Goal: Task Accomplishment & Management: Use online tool/utility

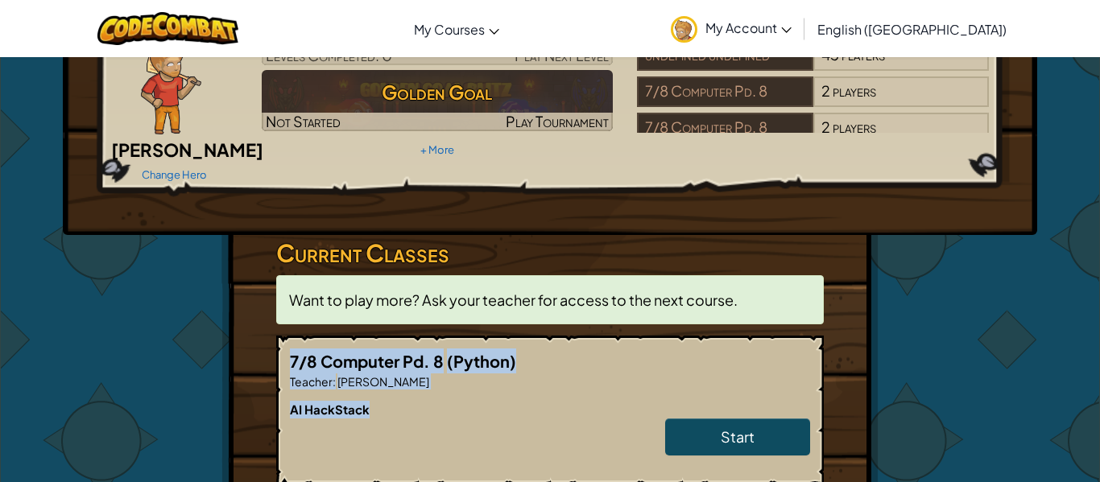
scroll to position [154, 0]
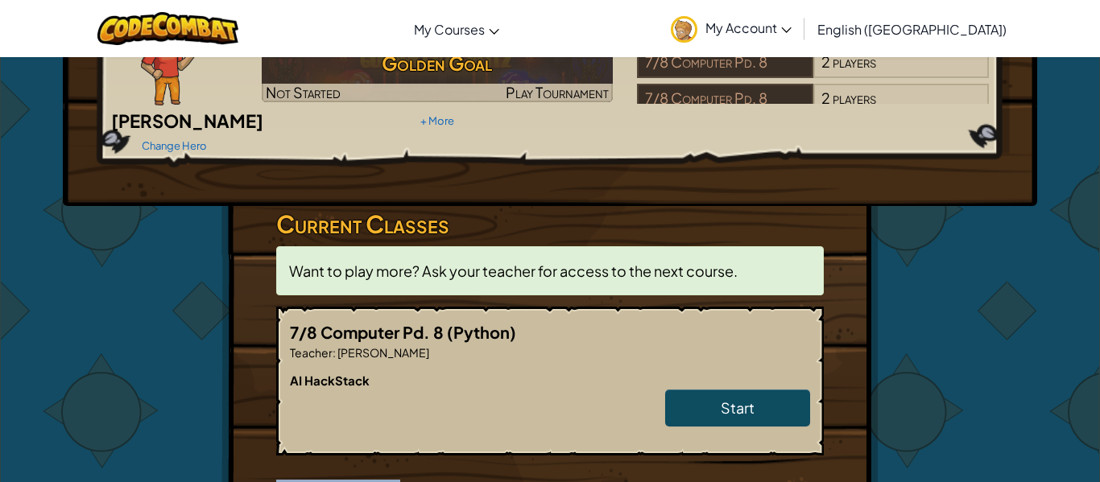
click at [740, 471] on div "Hero : [PERSON_NAME] Change Hero Player : [PERSON_NAME] Levels Completed: 0 Pla…" at bounding box center [549, 299] width 657 height 782
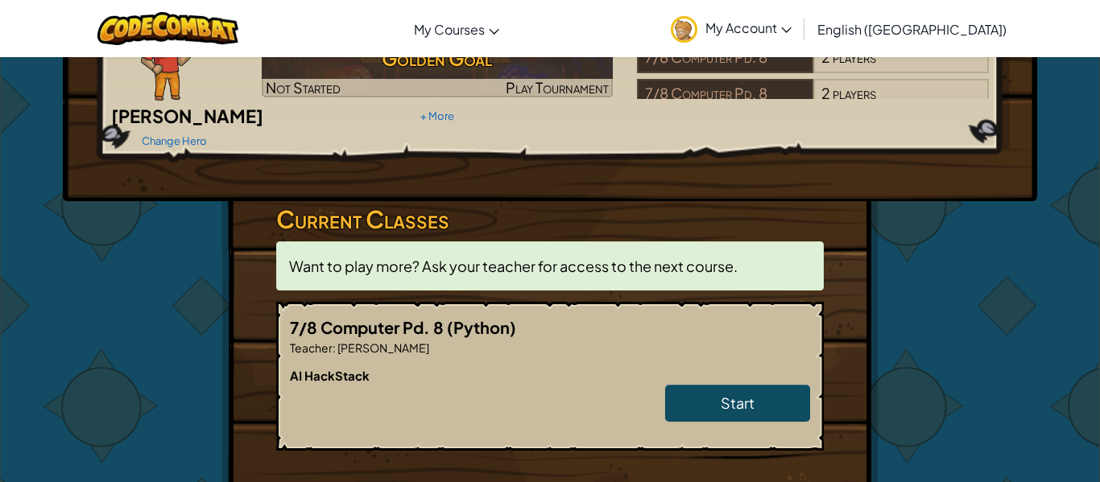
click at [749, 367] on h6 "AI HackStack" at bounding box center [550, 376] width 520 height 18
click at [749, 394] on span "Start" at bounding box center [738, 403] width 34 height 19
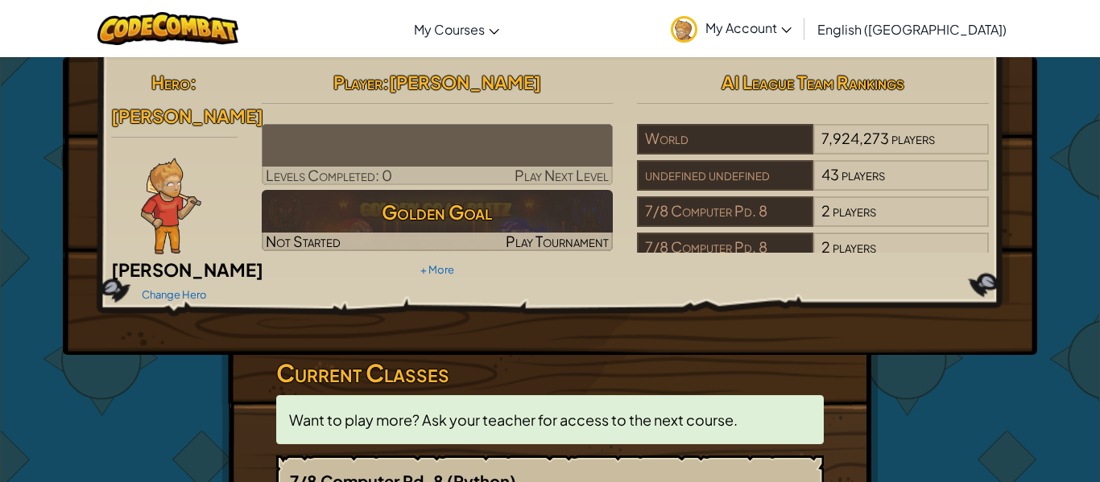
click at [749, 395] on p "Want to play more? Ask your teacher for access to the next course." at bounding box center [549, 419] width 547 height 49
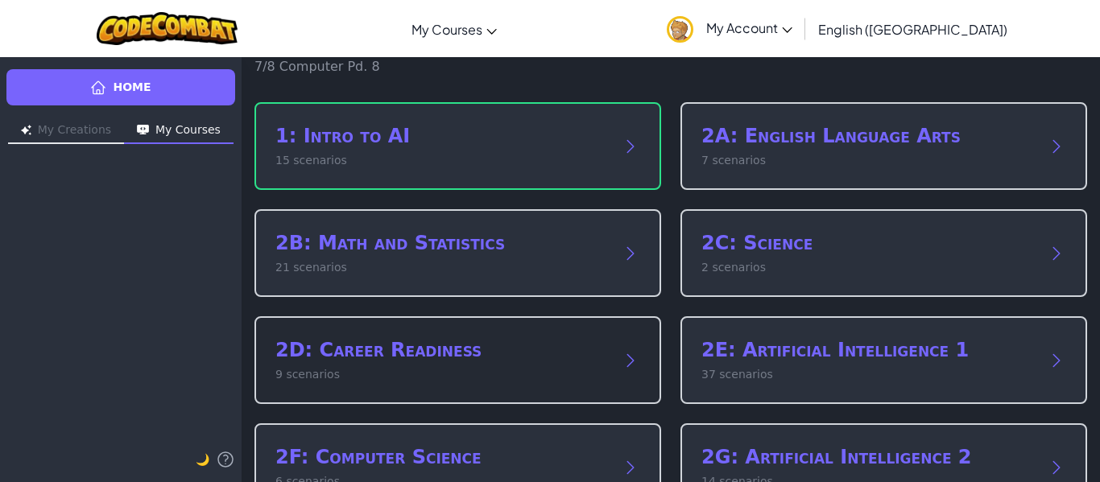
scroll to position [60, 0]
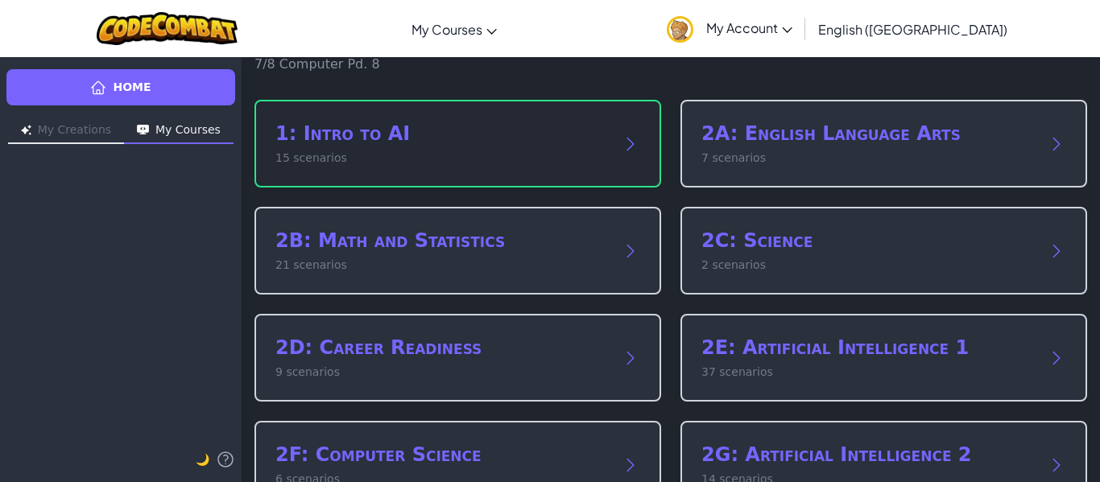
click at [466, 126] on h2 "1: Intro to AI" at bounding box center [441, 134] width 332 height 26
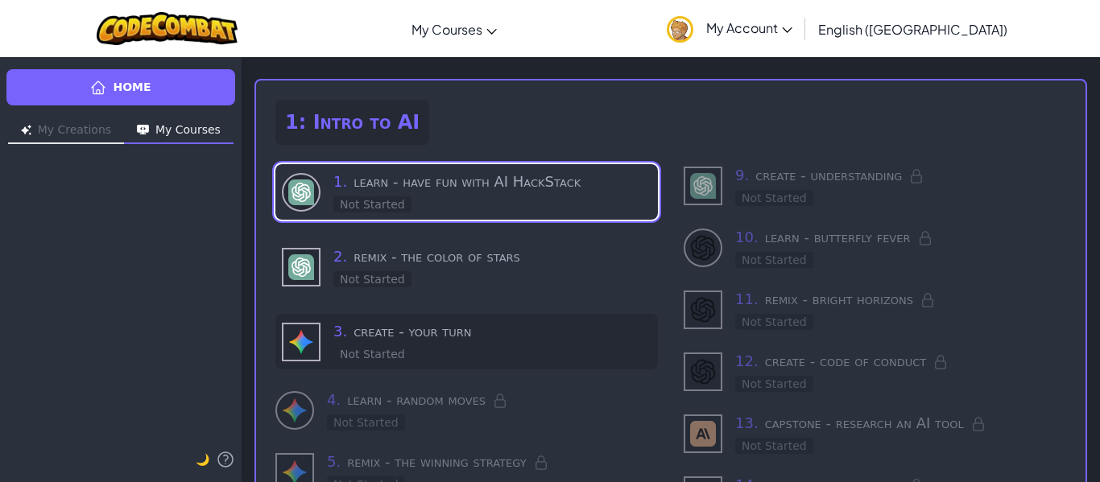
click at [407, 340] on h3 "3 . create - your turn" at bounding box center [492, 331] width 318 height 23
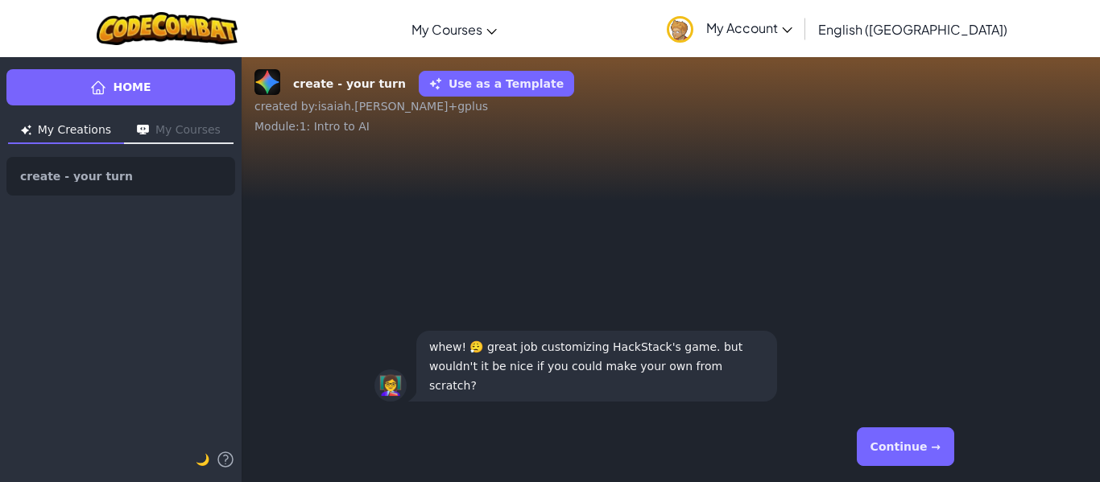
click at [910, 446] on button "Continue →" at bounding box center [905, 446] width 97 height 39
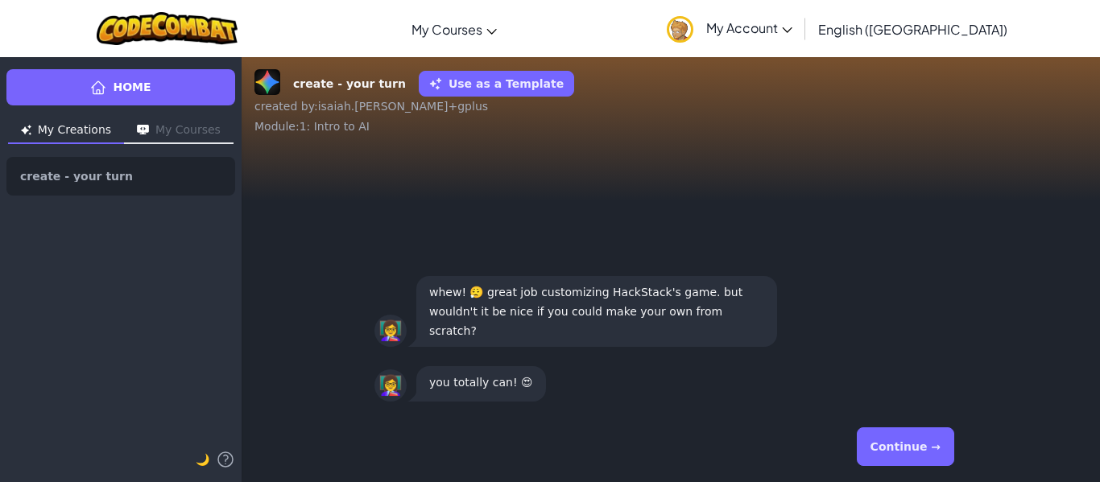
click at [910, 446] on button "Continue →" at bounding box center [905, 446] width 97 height 39
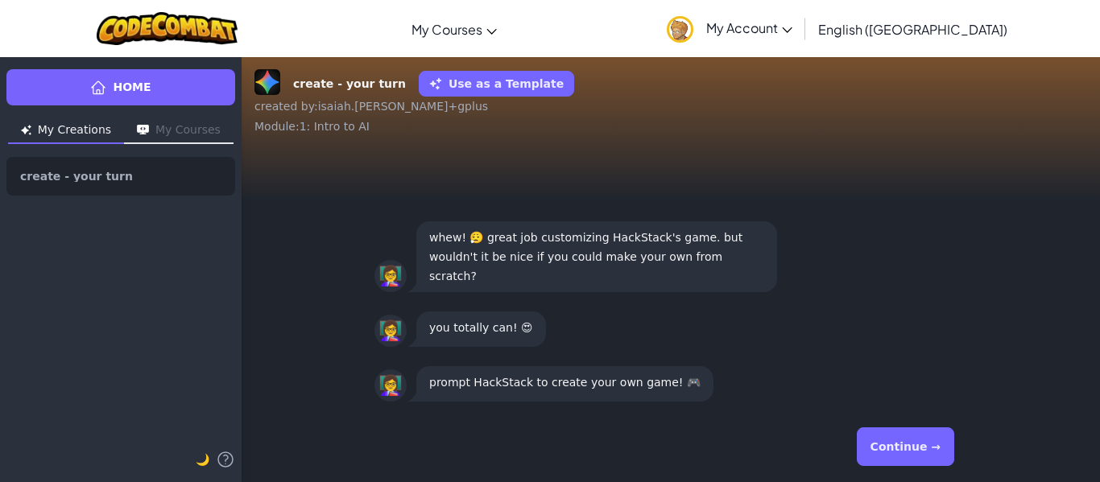
click at [910, 446] on button "Continue →" at bounding box center [905, 446] width 97 height 39
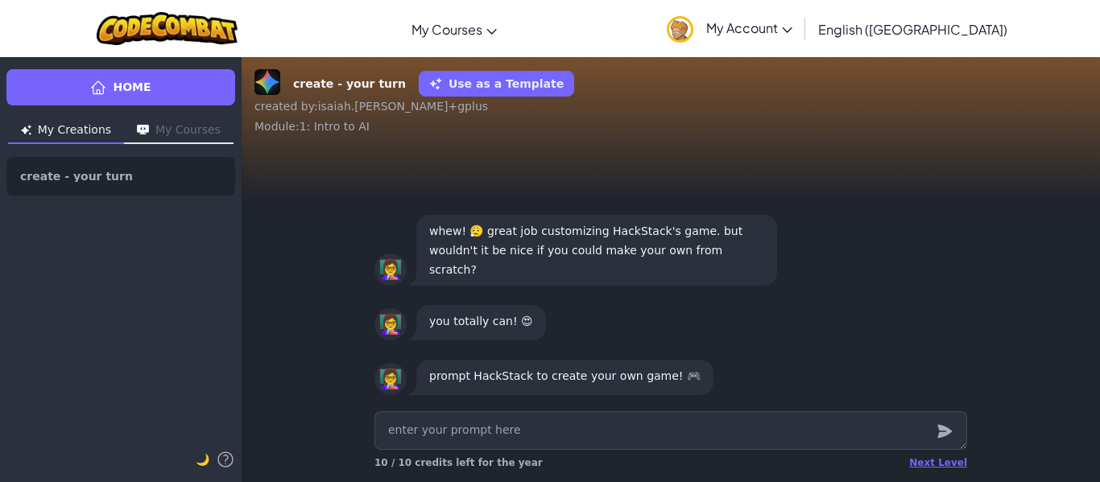
type textarea "x"
type textarea "m"
type textarea "x"
type textarea "ma"
type textarea "x"
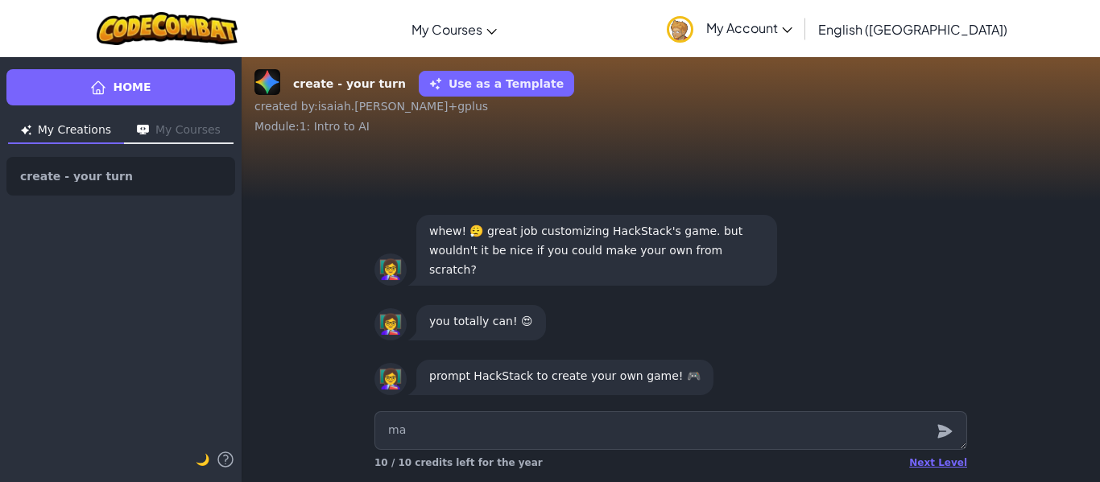
type textarea "mak"
type textarea "x"
type textarea "make"
type textarea "x"
type textarea "make"
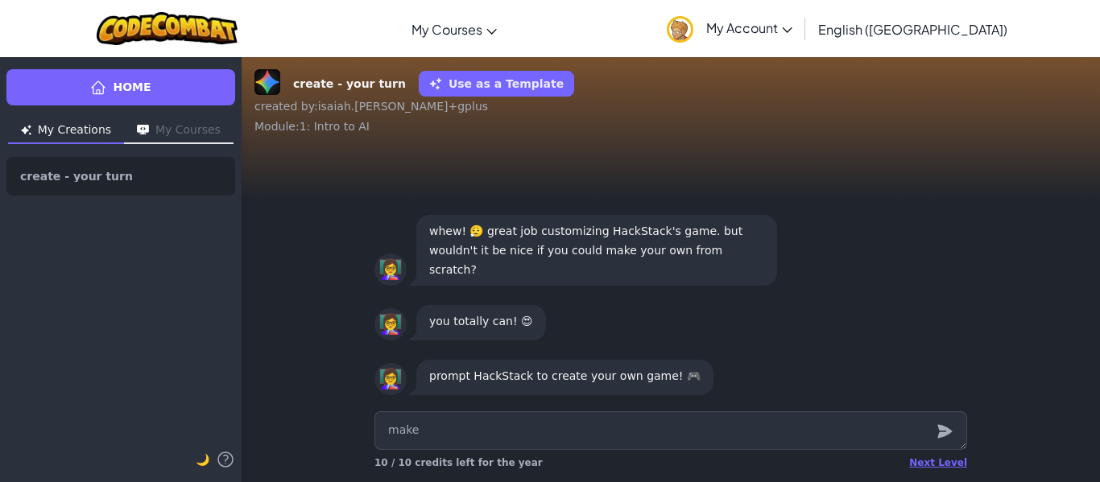
type textarea "x"
type textarea "make m"
type textarea "x"
type textarea "make me"
type textarea "x"
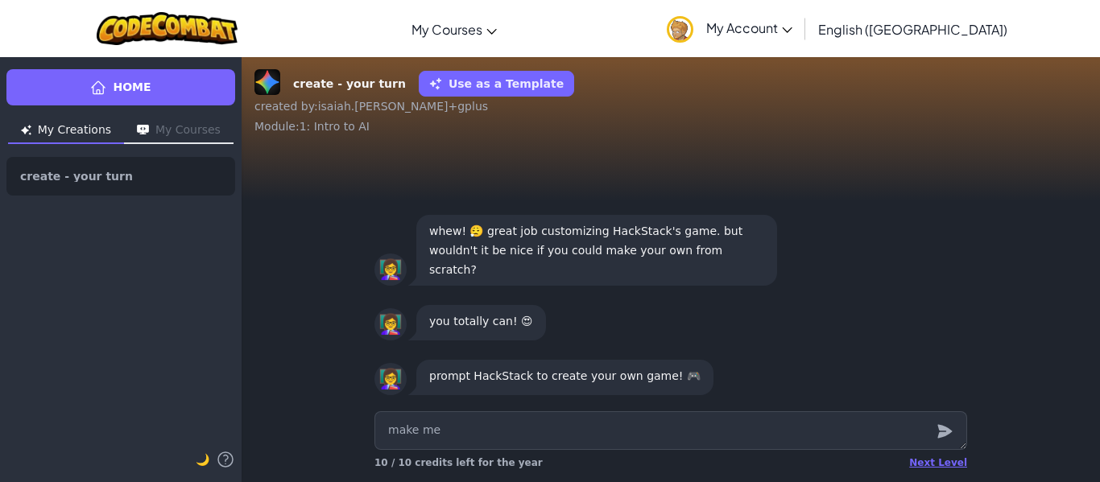
type textarea "make me"
type textarea "x"
type textarea "make me a"
type textarea "x"
type textarea "make me a"
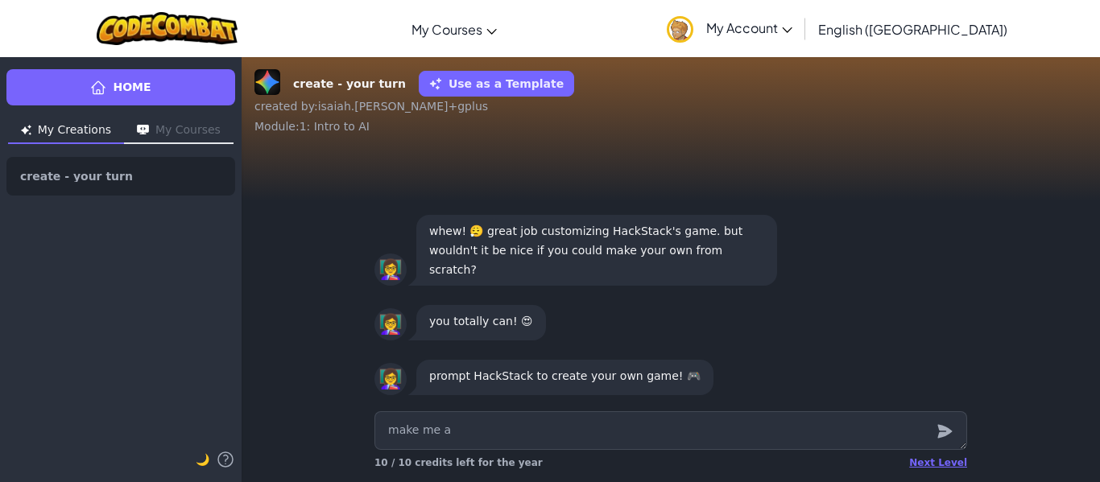
type textarea "x"
type textarea "make me a g"
type textarea "x"
type textarea "make me a ga"
type textarea "x"
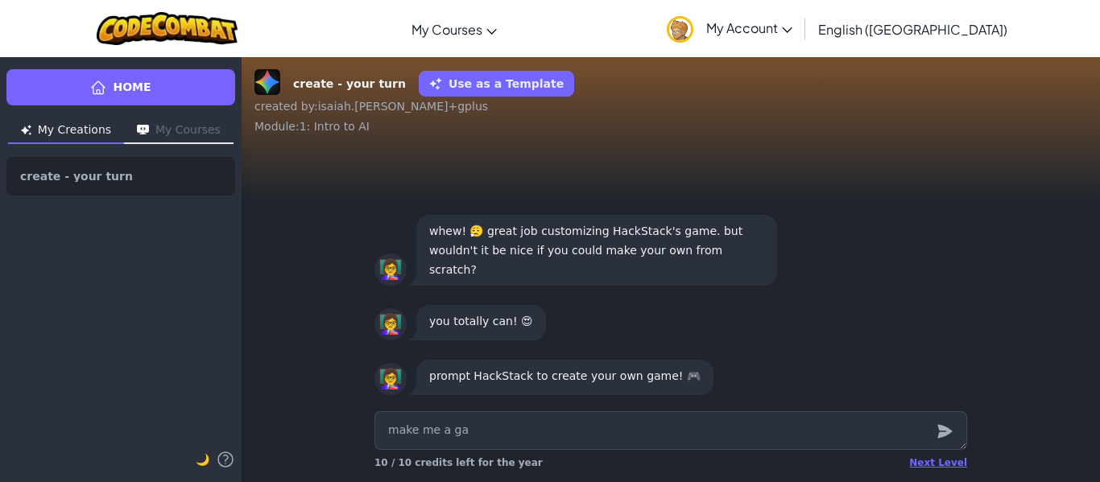
type textarea "make me a gam"
type textarea "x"
type textarea "make me a game"
type textarea "x"
type textarea "make me a game"
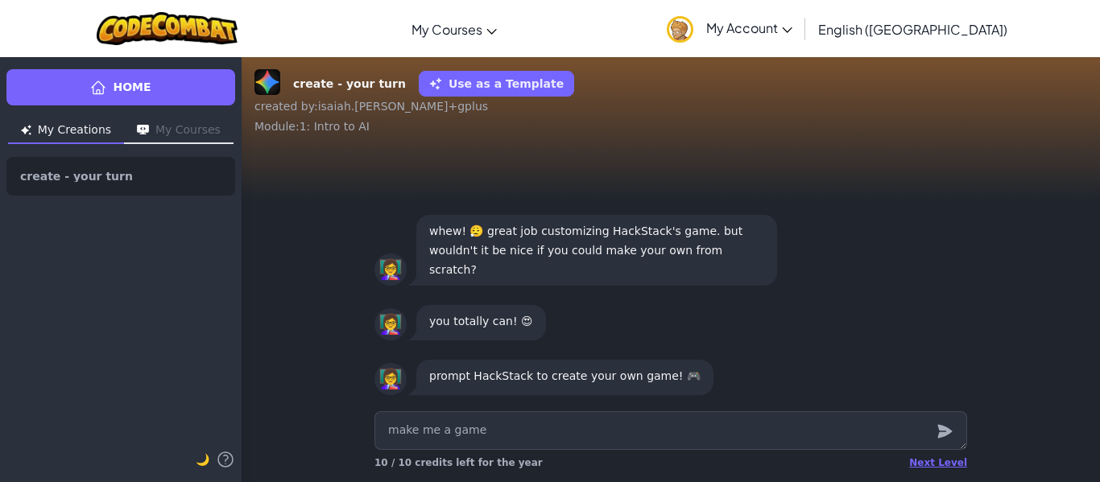
type textarea "x"
type textarea "make me a game w"
type textarea "x"
type textarea "make me a game wh"
type textarea "x"
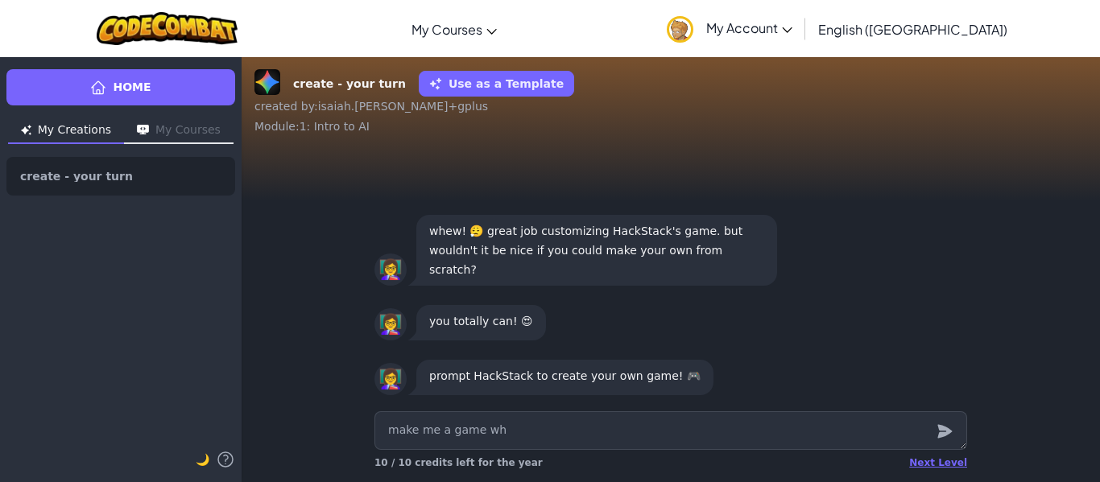
type textarea "make me a game whe"
type textarea "x"
type textarea "make me a game wher"
type textarea "x"
type textarea "make me a game where"
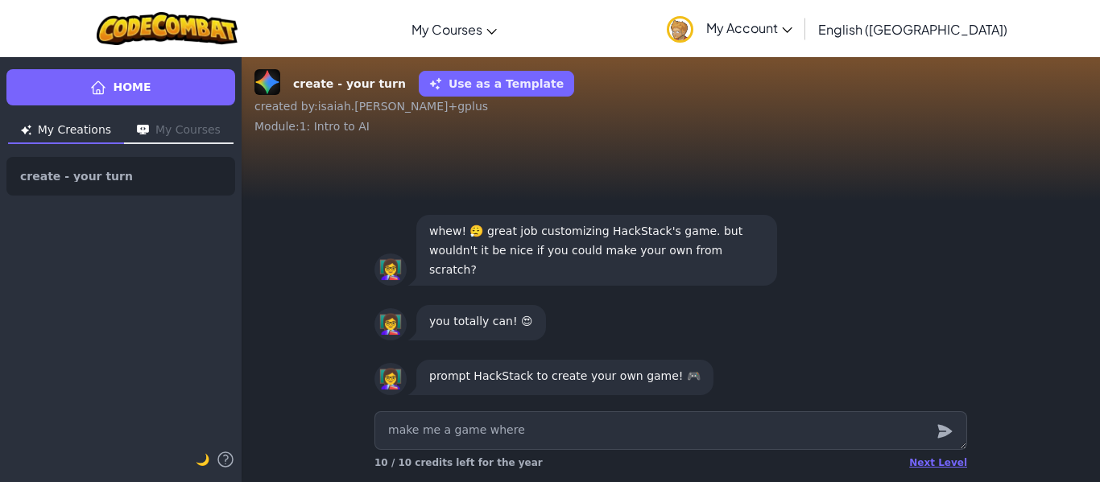
type textarea "x"
type textarea "make me a game where"
type textarea "x"
type textarea "make me a game where t"
type textarea "x"
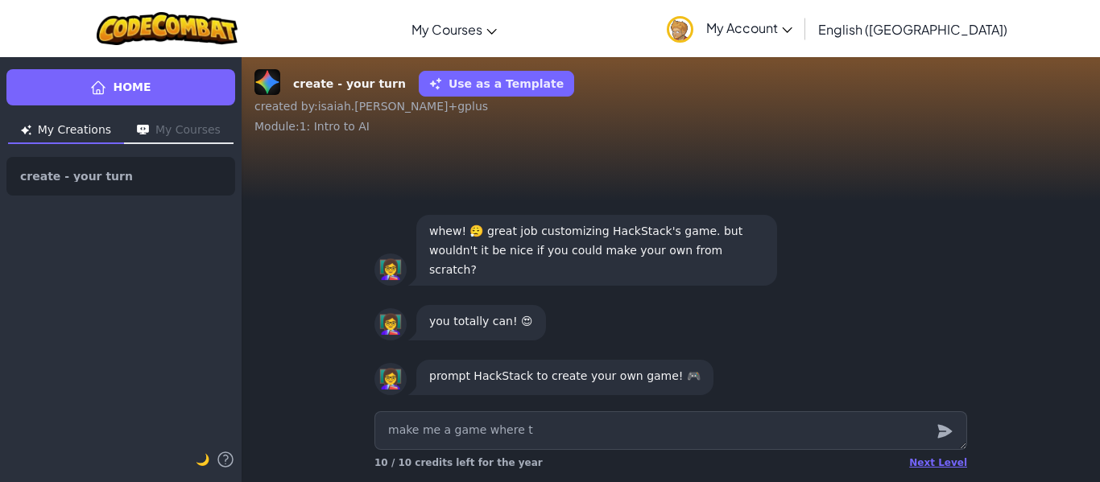
type textarea "make me a game where th"
type textarea "x"
type textarea "make me a game where the"
type textarea "x"
type textarea "make me a game where ther"
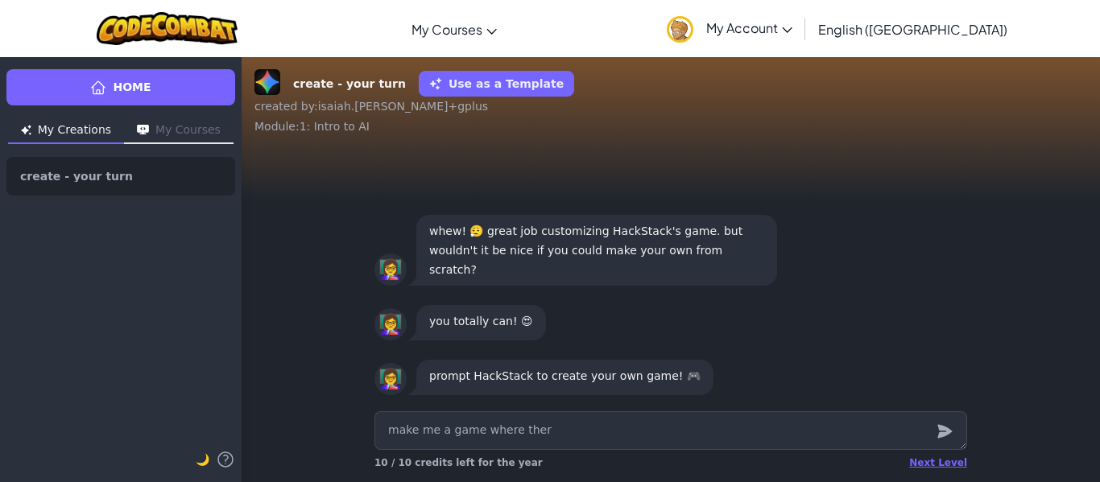
type textarea "x"
type textarea "make me a game where there"
type textarea "x"
type textarea "make me a game where there"
type textarea "x"
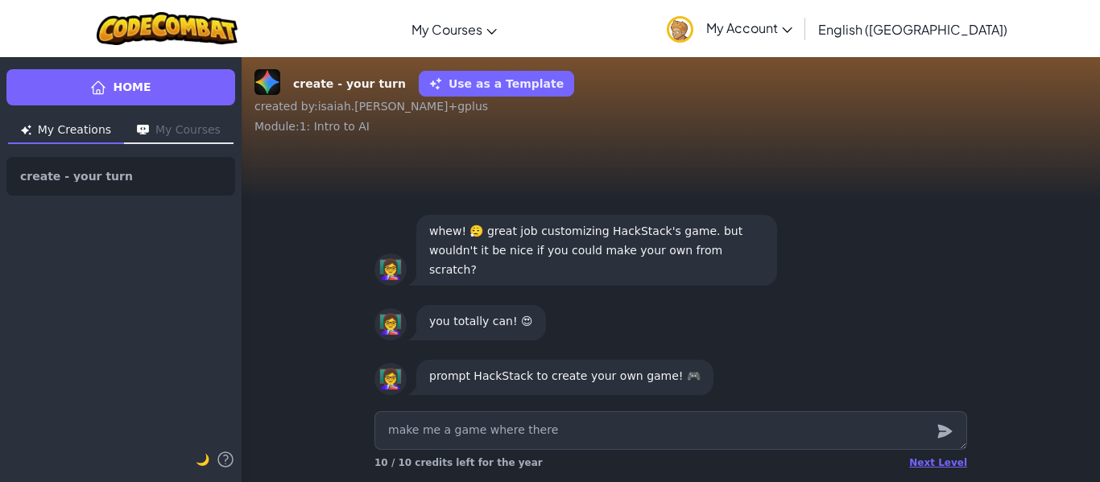
type textarea "make me a game where there i"
type textarea "x"
type textarea "make me a game where there is"
type textarea "x"
type textarea "make me a game where there is"
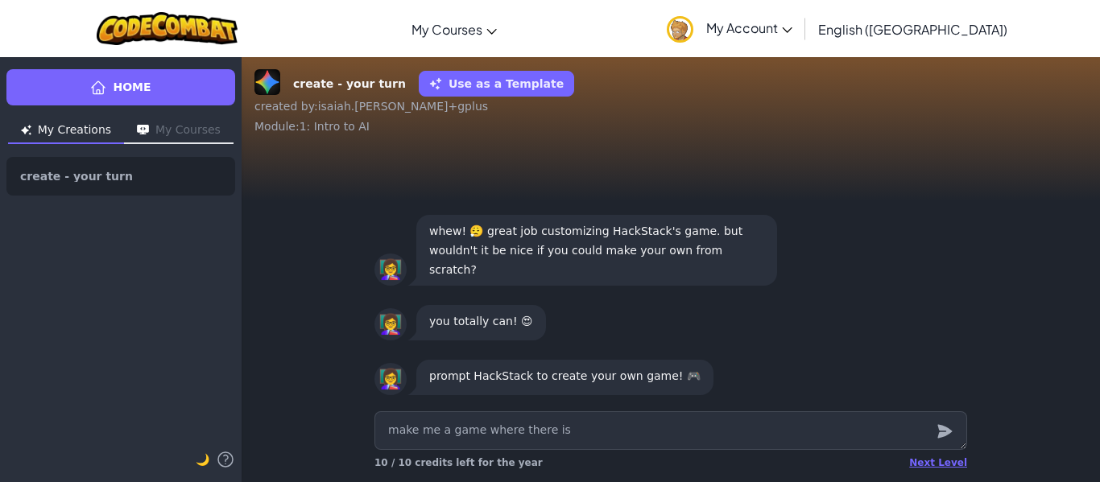
type textarea "x"
type textarea "make me a game where there is a"
type textarea "x"
type textarea "make me a game where there is a"
type textarea "x"
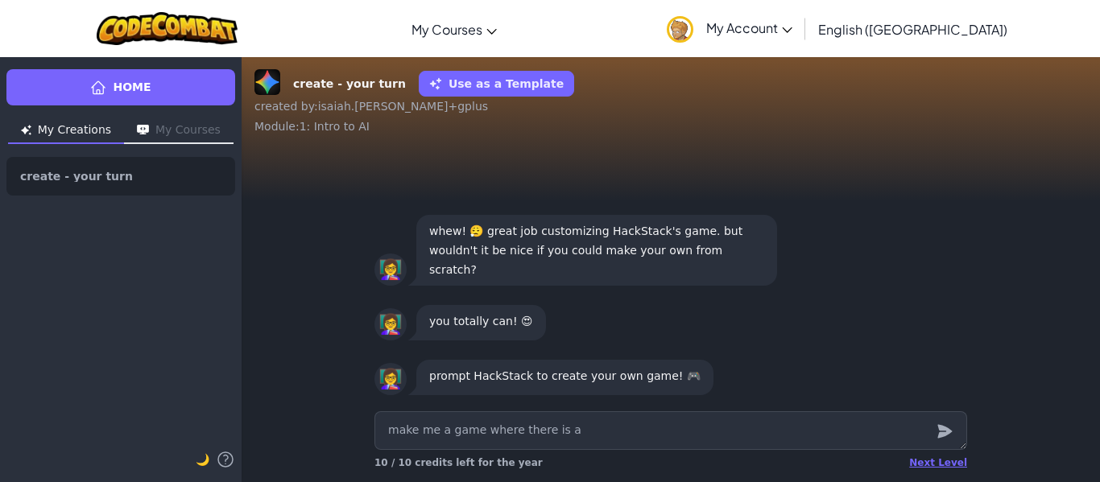
type textarea "make me a game where there is a g"
type textarea "x"
type textarea "make me a game where there is a ga"
type textarea "x"
type textarea "make me a game where there is a gam"
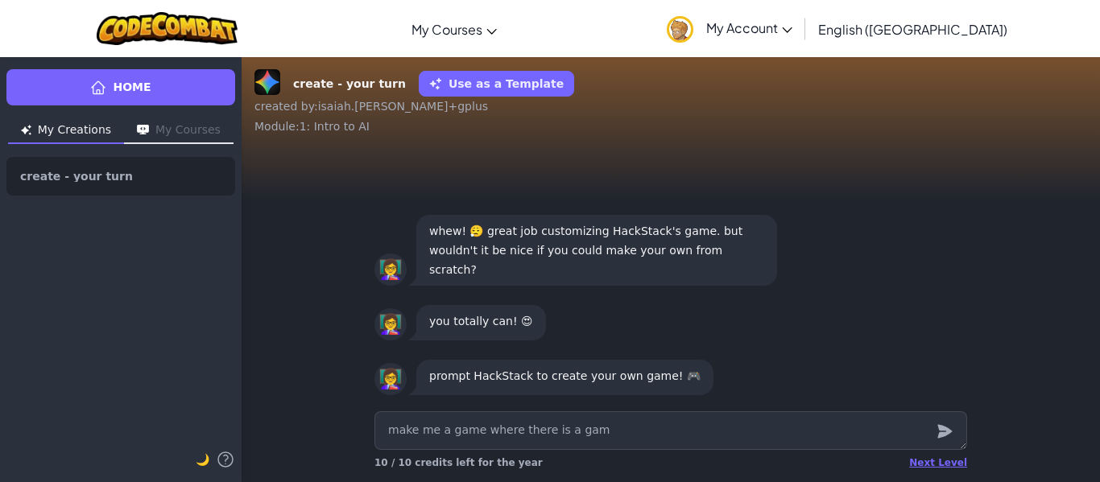
type textarea "x"
type textarea "make me a game where there is a game"
type textarea "x"
type textarea "make me a game where there is a game"
type textarea "x"
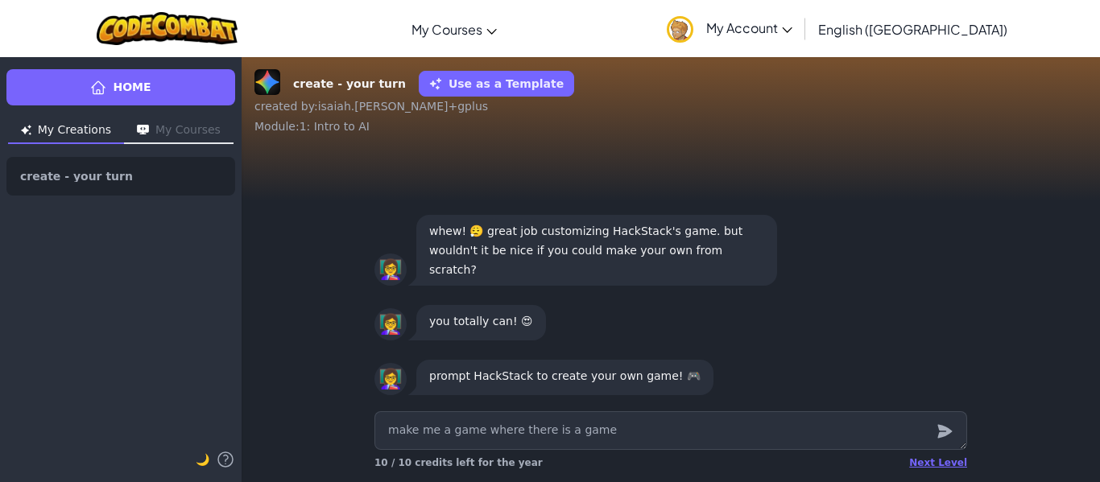
type textarea "make me a game where there is a game w"
type textarea "x"
type textarea "make me a game where there is a game wh"
type textarea "x"
type textarea "make me a game where there is a game whe"
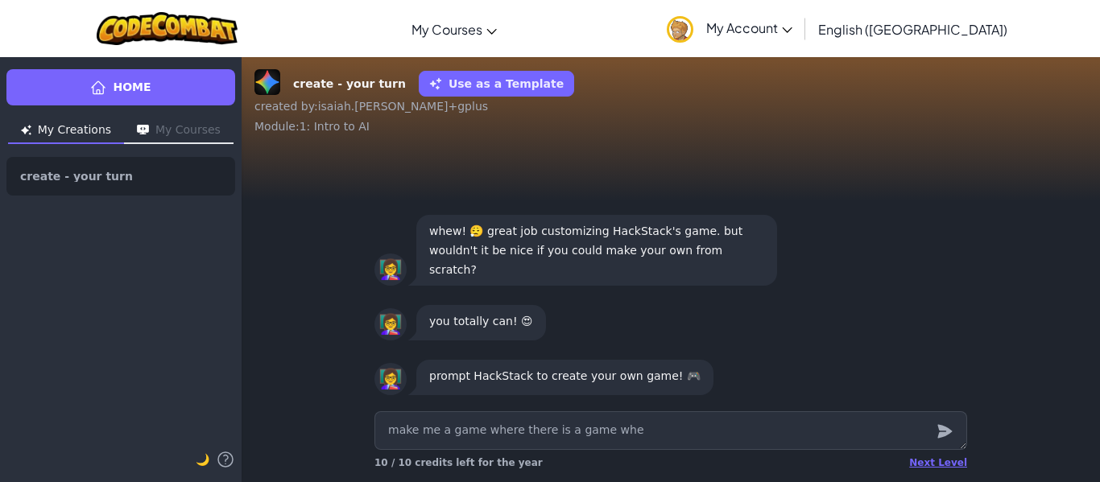
type textarea "x"
type textarea "make me a game where there is a game wher"
type textarea "x"
type textarea "make me a game where there is a game where"
type textarea "x"
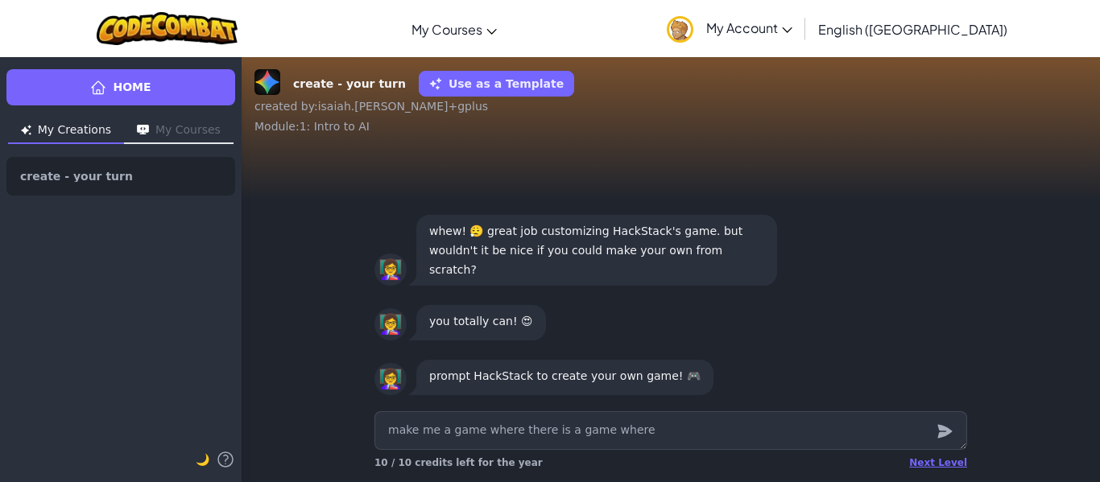
type textarea "make me a game where there is a game where"
type textarea "x"
type textarea "make me a game where there is a game where a"
type textarea "x"
type textarea "make me a game where there is a game where a"
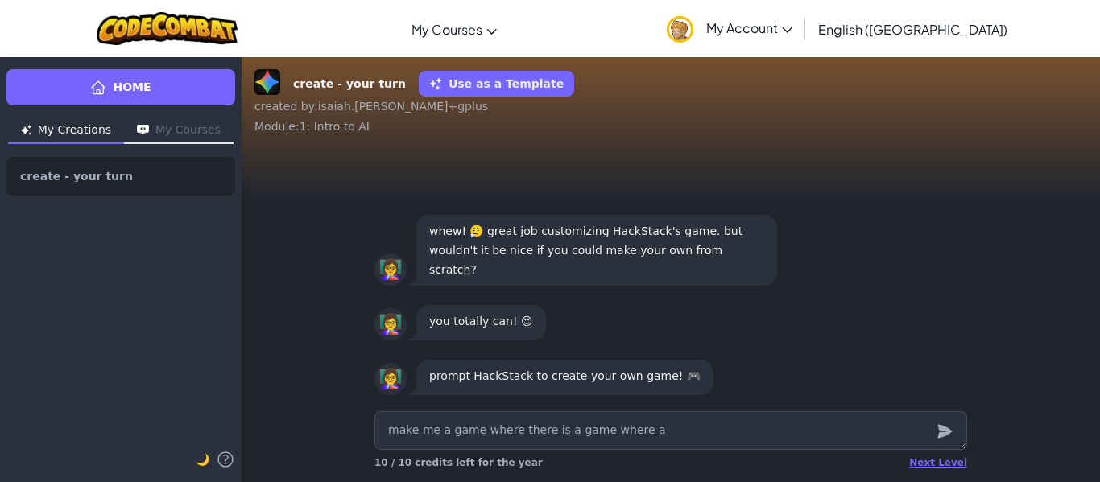
type textarea "x"
type textarea "make me a game where there is a game where a c"
type textarea "x"
type textarea "make me a game where there is a game where a cu"
type textarea "x"
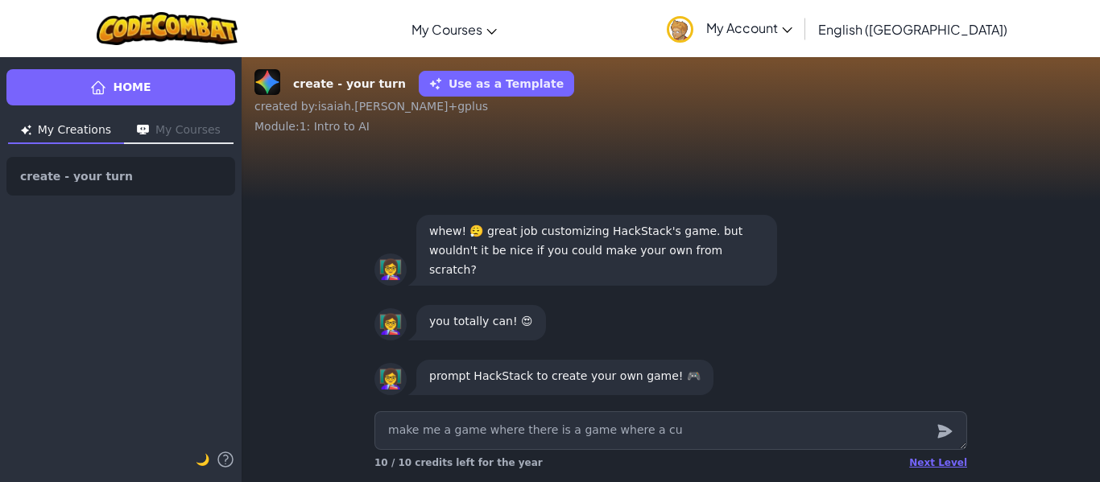
type textarea "make me a game where there is a game where a cub"
type textarea "x"
type textarea "make me a game where there is a game where a cube"
type textarea "x"
type textarea "make me a game where there is a game where a cube"
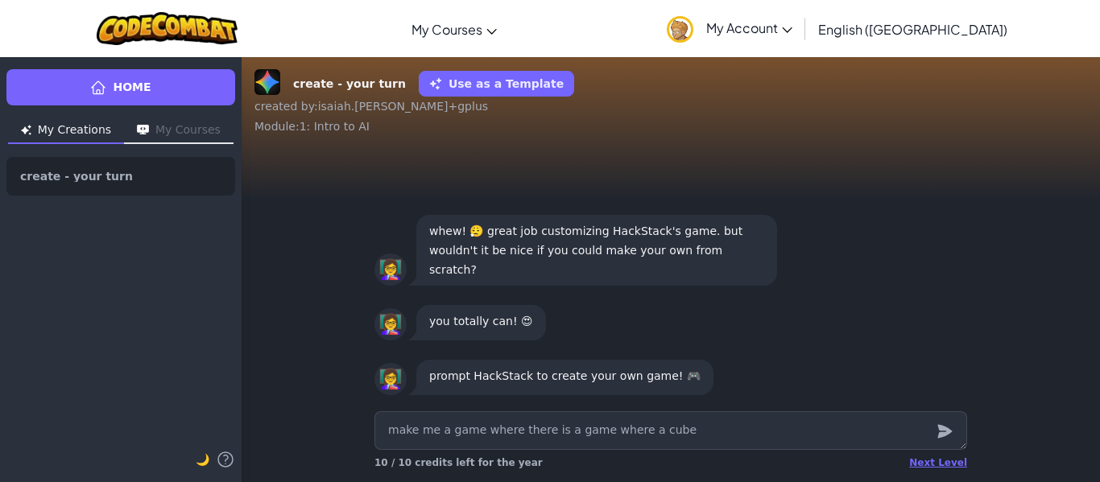
type textarea "x"
type textarea "make me a game where there is a game where a cube t"
type textarea "x"
type textarea "make me a game where there is a game where a cube th"
type textarea "x"
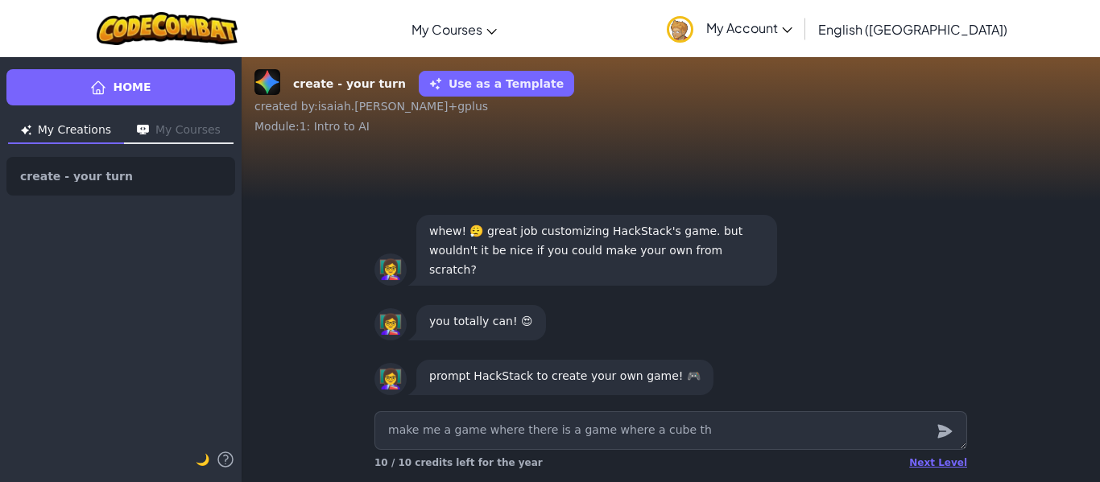
type textarea "make me a game where there is a game where a cube tha"
type textarea "x"
type textarea "make me a game where there is a game where a cube that"
type textarea "x"
type textarea "make me a game where there is a game where a cube that"
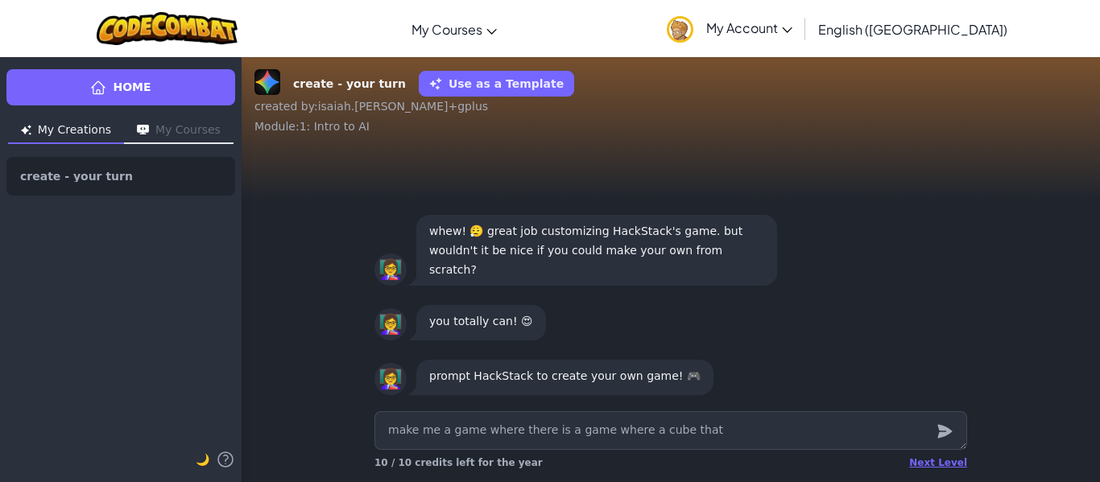
type textarea "x"
type textarea "make me a game where there is a game where a cube that j"
type textarea "x"
type textarea "make me a game where there is a game where a cube that ju"
type textarea "x"
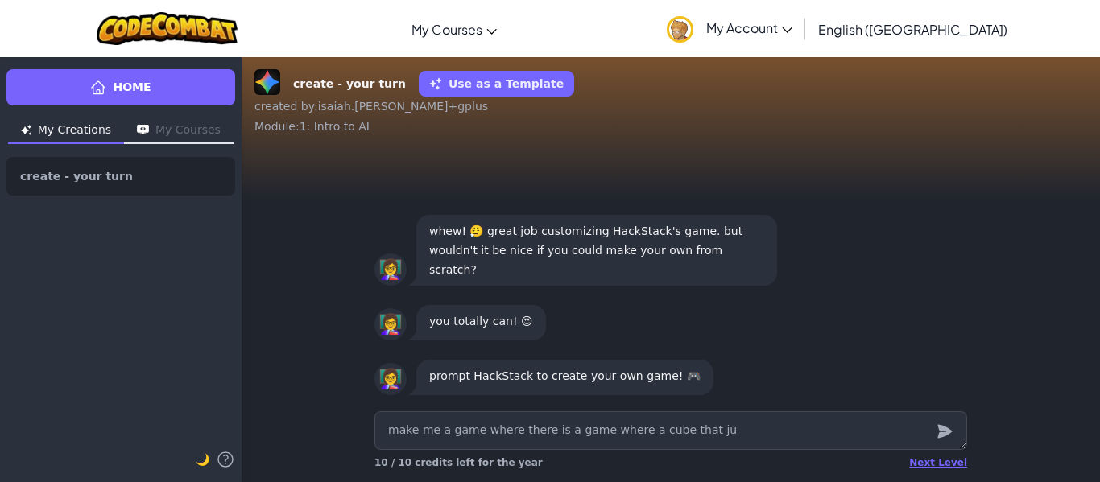
type textarea "make me a game where there is a game where a cube that jum"
type textarea "x"
type textarea "make me a game where there is a game where a cube that jump"
type textarea "x"
type textarea "make me a game where there is a game where a cube that jumps"
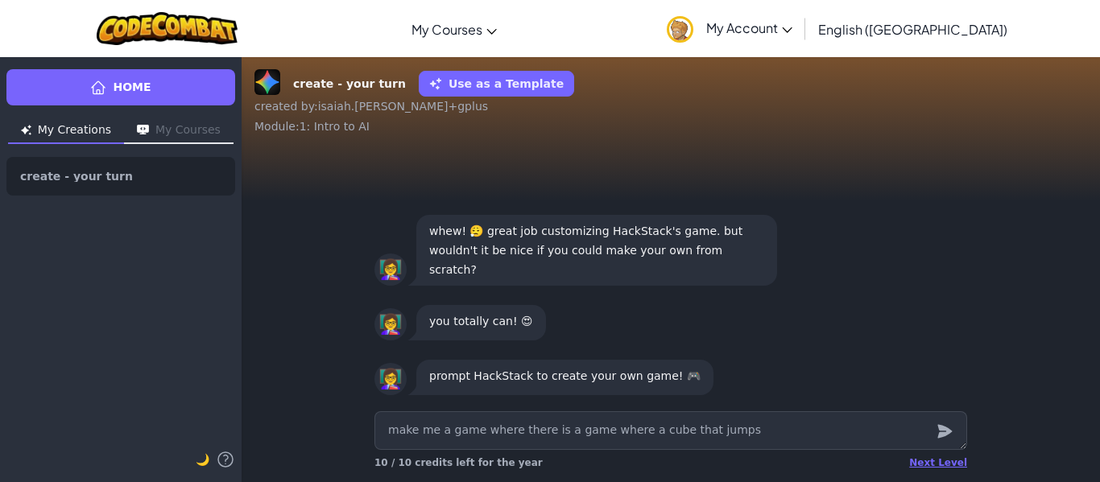
type textarea "x"
type textarea "make me a game where there is a game where a cube that jumps"
type textarea "x"
type textarea "make me a game where there is a game where a cube that jumps w"
type textarea "x"
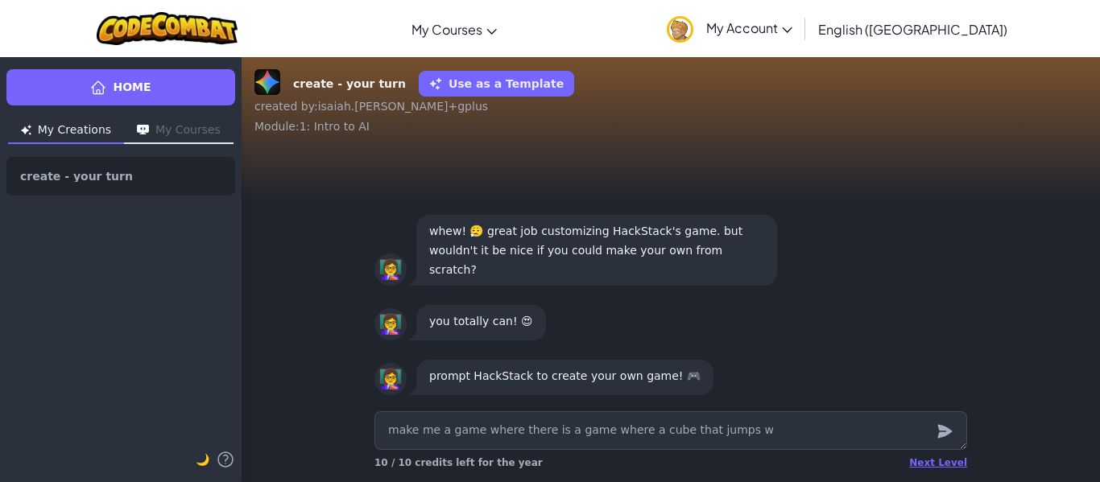
type textarea "make me a game where there is a game where a cube that jumps wh"
type textarea "x"
type textarea "make me a game where there is a game where a cube that jumps whe"
type textarea "x"
type textarea "make me a game where there is a game where a cube that jumps when"
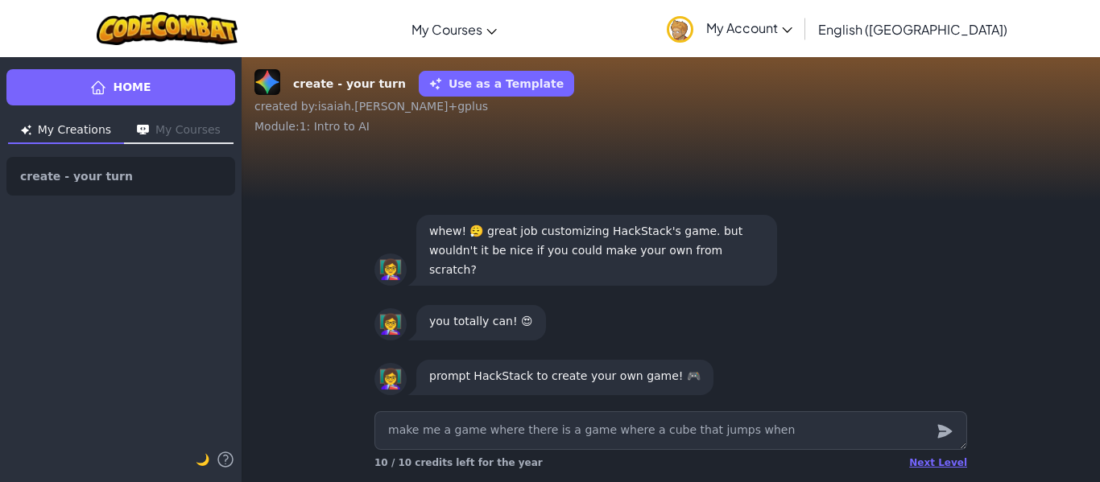
type textarea "x"
type textarea "make me a game where there is a game where a cube that jumps when"
type textarea "x"
type textarea "make me a game where there is a game where a cube that jumps when y"
type textarea "x"
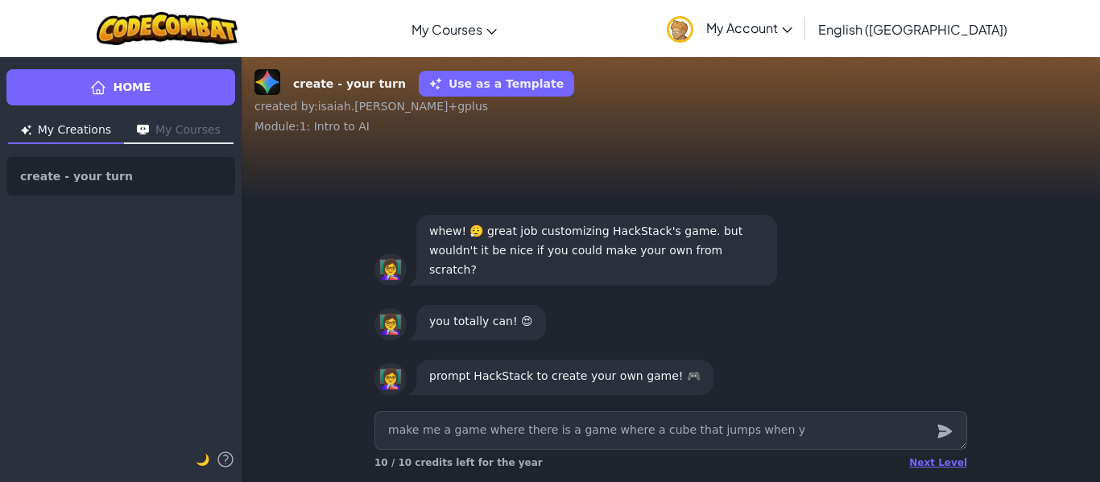
type textarea "make me a game where there is a game where a cube that jumps when yo"
type textarea "x"
type textarea "make me a game where there is a game where a cube that jumps when you"
type textarea "x"
type textarea "make me a game where there is a game where a cube that jumps when you"
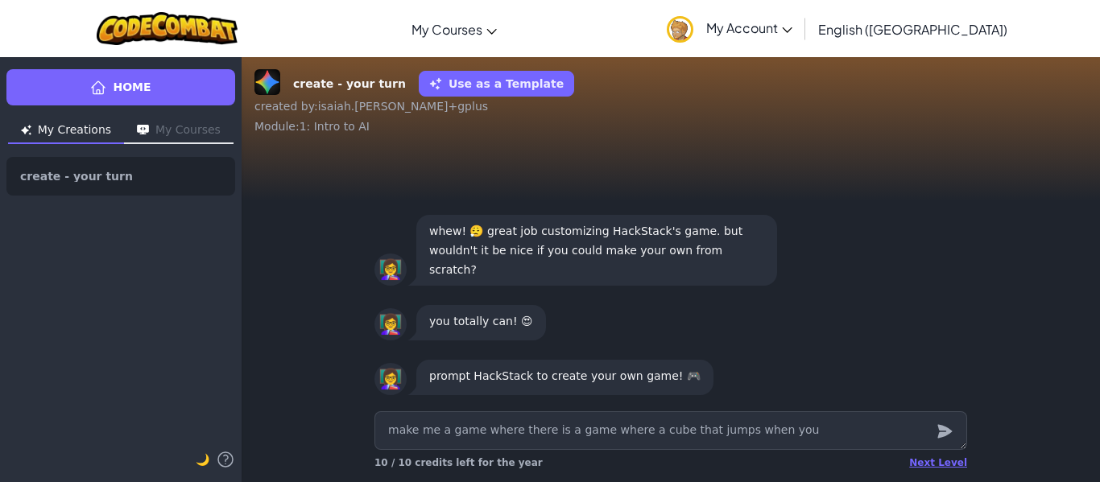
type textarea "x"
type textarea "make me a game where there is a game where a cube that jumps when you c"
type textarea "x"
type textarea "make me a game where there is a game where a cube that jumps when you cl"
type textarea "x"
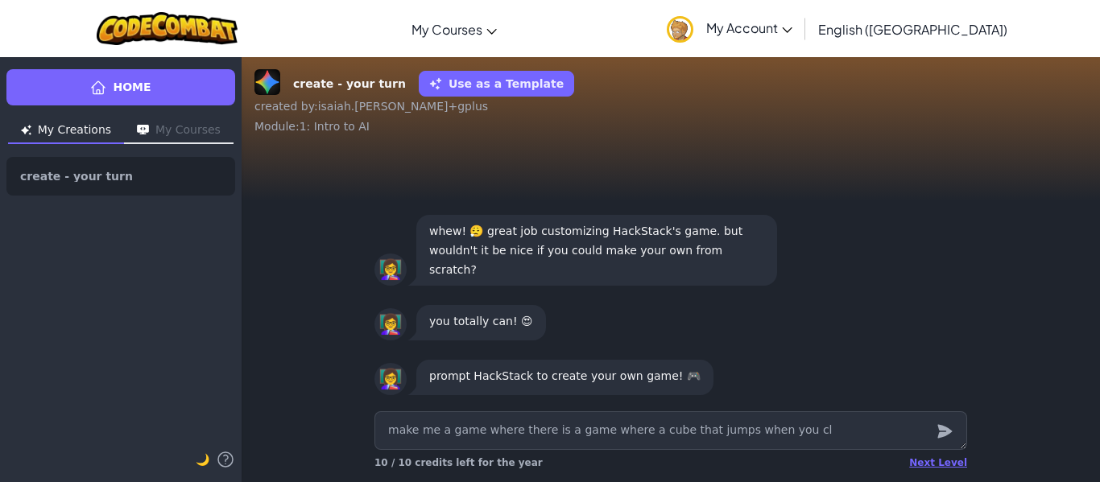
type textarea "make me a game where there is a game where a cube that jumps when you cli"
type textarea "x"
type textarea "make me a game where there is a game where a cube that jumps when you clic"
type textarea "x"
type textarea "make me a game where there is a game where a cube that jumps when you click"
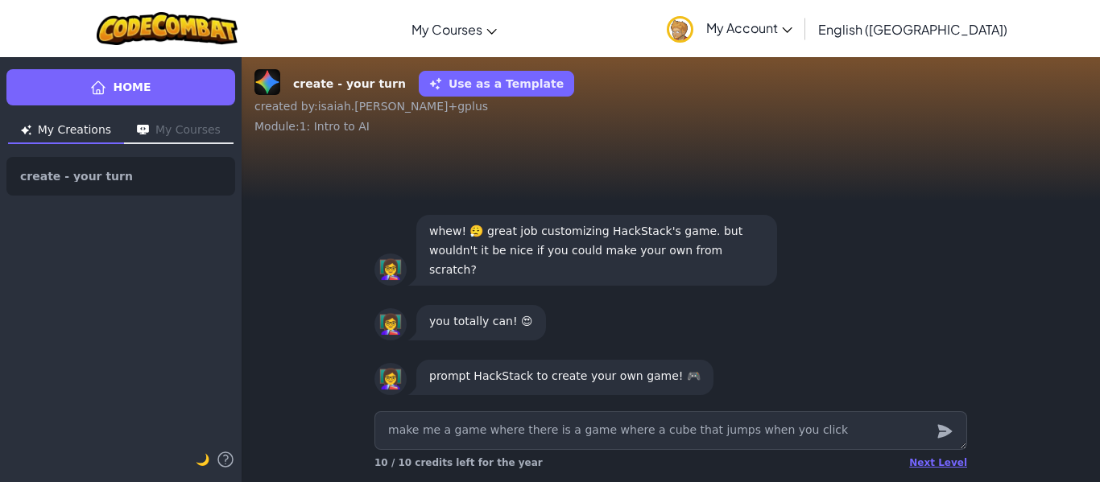
click at [940, 430] on icon "submit" at bounding box center [944, 432] width 14 height 14
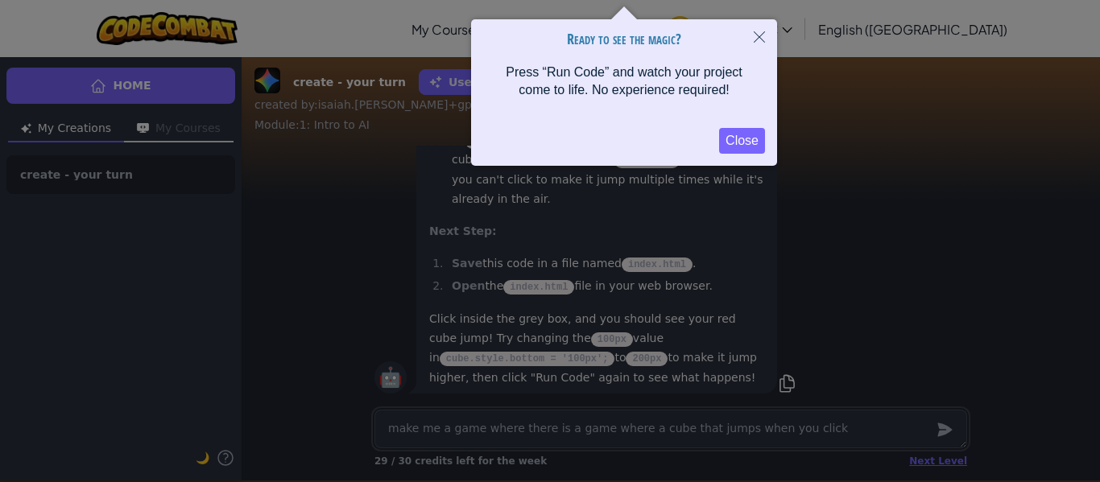
scroll to position [7, 0]
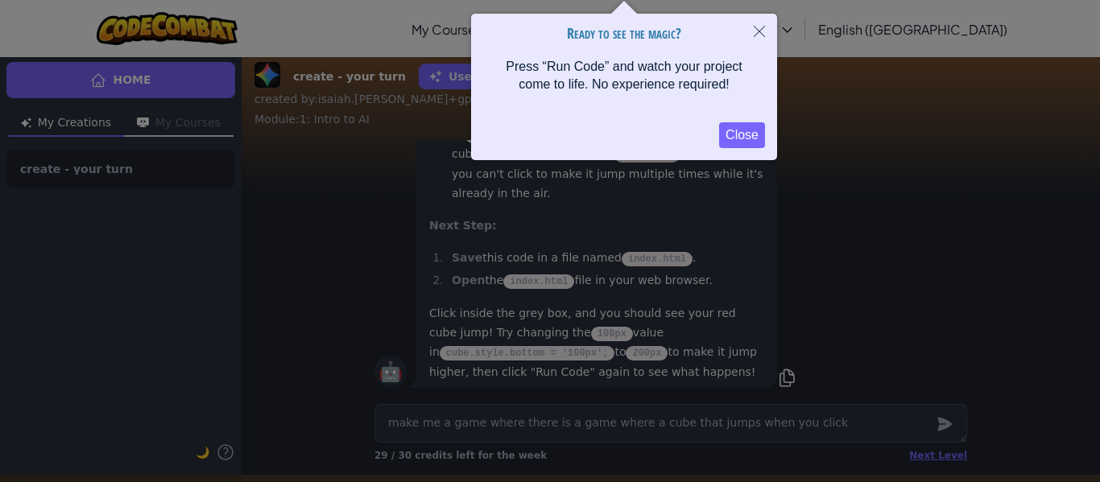
click at [754, 38] on button "Close" at bounding box center [758, 33] width 35 height 38
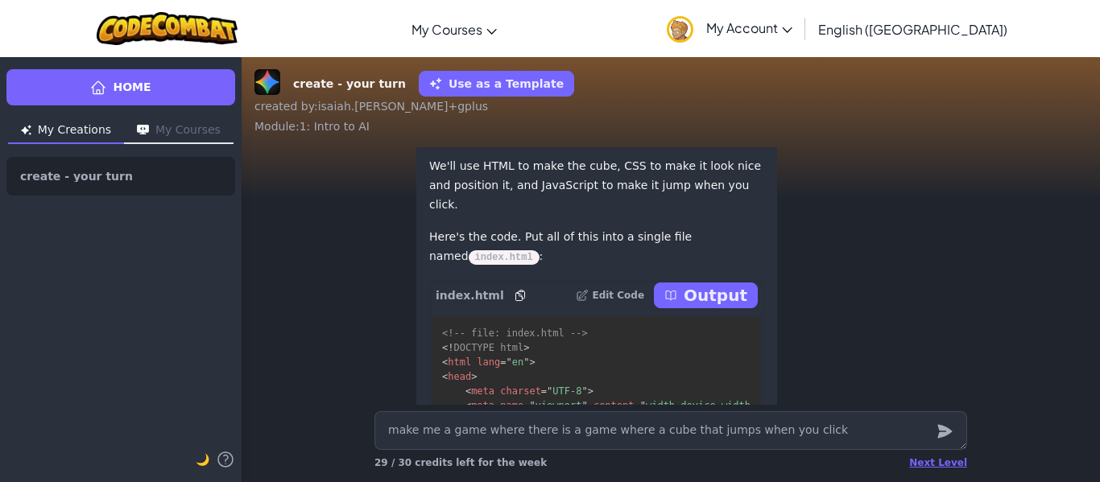
scroll to position [-475, 0]
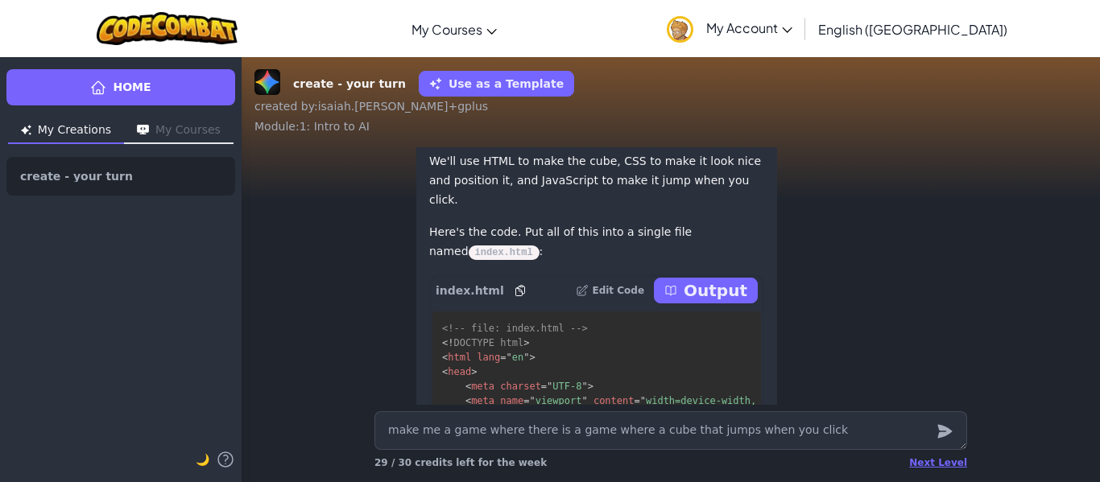
click at [705, 302] on p "Output" at bounding box center [716, 290] width 64 height 23
type textarea "x"
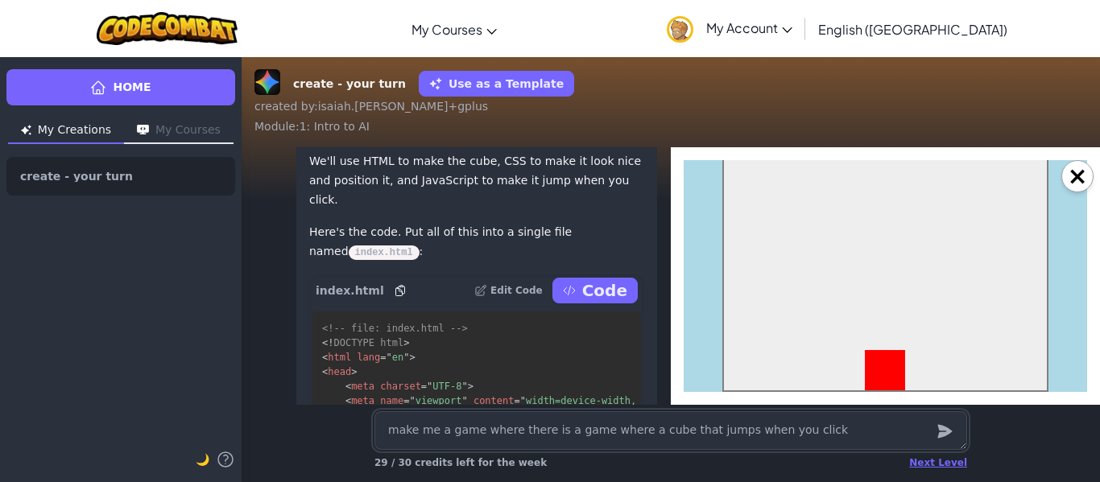
scroll to position [0, 0]
click at [873, 325] on div at bounding box center [885, 269] width 326 height 245
click at [873, 310] on div at bounding box center [885, 290] width 40 height 40
click at [873, 325] on div at bounding box center [885, 269] width 326 height 245
click at [481, 433] on textarea "make me a game where there is a game where a cube that jumps when you click" at bounding box center [670, 430] width 593 height 39
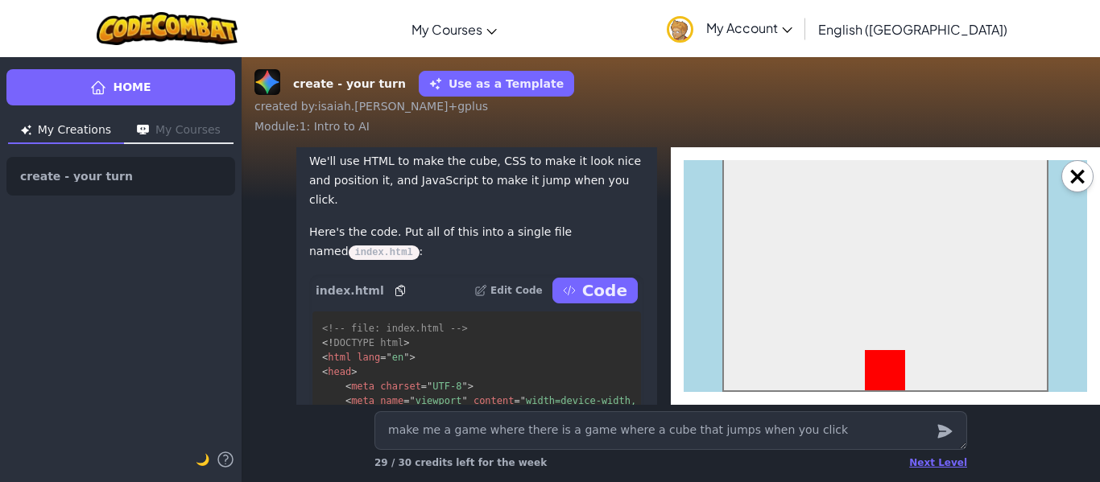
click at [845, 299] on div at bounding box center [885, 269] width 326 height 245
click at [843, 308] on div at bounding box center [885, 269] width 326 height 245
click at [840, 309] on div at bounding box center [885, 269] width 326 height 245
click at [862, 319] on div at bounding box center [885, 269] width 326 height 245
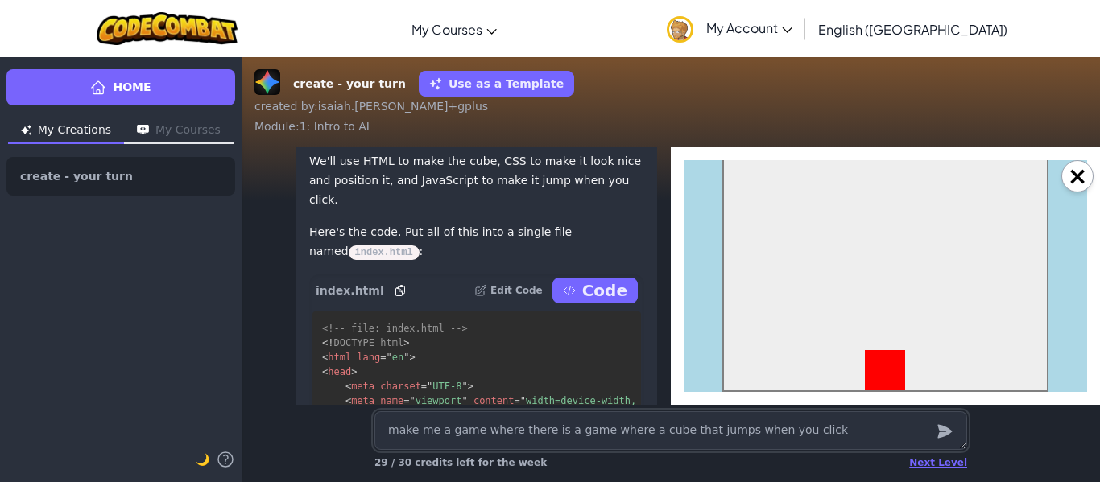
click at [896, 438] on textarea "make me a game where there is a game where a cube that jumps when you click" at bounding box center [670, 430] width 593 height 39
type textarea "x"
type textarea "t"
type textarea "x"
type textarea "th"
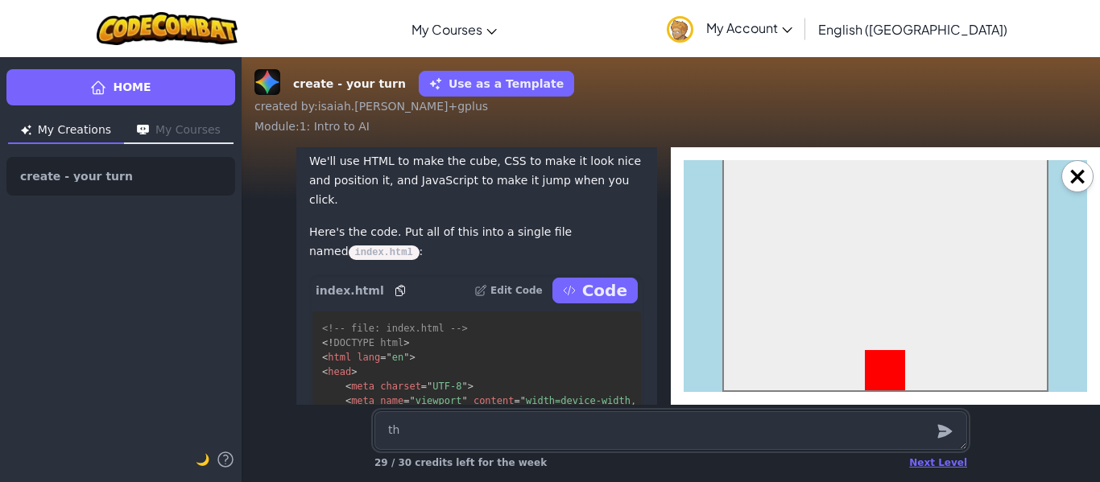
type textarea "x"
type textarea "the"
type textarea "x"
type textarea "the"
type textarea "x"
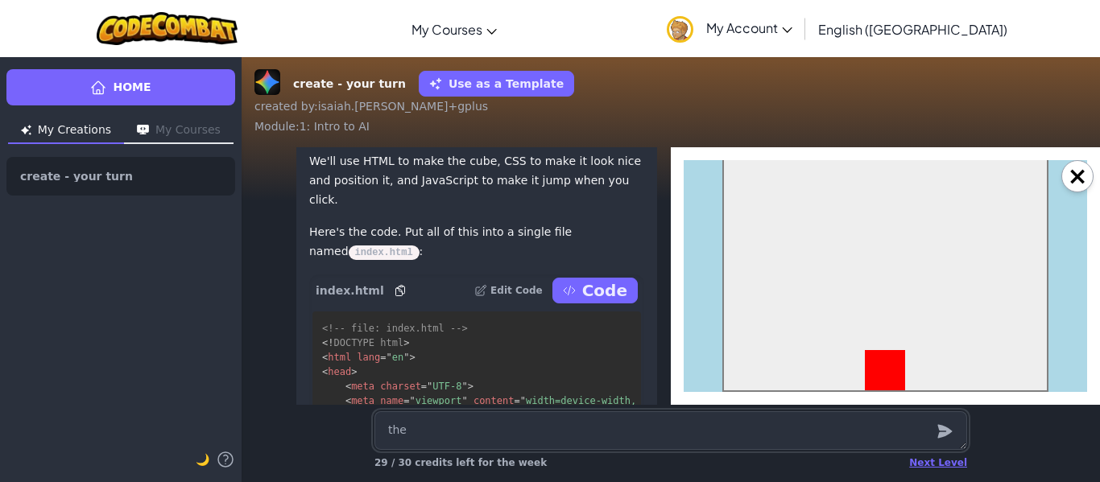
type textarea "the s"
type textarea "x"
type textarea "the sc"
type textarea "x"
type textarea "the scr"
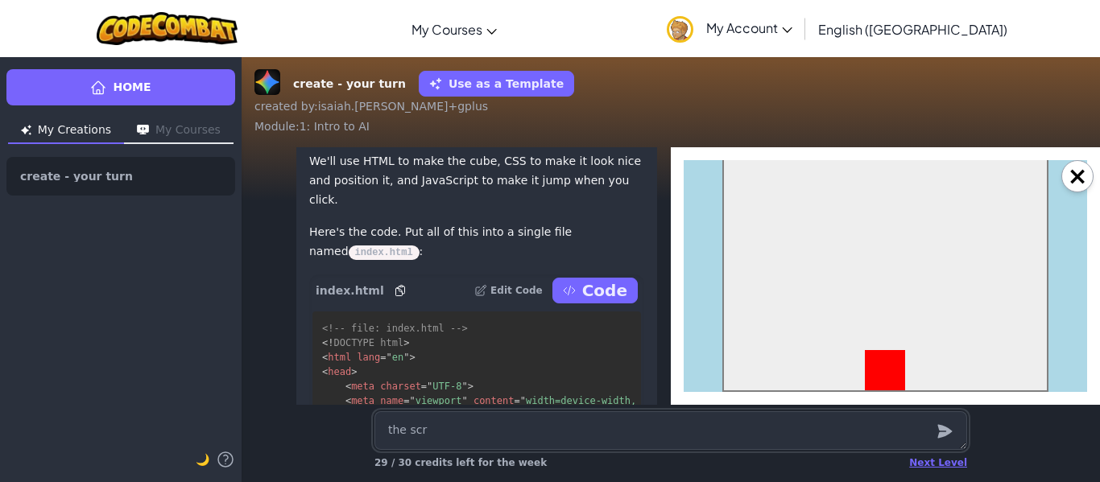
type textarea "x"
type textarea "the scre"
type textarea "x"
type textarea "the scree"
type textarea "x"
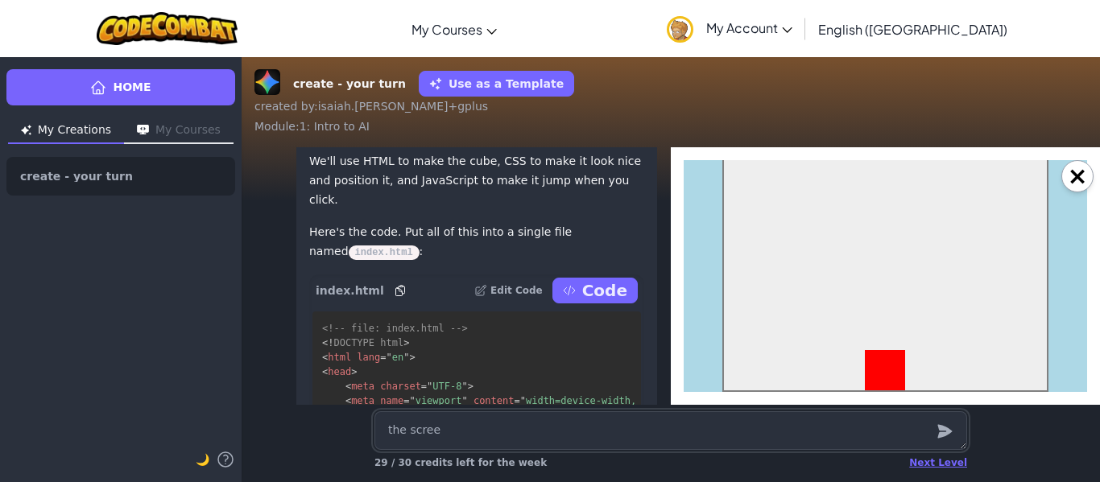
type textarea "the screem"
type textarea "x"
type textarea "the scree"
type textarea "x"
type textarea "the screen"
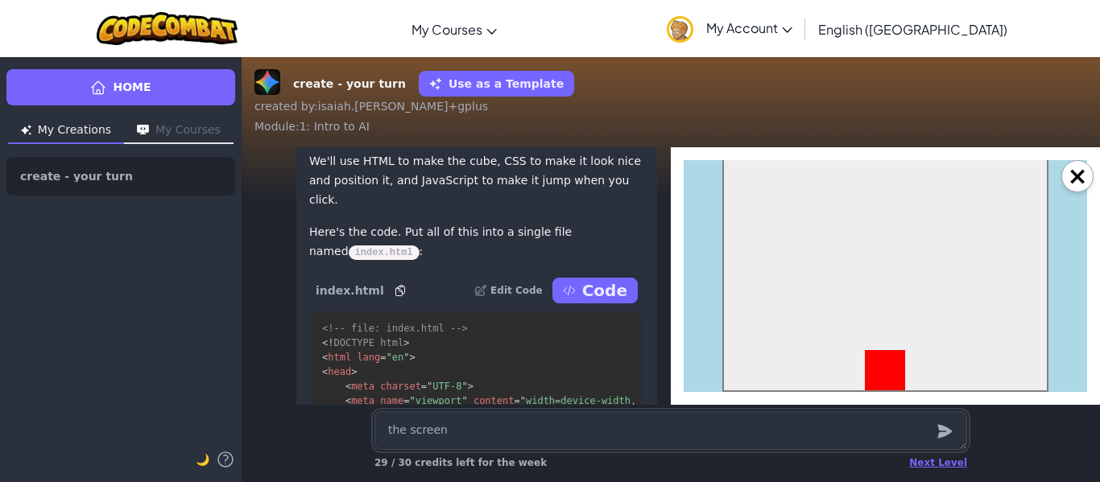
type textarea "x"
type textarea "the screen"
type textarea "x"
type textarea "the screen m"
type textarea "x"
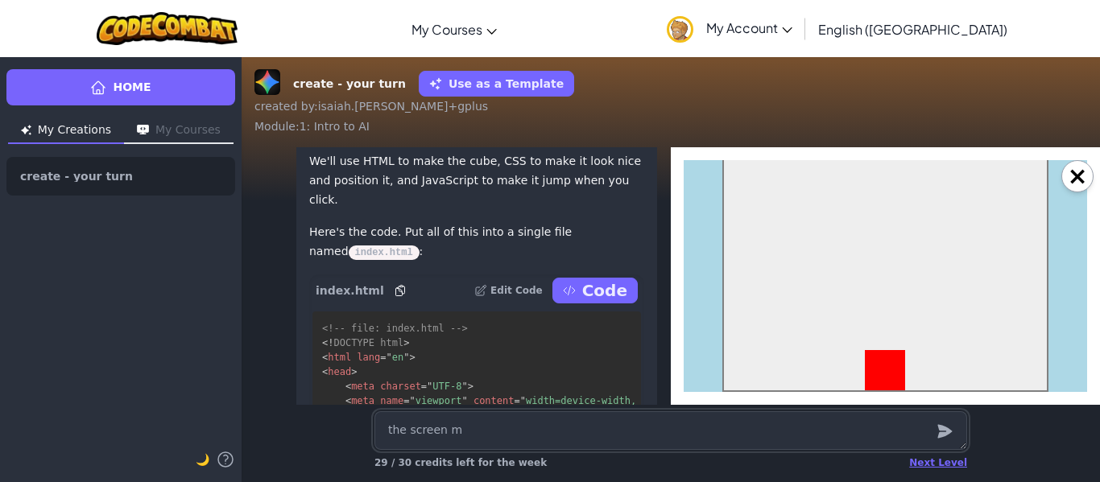
type textarea "the screen mo"
type textarea "x"
type textarea "the screen mov"
type textarea "x"
type textarea "the screen move"
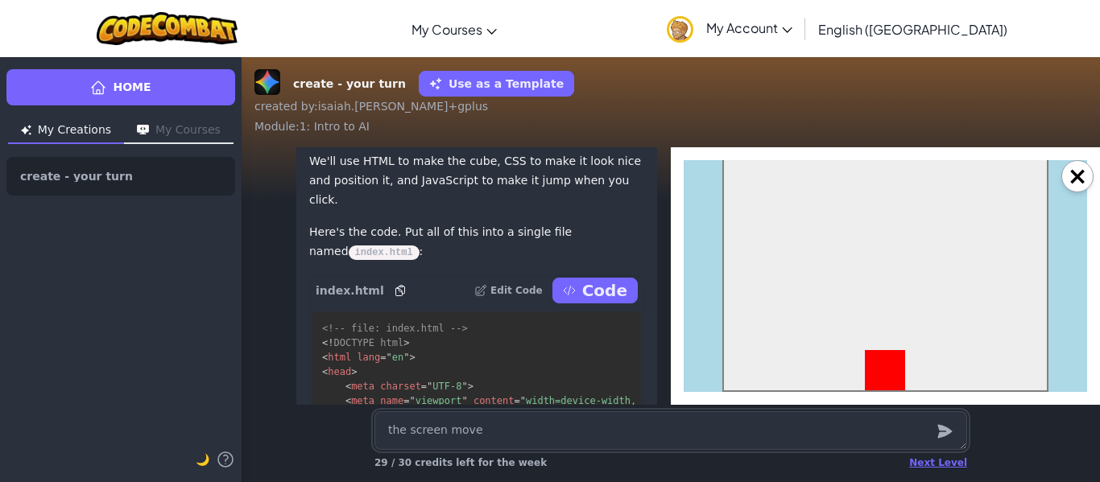
type textarea "x"
type textarea "the screen moves"
type textarea "x"
type textarea "the screen moves"
type textarea "x"
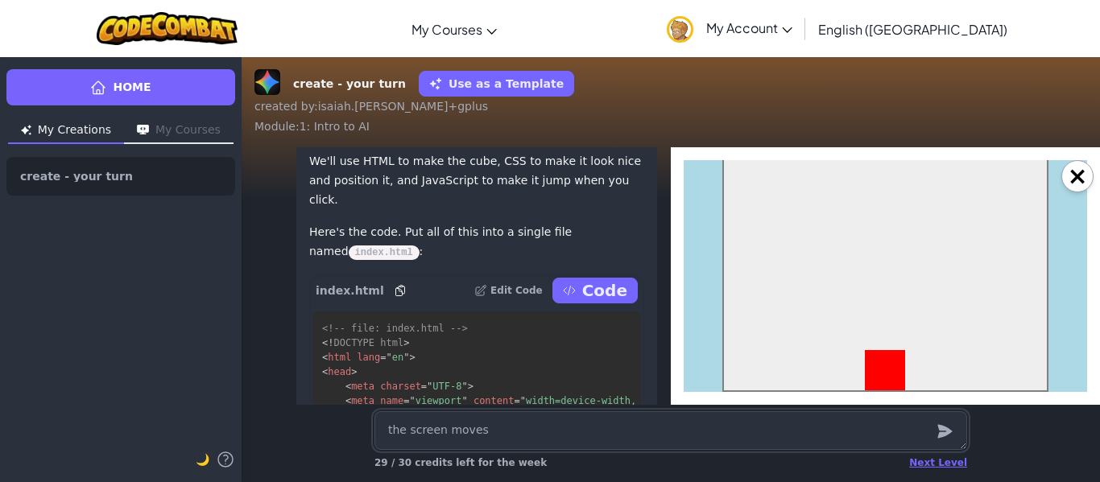
type textarea "the screen moves l"
type textarea "x"
type textarea "the screen moves le"
type textarea "x"
type textarea "the screen moves lef"
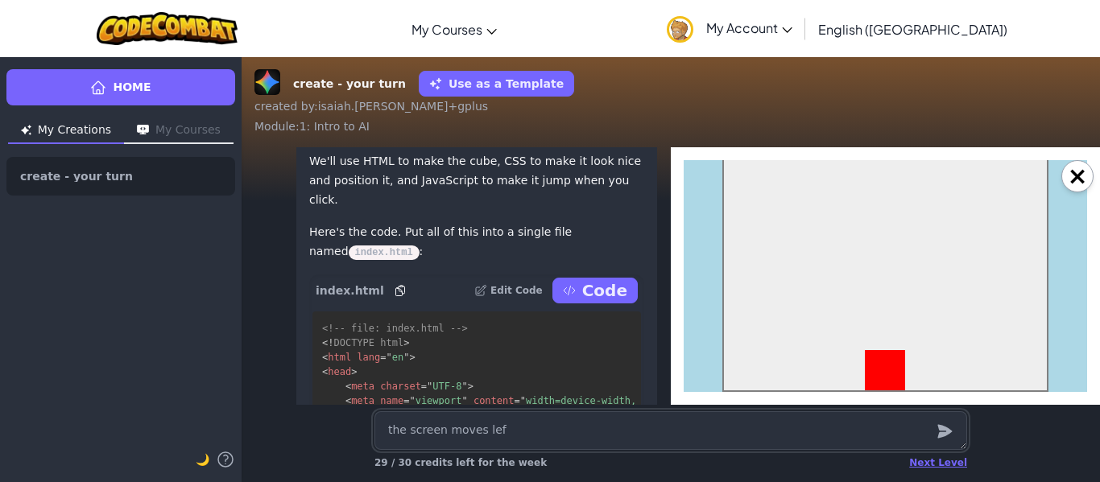
type textarea "x"
type textarea "the screen moves left"
type textarea "x"
type textarea "the screen moves left"
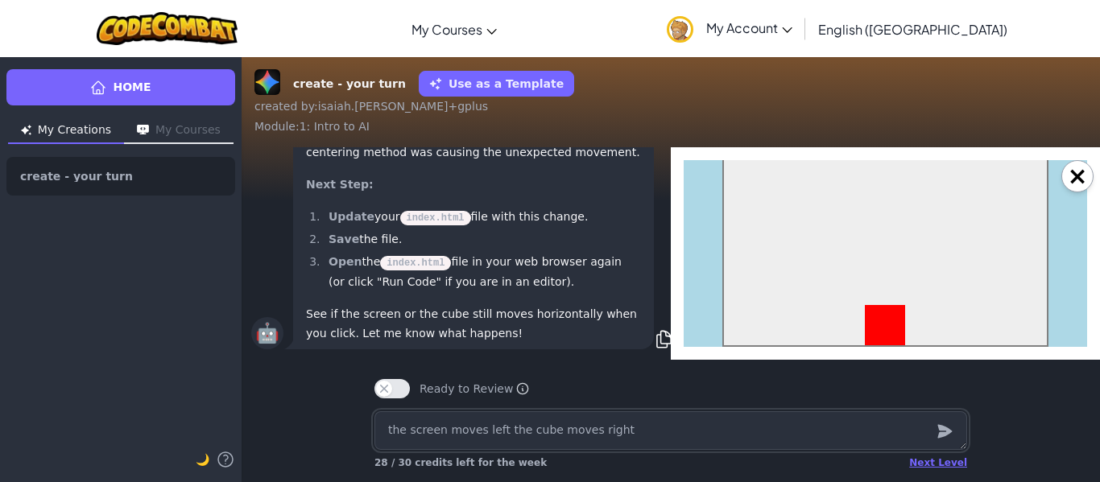
scroll to position [1, 0]
click at [876, 288] on div at bounding box center [885, 224] width 326 height 245
click at [855, 298] on div at bounding box center [885, 224] width 326 height 245
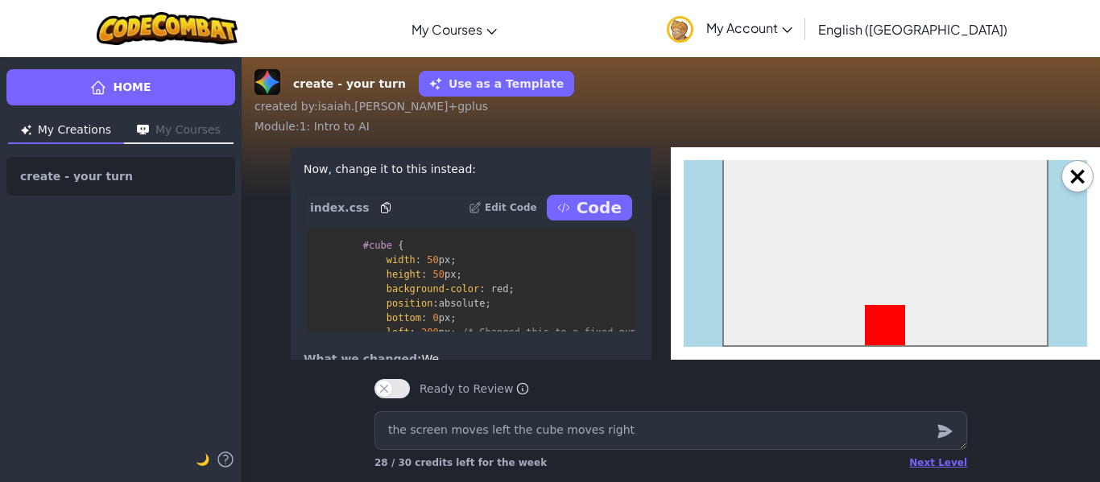
scroll to position [-314, 6]
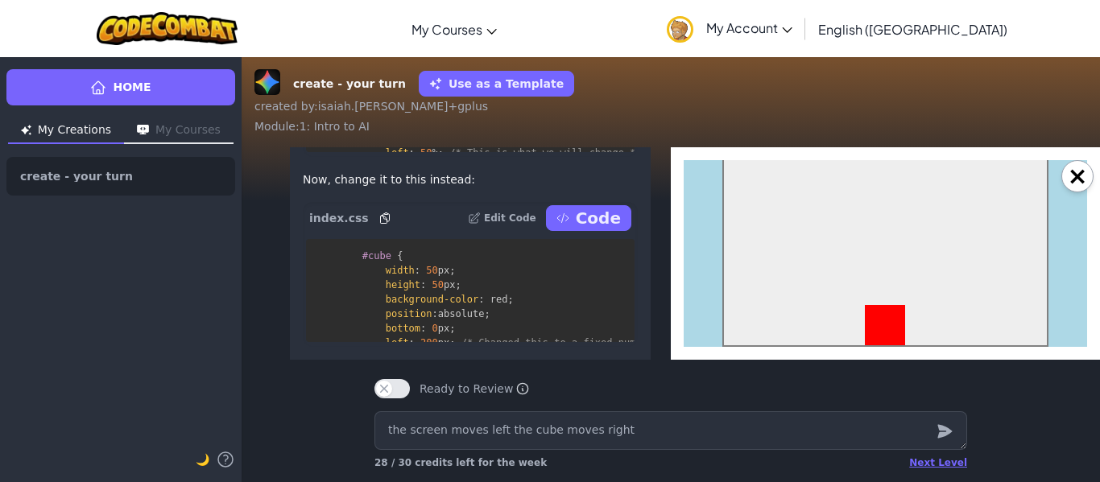
click at [617, 214] on p "Code" at bounding box center [598, 218] width 45 height 23
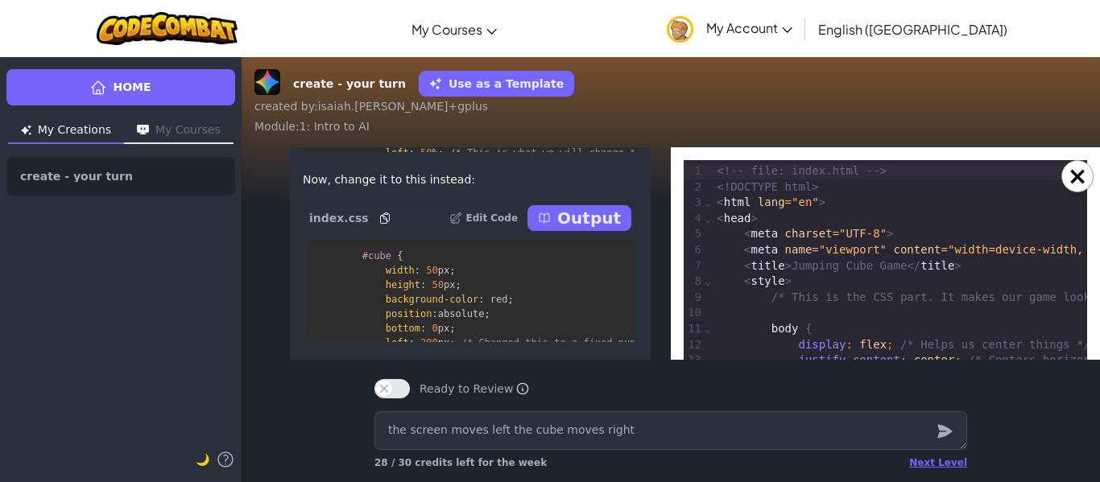
click at [610, 219] on p "Output" at bounding box center [589, 218] width 64 height 23
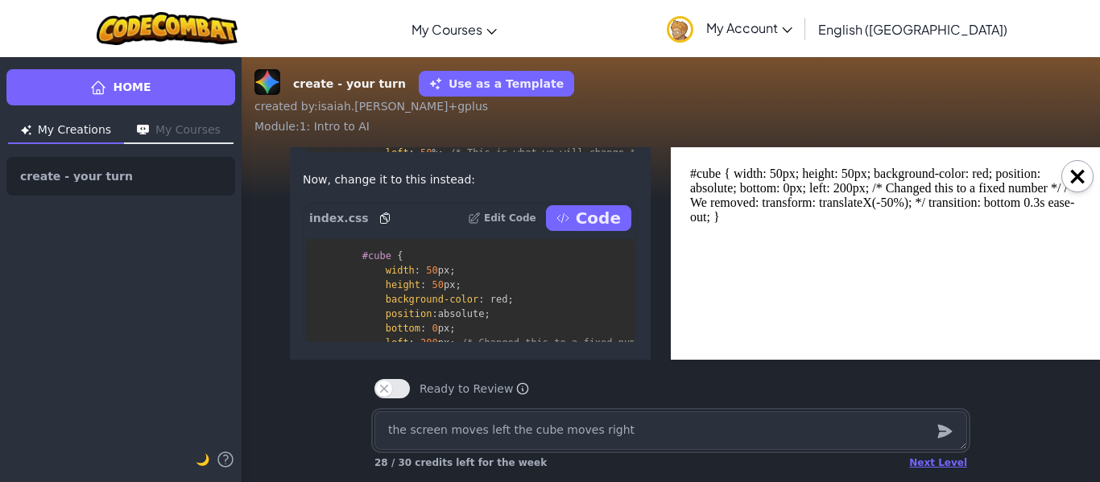
scroll to position [0, 0]
click at [626, 222] on button "Code" at bounding box center [588, 218] width 85 height 26
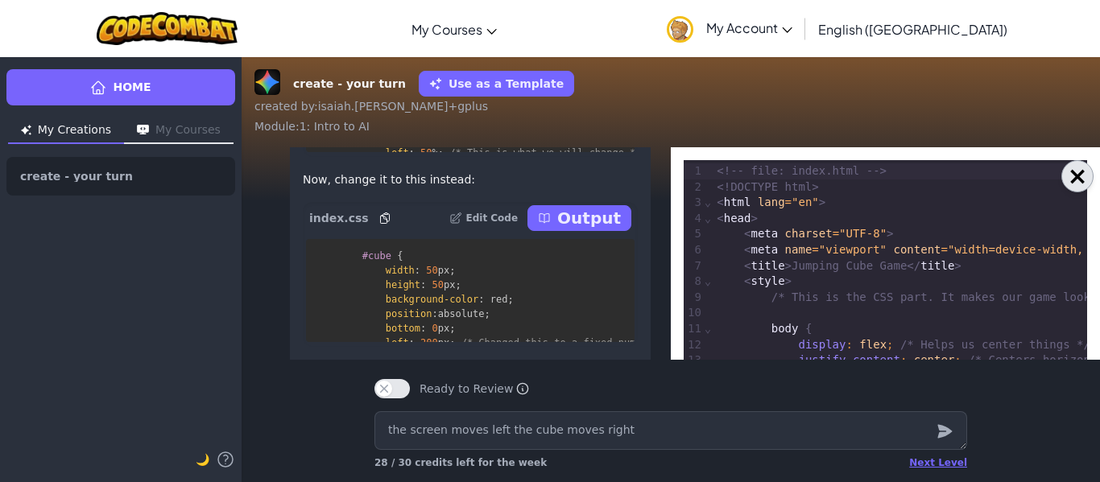
click at [1080, 188] on button "×" at bounding box center [1077, 176] width 32 height 32
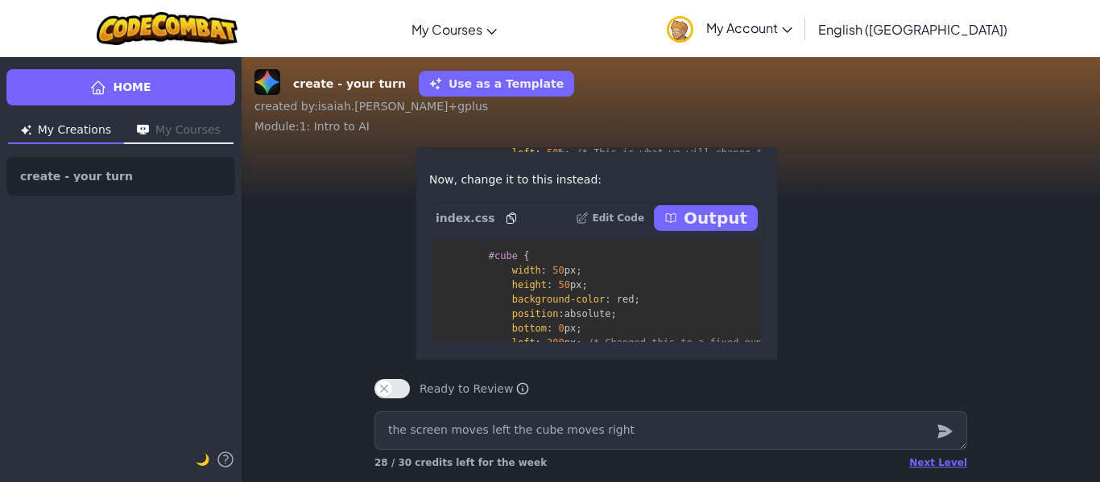
click at [712, 217] on p "Output" at bounding box center [716, 218] width 64 height 23
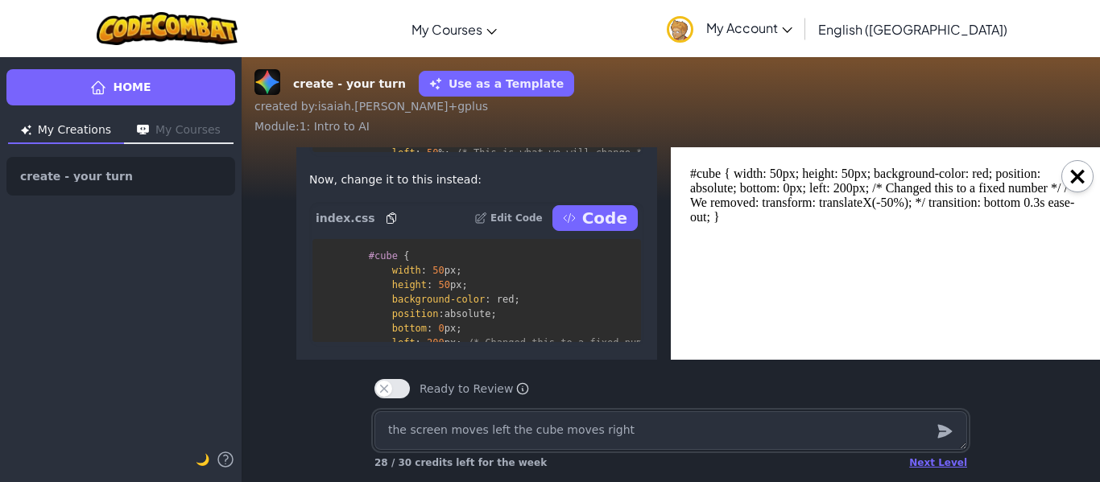
scroll to position [0, 0]
click html "#cube { width: 50px; height: 50px; background-color: red; position: absolute; b…"
click at [1069, 180] on button "×" at bounding box center [1077, 176] width 32 height 32
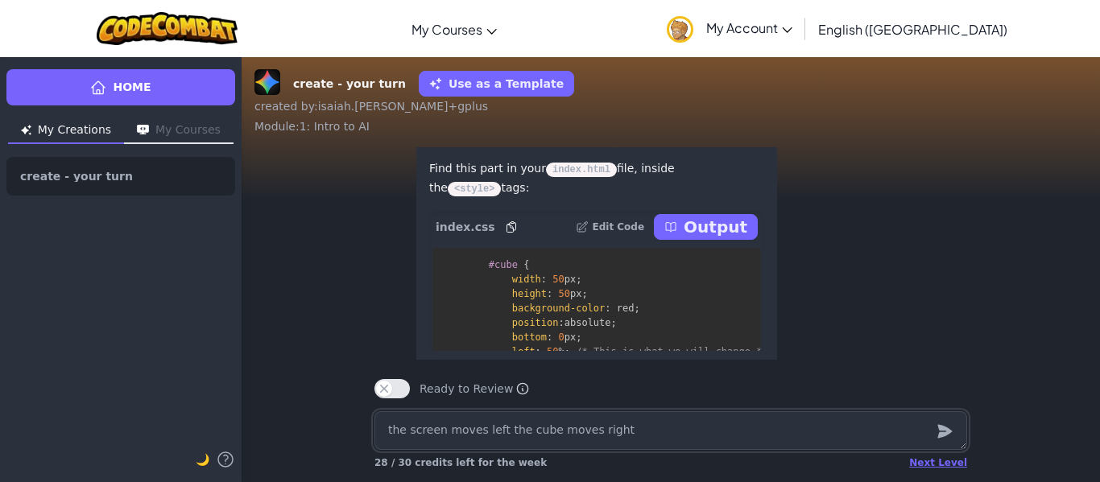
scroll to position [-510, 0]
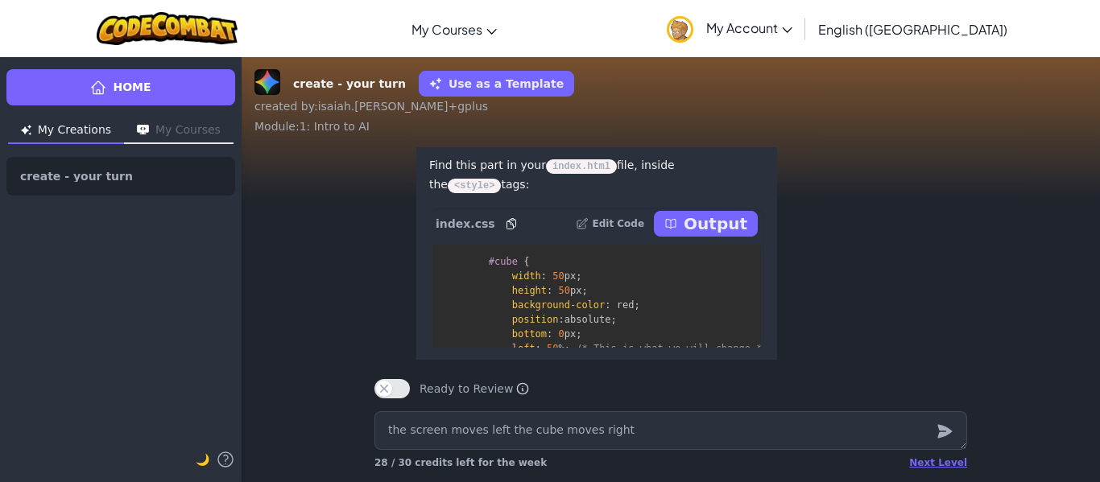
click at [703, 238] on div "index.css Edit Code Output" at bounding box center [596, 224] width 335 height 32
click at [700, 218] on p "Output" at bounding box center [716, 224] width 64 height 23
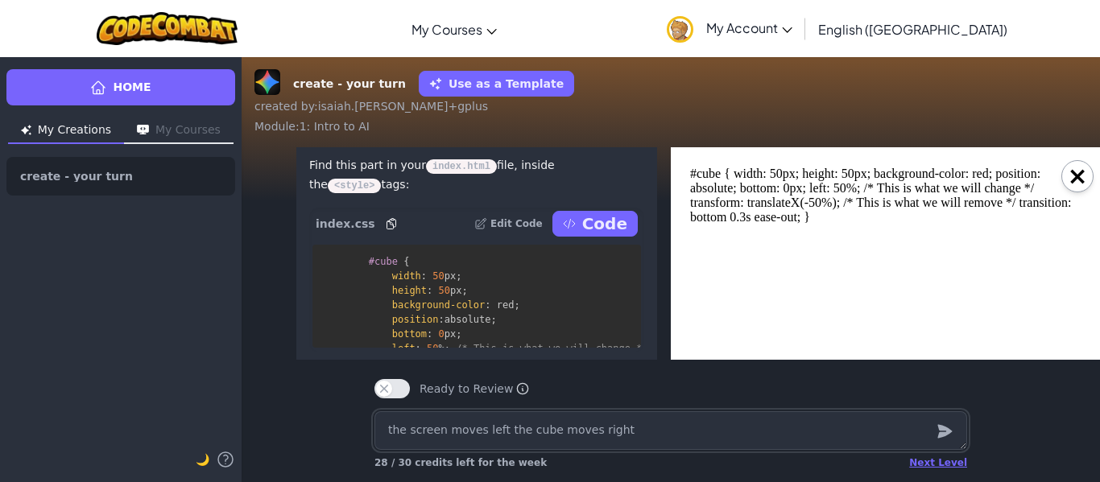
scroll to position [0, 0]
click at [580, 217] on button "Code" at bounding box center [594, 224] width 85 height 26
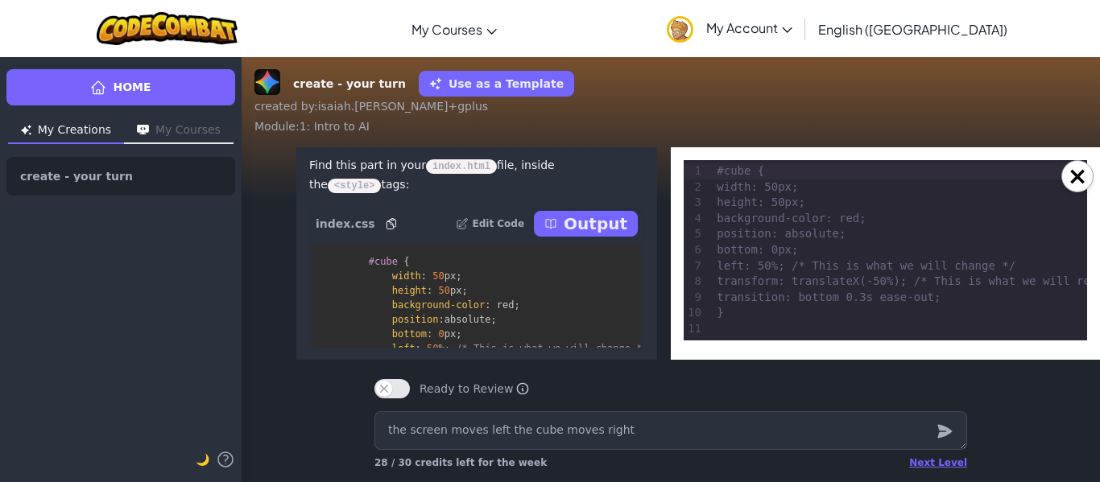
click at [580, 222] on p "Output" at bounding box center [596, 224] width 64 height 23
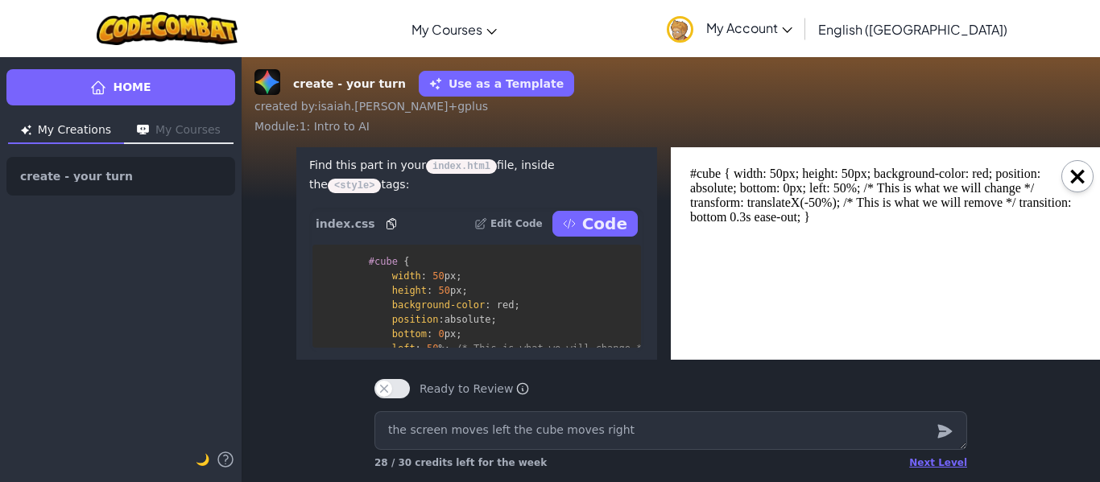
click at [576, 224] on icon at bounding box center [569, 223] width 13 height 13
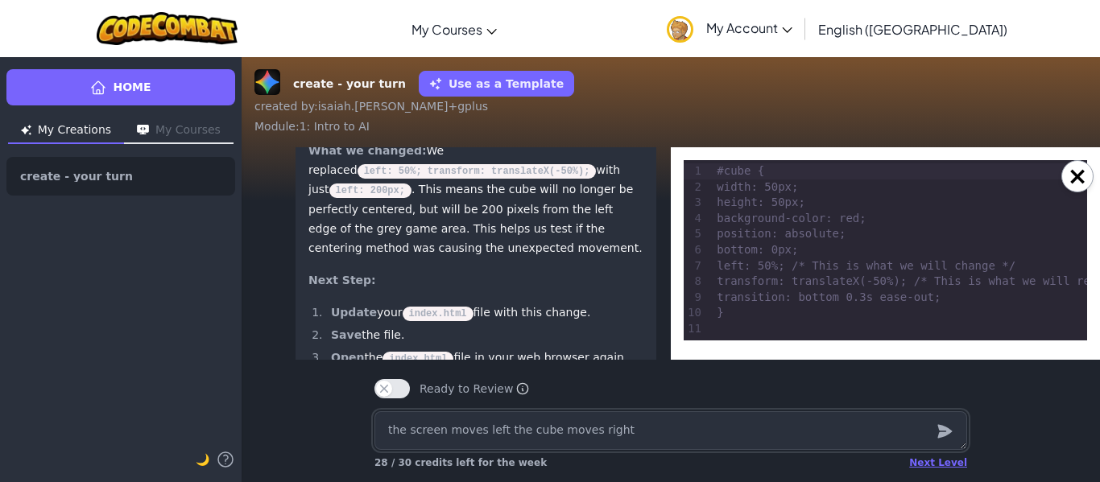
scroll to position [1, 1]
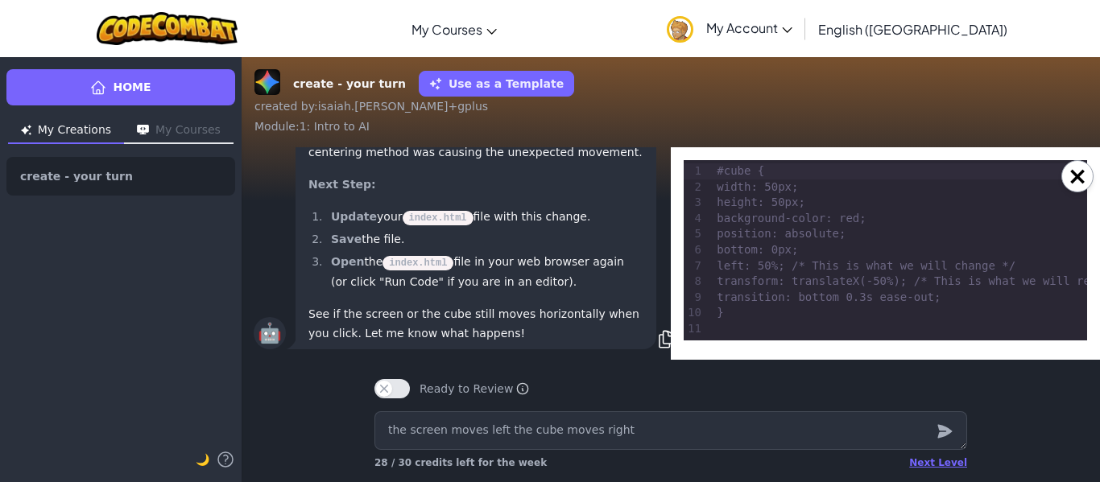
click at [622, 374] on div "Ready to Review Ready to Review Mark this when your project is complete. Your t…" at bounding box center [670, 382] width 618 height 45
click at [874, 233] on div "position: absolute;" at bounding box center [925, 234] width 427 height 16
click at [1075, 180] on button "×" at bounding box center [1077, 176] width 32 height 32
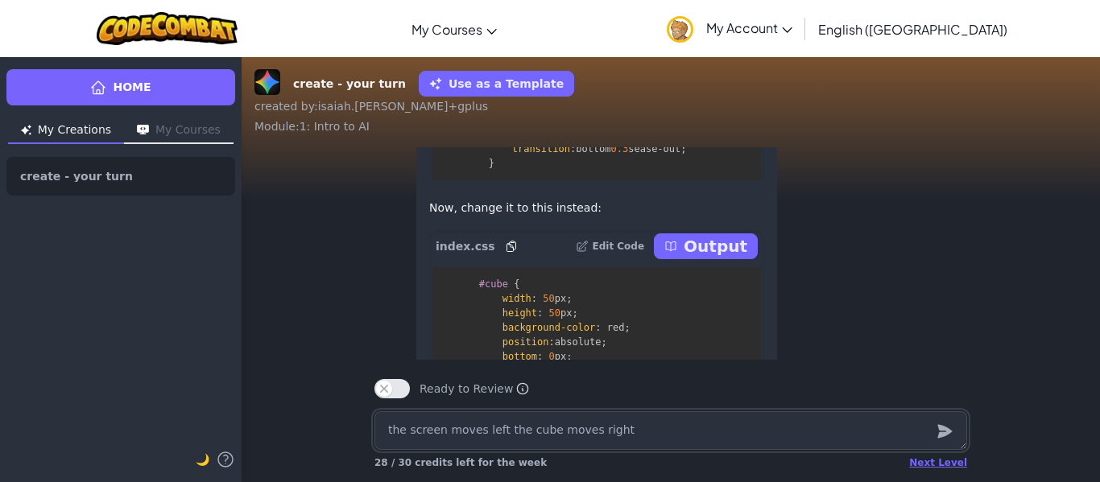
scroll to position [-345, 0]
click at [388, 386] on button "Ready to Review" at bounding box center [391, 388] width 35 height 19
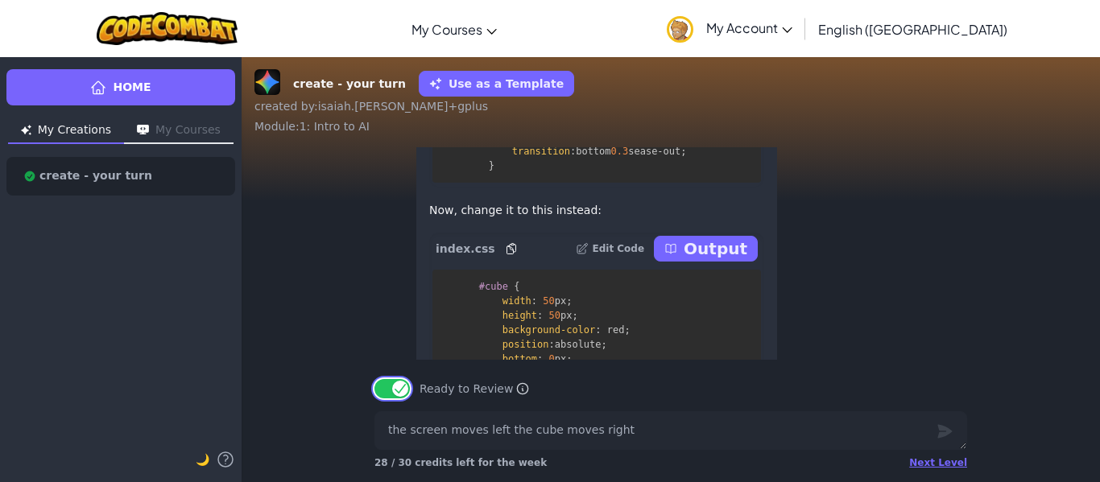
click at [402, 390] on button "Ready to Review" at bounding box center [391, 388] width 35 height 19
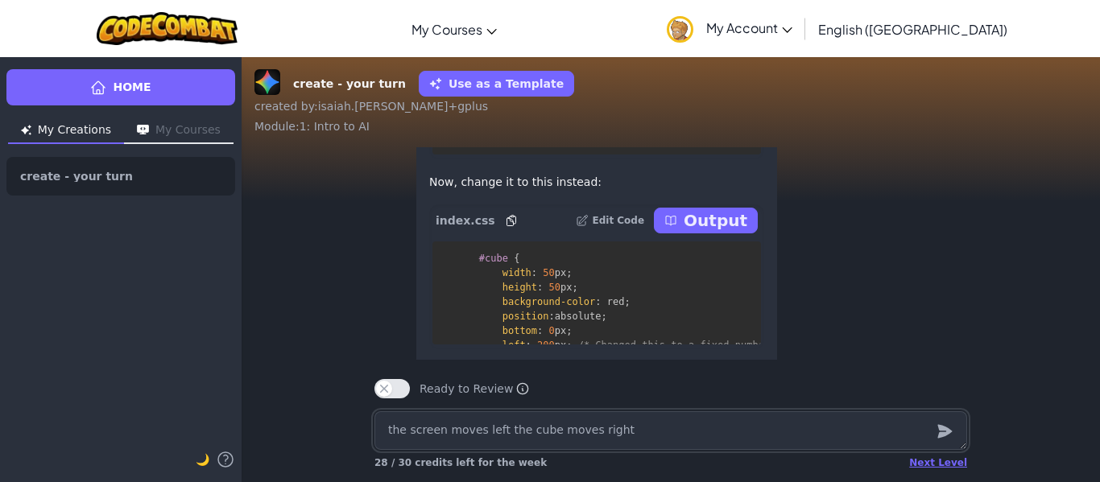
scroll to position [-317, 0]
click at [733, 221] on p "Output" at bounding box center [716, 221] width 64 height 23
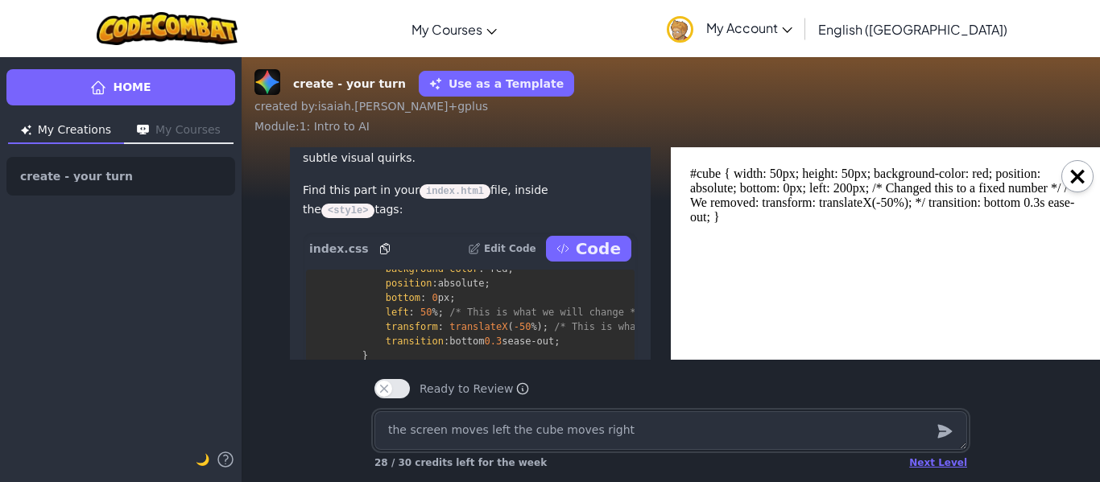
scroll to position [-536, 6]
click at [568, 257] on icon at bounding box center [562, 250] width 13 height 13
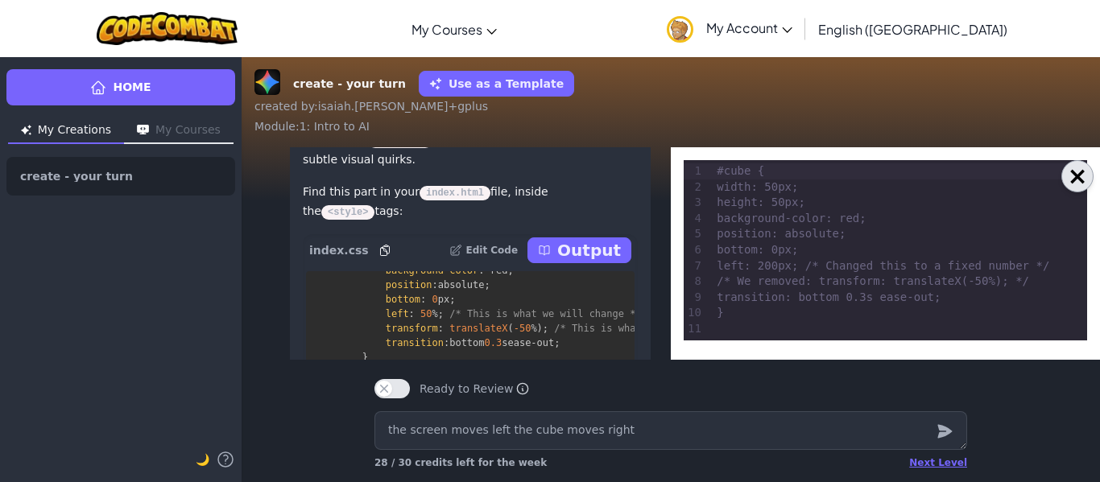
click at [1079, 171] on button "×" at bounding box center [1077, 176] width 32 height 32
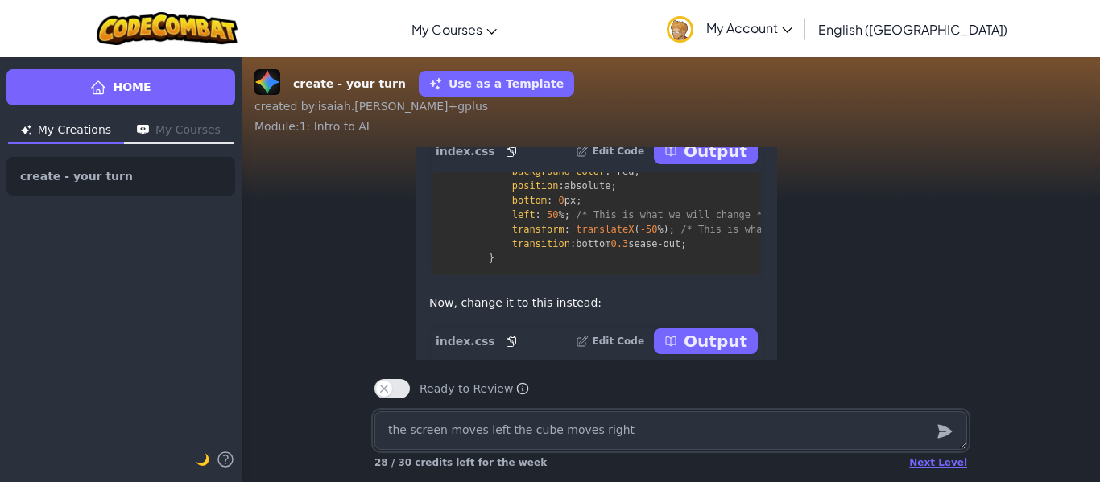
scroll to position [-378, 0]
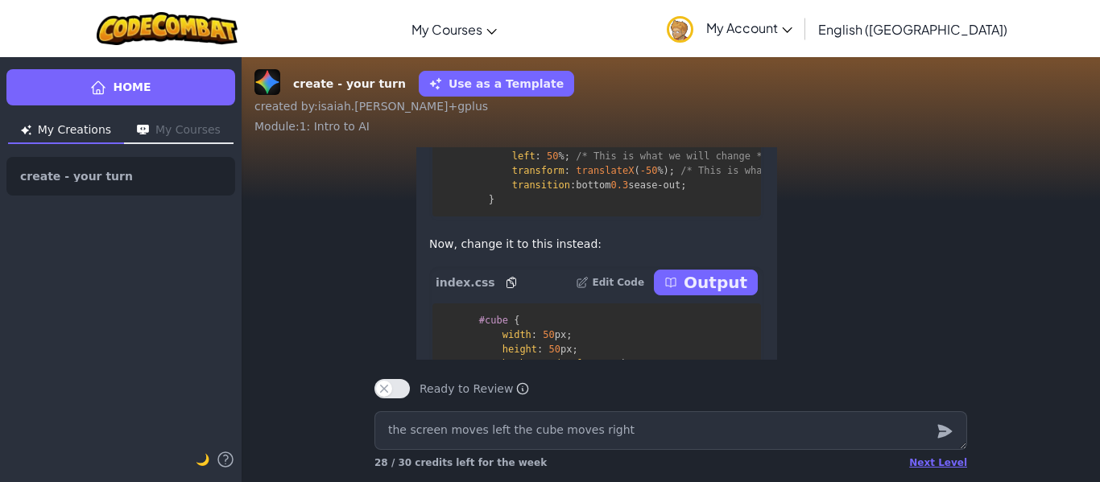
click at [712, 290] on p "Output" at bounding box center [716, 282] width 64 height 23
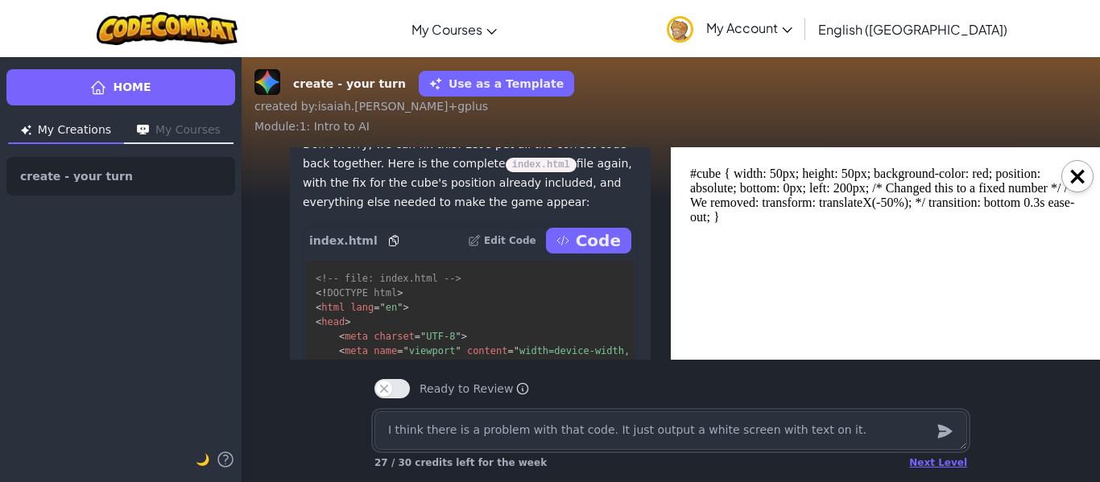
scroll to position [-299, 6]
click at [600, 239] on p "Code" at bounding box center [598, 241] width 45 height 23
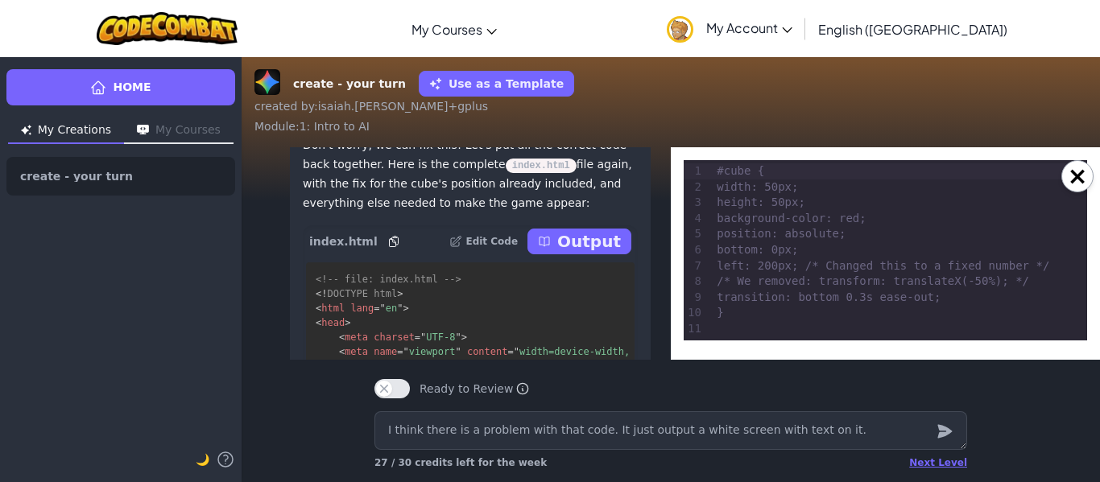
click at [604, 242] on p "Output" at bounding box center [589, 241] width 64 height 23
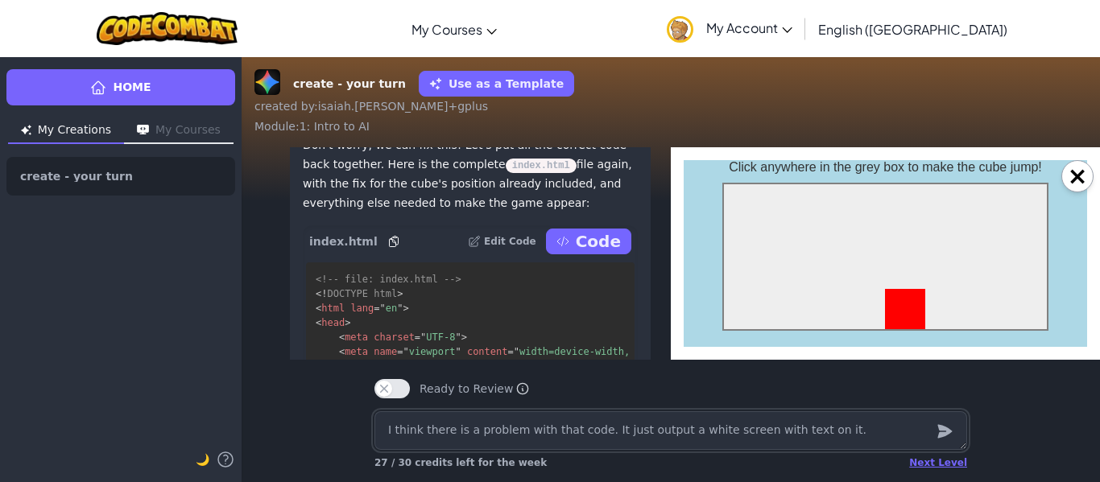
scroll to position [0, 0]
click at [909, 283] on div at bounding box center [885, 257] width 326 height 148
click at [913, 287] on div at bounding box center [885, 257] width 326 height 148
click at [704, 435] on textarea at bounding box center [670, 430] width 593 height 39
click at [551, 430] on textarea "now put a spike that moves towards" at bounding box center [670, 430] width 593 height 39
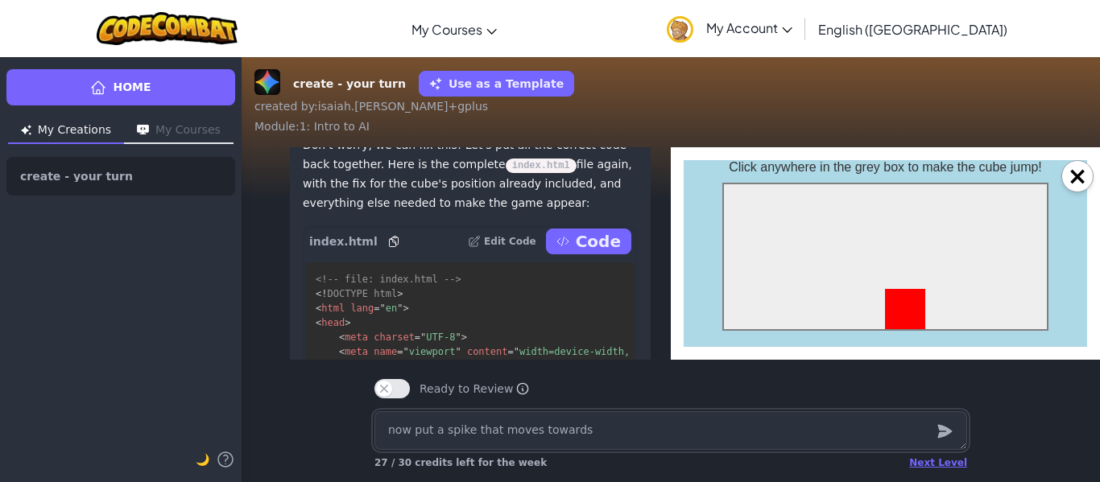
click at [604, 443] on textarea "now put a spike that moves towards" at bounding box center [670, 430] width 593 height 39
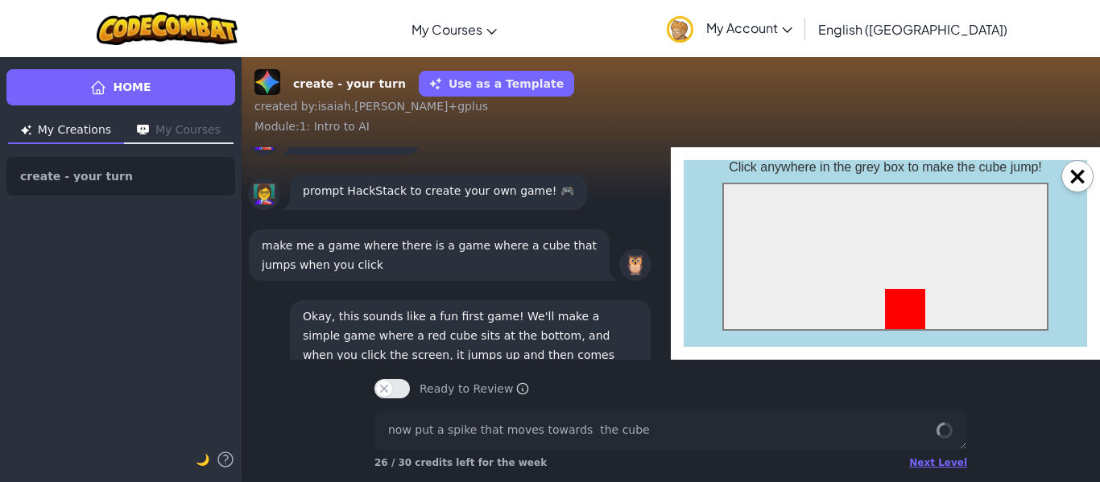
scroll to position [525, 0]
click at [882, 229] on div at bounding box center [885, 257] width 326 height 148
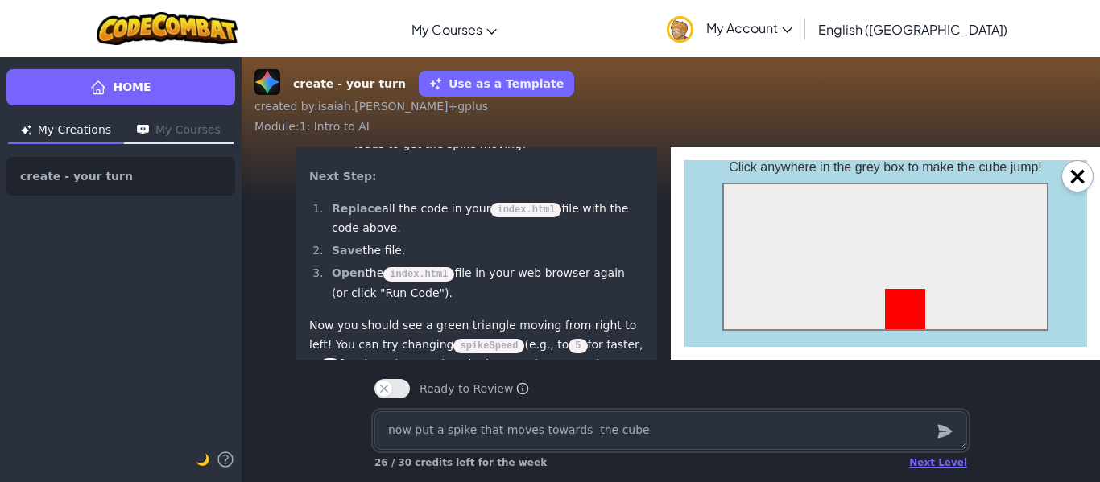
scroll to position [1, 0]
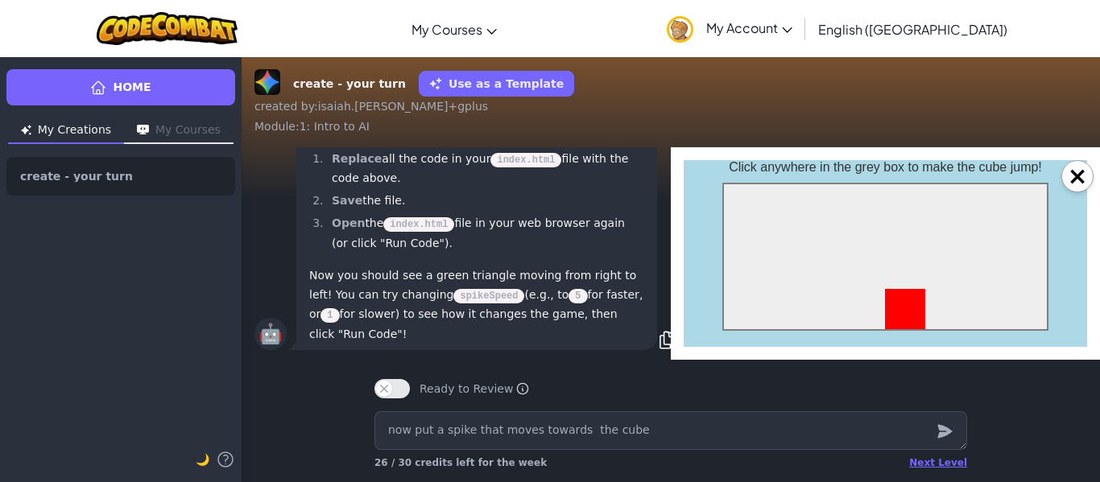
click at [836, 283] on div at bounding box center [885, 257] width 326 height 148
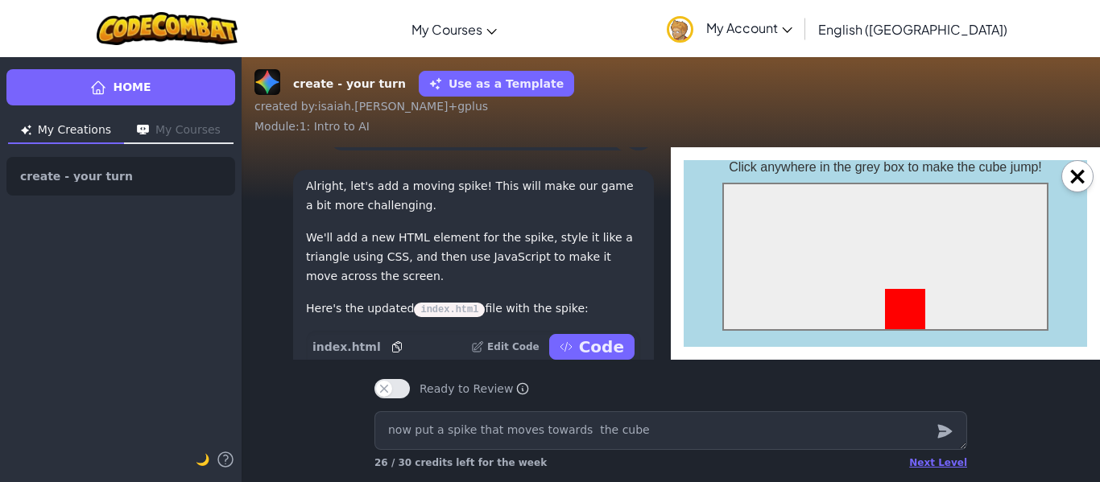
scroll to position [-868, 6]
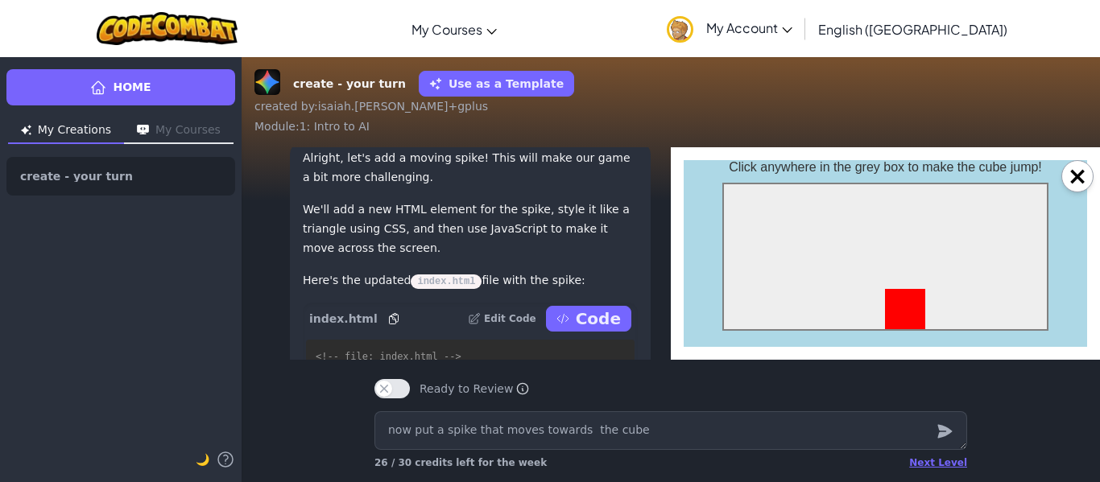
click at [611, 319] on p "Code" at bounding box center [598, 319] width 45 height 23
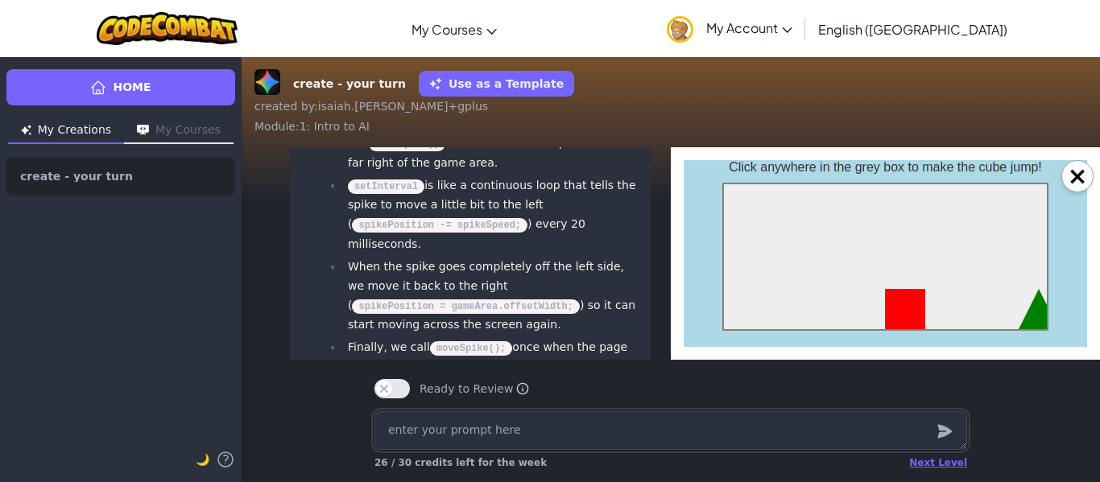
scroll to position [1, 6]
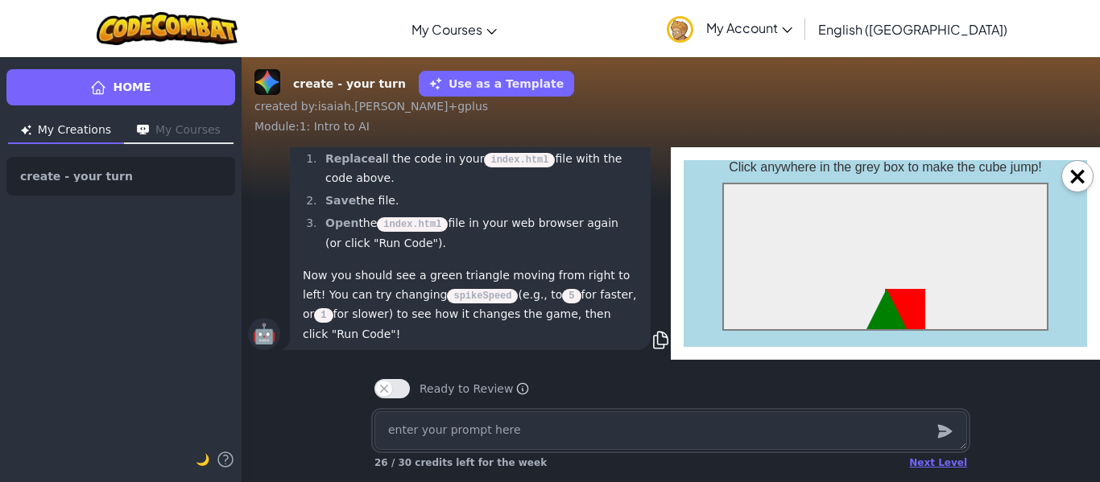
click at [541, 440] on textarea at bounding box center [670, 430] width 593 height 39
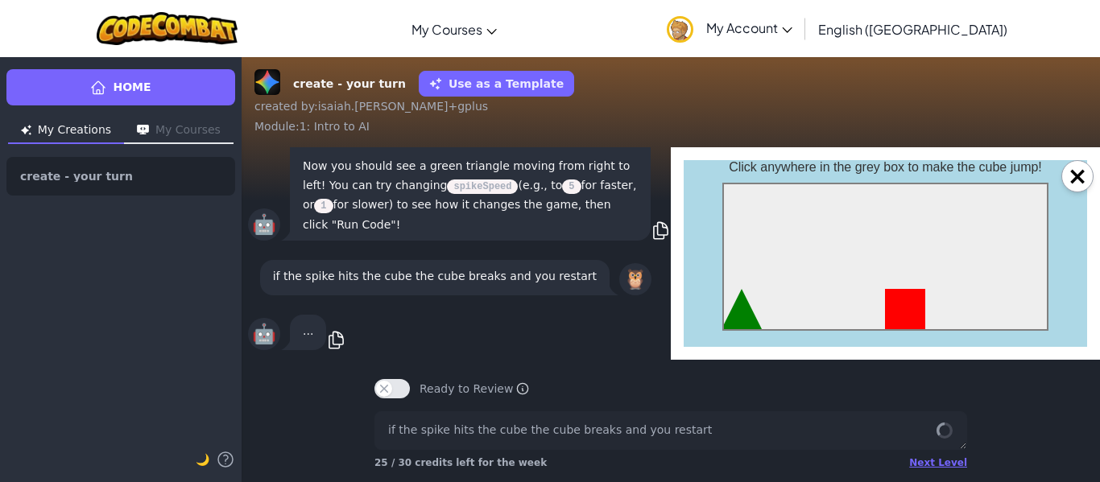
click at [835, 305] on div at bounding box center [885, 257] width 326 height 148
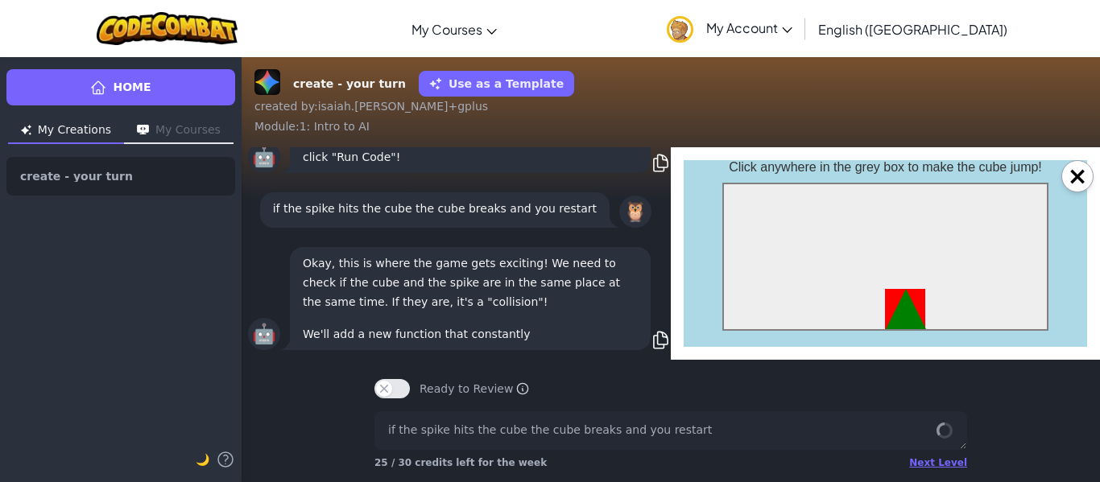
drag, startPoint x: 864, startPoint y: 346, endPoint x: 707, endPoint y: 305, distance: 162.3
click at [707, 305] on body "Click anywhere in the grey box to make the cube jump!" at bounding box center [885, 253] width 403 height 187
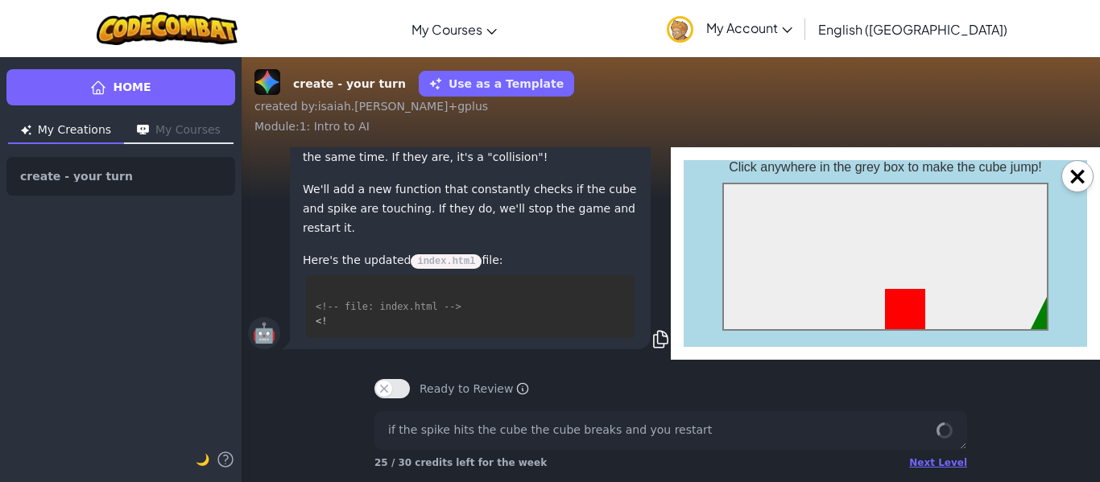
click at [843, 271] on div at bounding box center [885, 257] width 326 height 148
drag, startPoint x: 843, startPoint y: 271, endPoint x: 847, endPoint y: 283, distance: 12.0
click at [847, 283] on div at bounding box center [885, 257] width 326 height 148
click at [846, 282] on div at bounding box center [885, 257] width 326 height 148
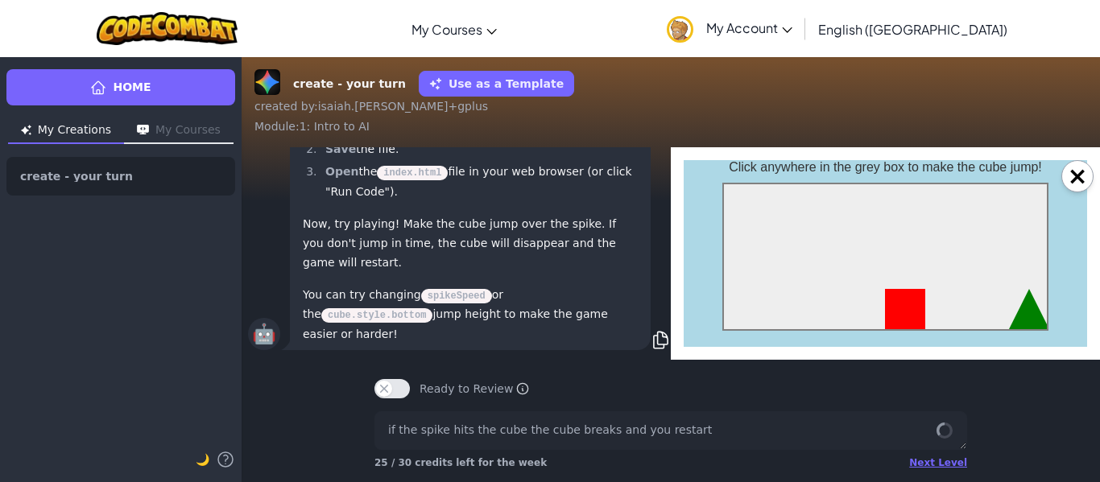
scroll to position [0, 6]
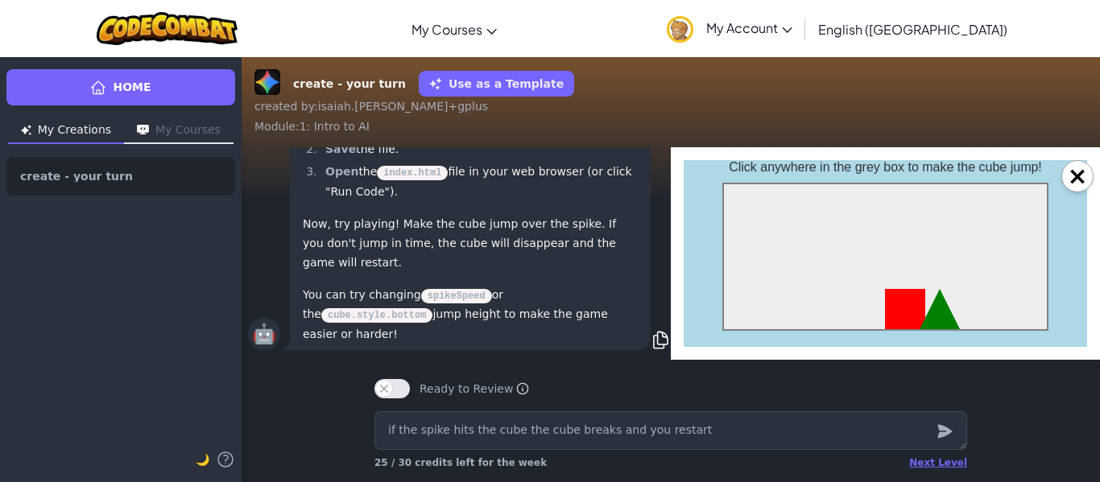
click at [509, 255] on p "Now, try playing! Make the cube jump over the spike. If you don't jump in time,…" at bounding box center [470, 243] width 335 height 58
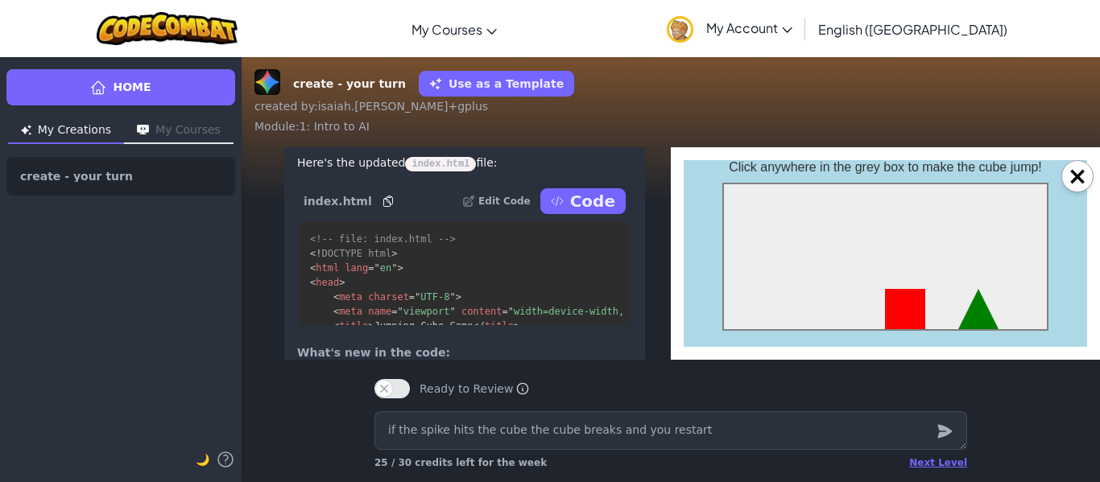
scroll to position [-894, 12]
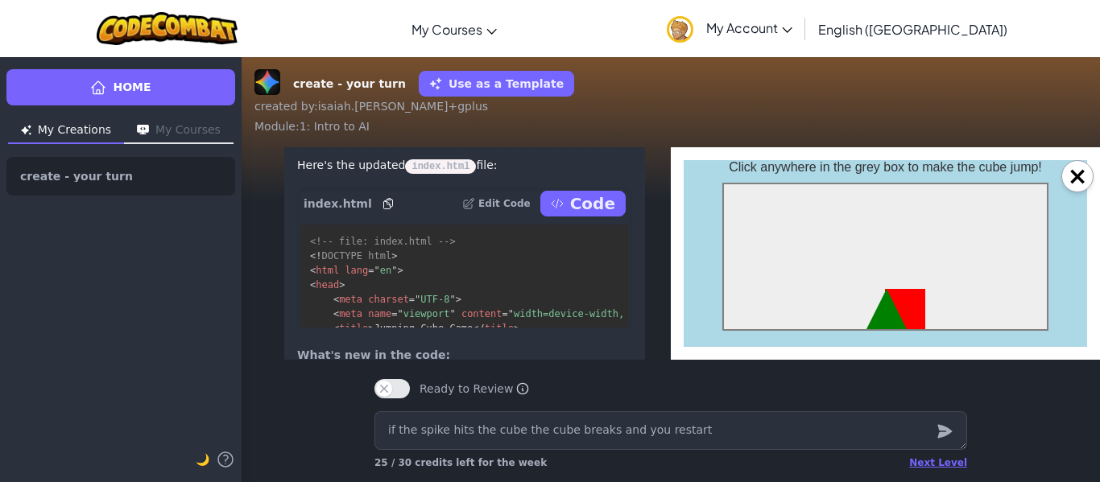
click at [578, 215] on p "Code" at bounding box center [592, 203] width 45 height 23
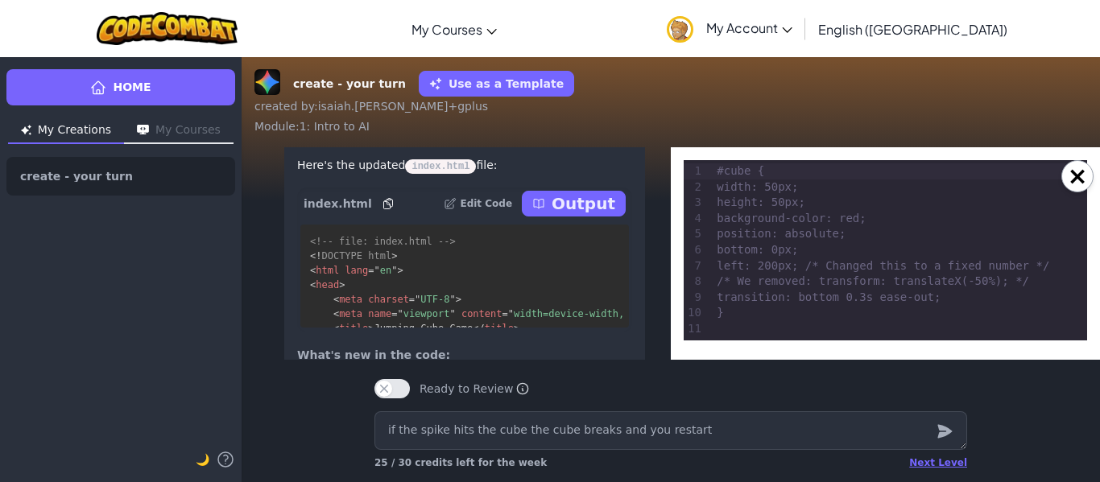
click at [580, 215] on p "Output" at bounding box center [583, 203] width 64 height 23
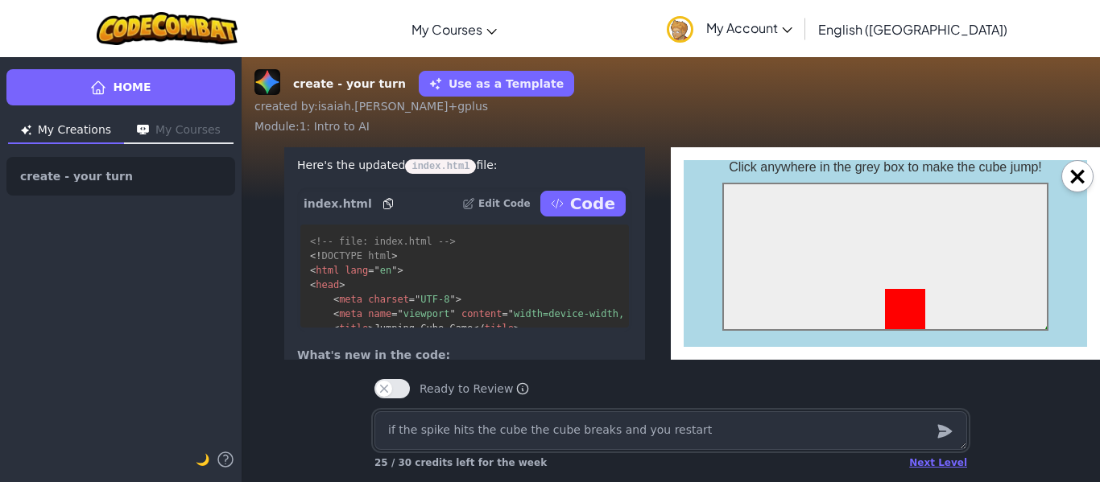
scroll to position [0, 0]
drag, startPoint x: 370, startPoint y: 298, endPoint x: 440, endPoint y: 341, distance: 83.1
click at [440, 332] on div "index.html Edit Code Code <!-- file: index.html --> <! DOCTYPE html > < html la…" at bounding box center [464, 260] width 335 height 145
click at [797, 236] on div at bounding box center [885, 257] width 326 height 148
click at [897, 298] on div at bounding box center [905, 309] width 40 height 40
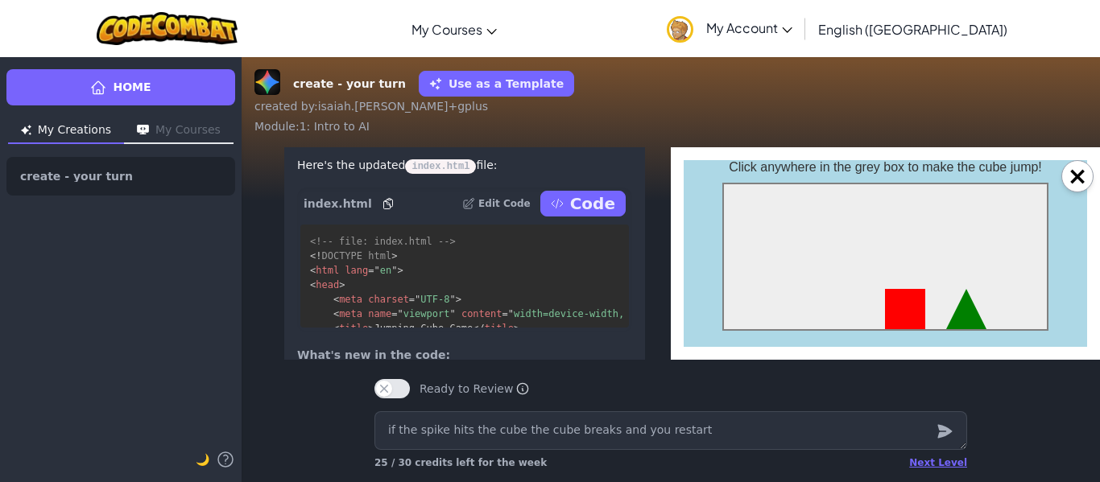
click at [608, 176] on p "Here's the updated index.html file:" at bounding box center [464, 165] width 335 height 20
click at [854, 279] on div at bounding box center [885, 257] width 326 height 148
click at [842, 222] on div at bounding box center [885, 257] width 326 height 148
click at [894, 298] on div at bounding box center [905, 309] width 40 height 40
click at [939, 290] on div at bounding box center [885, 257] width 326 height 148
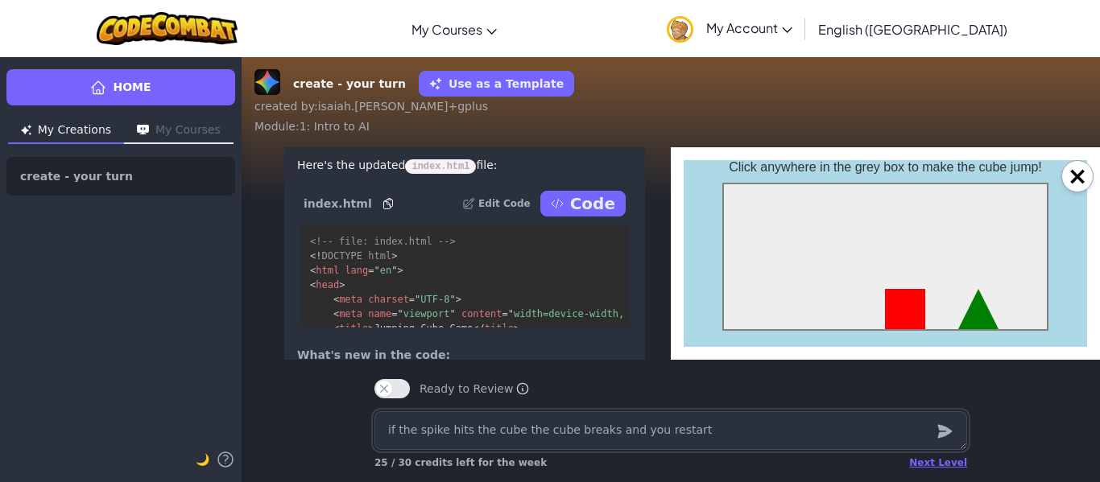
drag, startPoint x: 626, startPoint y: 423, endPoint x: 622, endPoint y: 399, distance: 25.4
click at [625, 413] on textarea "if the spike hits the cube the cube breaks and you restart" at bounding box center [670, 430] width 593 height 39
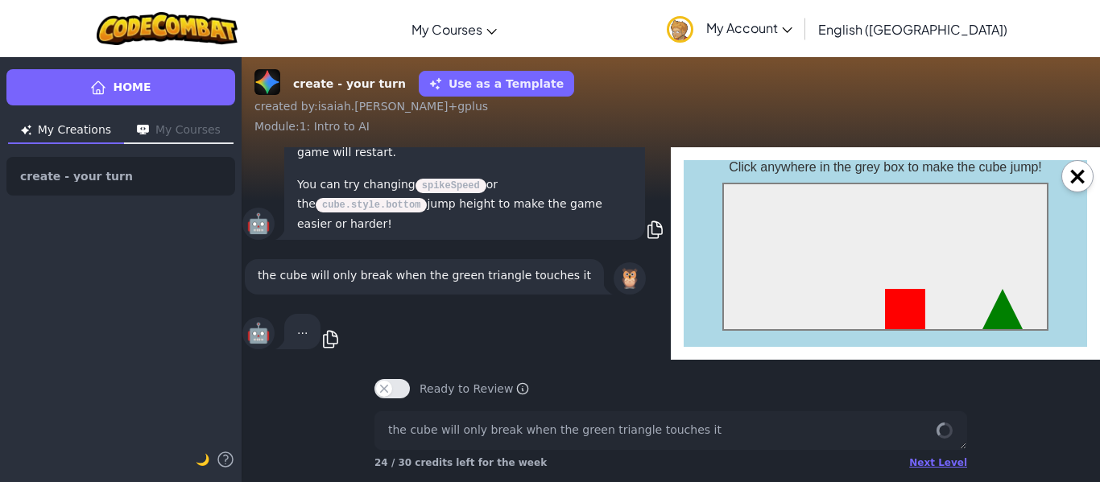
scroll to position [1, 13]
click at [699, 401] on div "Ready to Review Ready to Review Mark this when your project is complete. Your t…" at bounding box center [670, 382] width 618 height 45
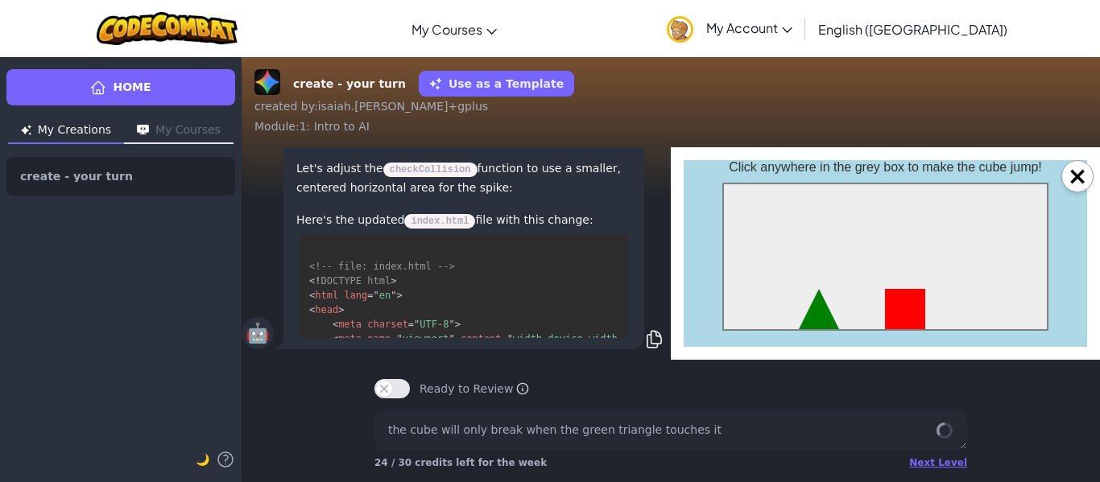
scroll to position [0, 13]
click at [822, 289] on div at bounding box center [885, 257] width 326 height 148
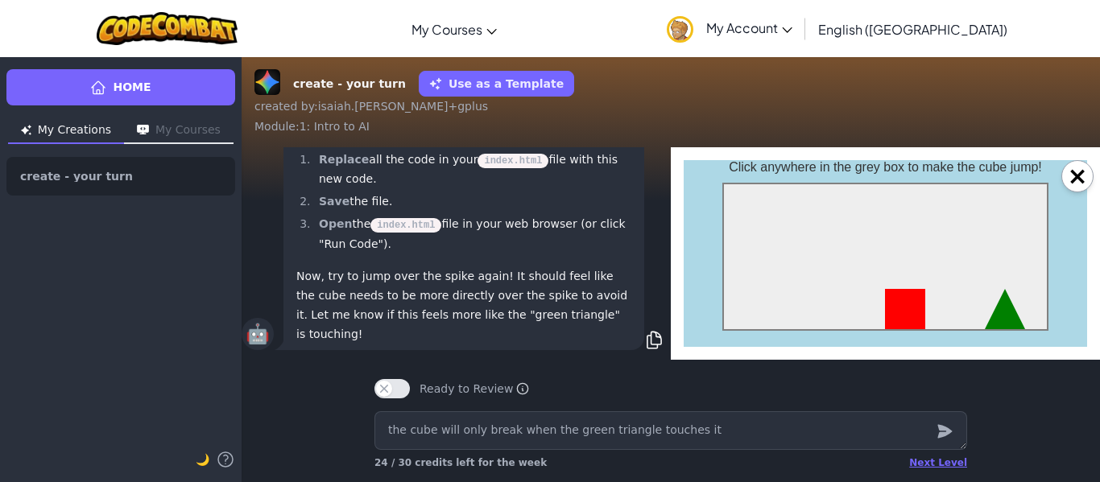
click at [822, 289] on div at bounding box center [885, 257] width 326 height 148
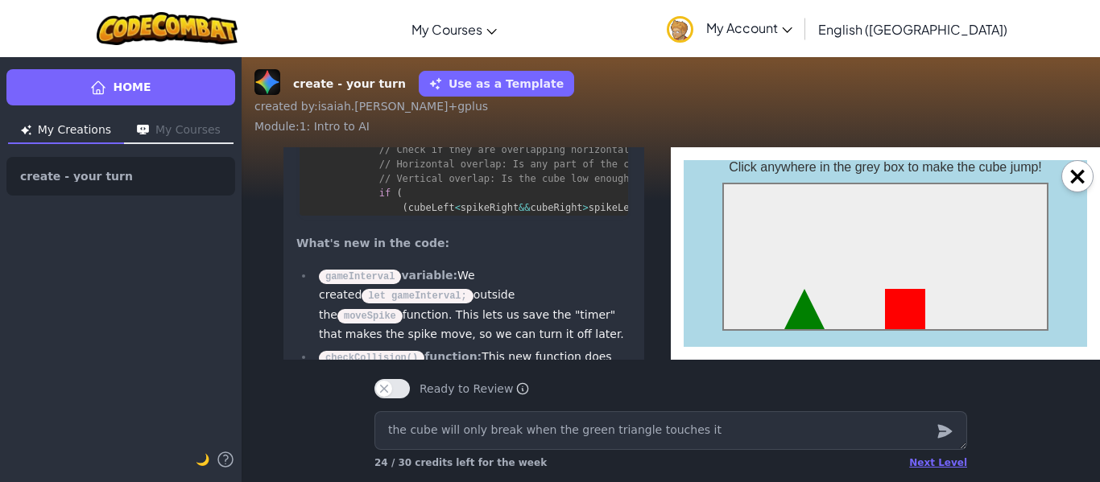
scroll to position [1401, 0]
click at [597, 103] on p "Code" at bounding box center [591, 92] width 45 height 23
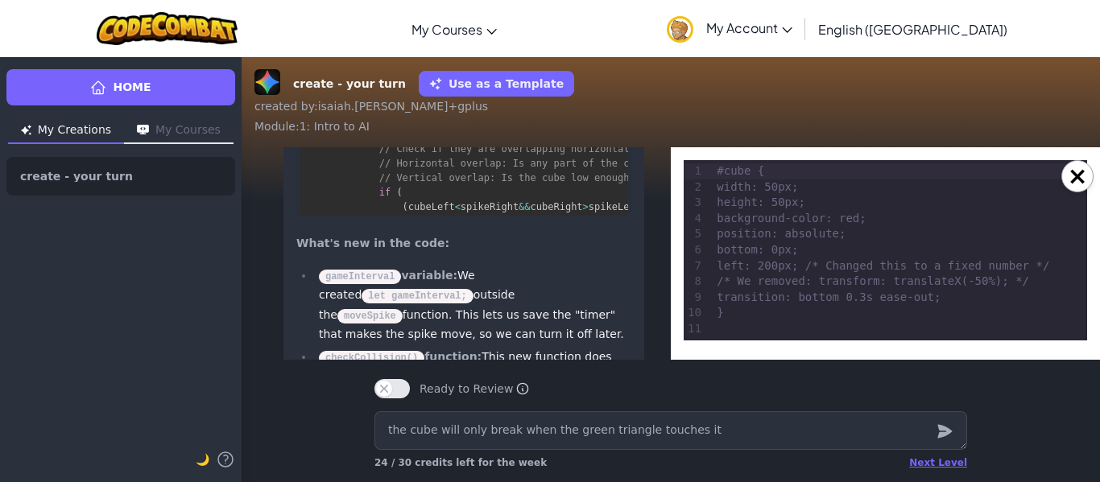
click at [597, 103] on p "Output" at bounding box center [583, 92] width 64 height 23
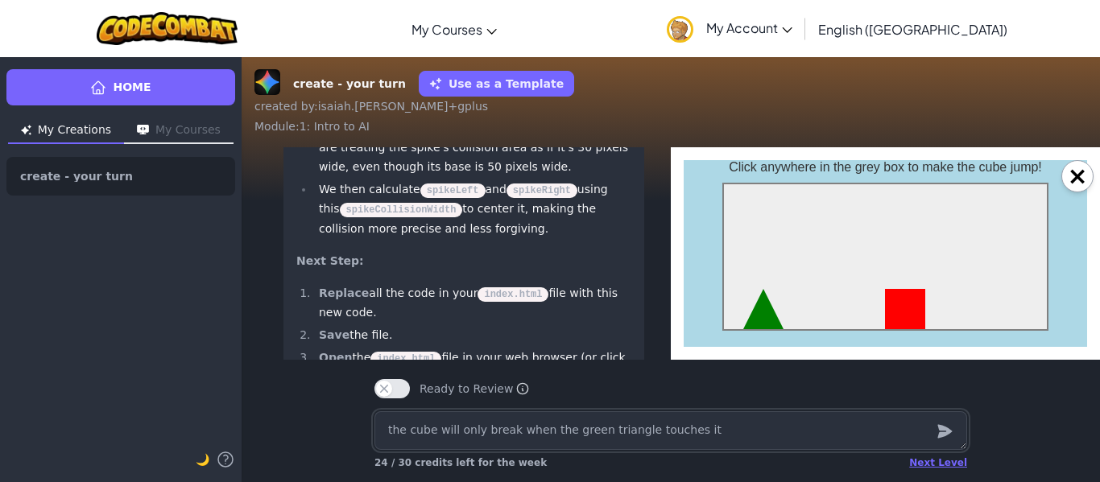
scroll to position [0, 13]
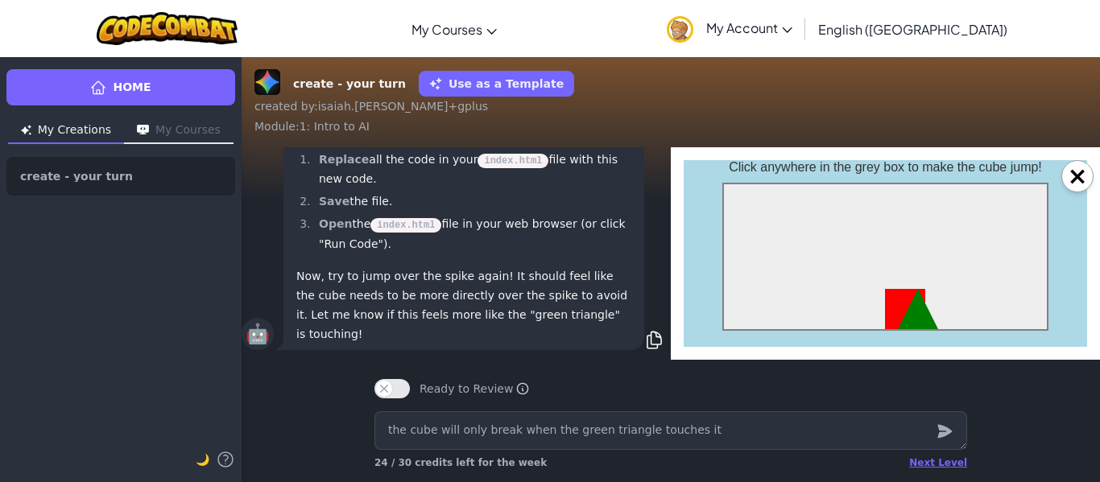
click at [820, 254] on div at bounding box center [885, 257] width 326 height 148
drag, startPoint x: 1002, startPoint y: 283, endPoint x: 977, endPoint y: 280, distance: 25.1
click at [977, 280] on div at bounding box center [885, 257] width 326 height 148
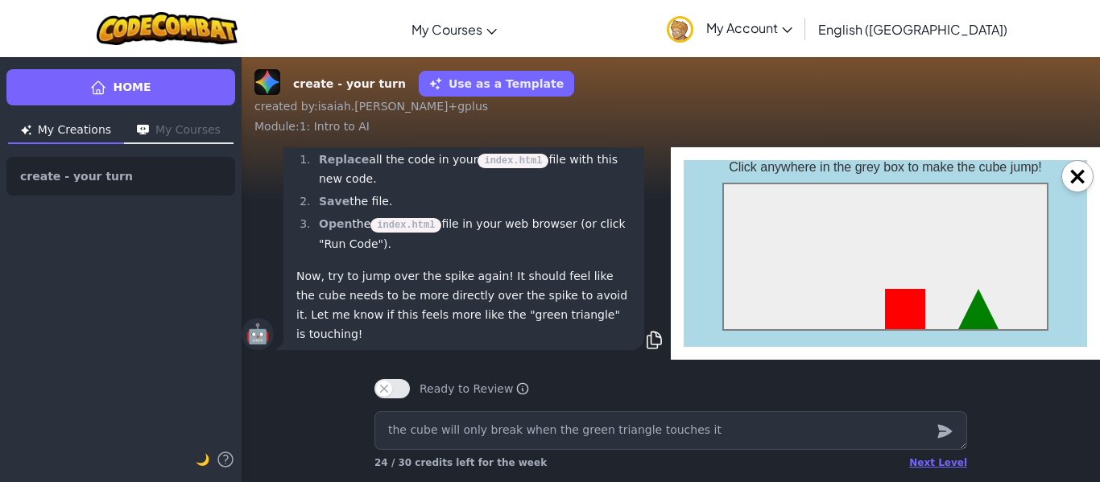
click at [977, 280] on div at bounding box center [885, 257] width 326 height 148
click at [938, 289] on div at bounding box center [885, 257] width 326 height 148
click at [940, 279] on div at bounding box center [885, 257] width 326 height 148
click at [499, 429] on textarea "the cube will only break when the green triangle touches it" at bounding box center [670, 430] width 593 height 39
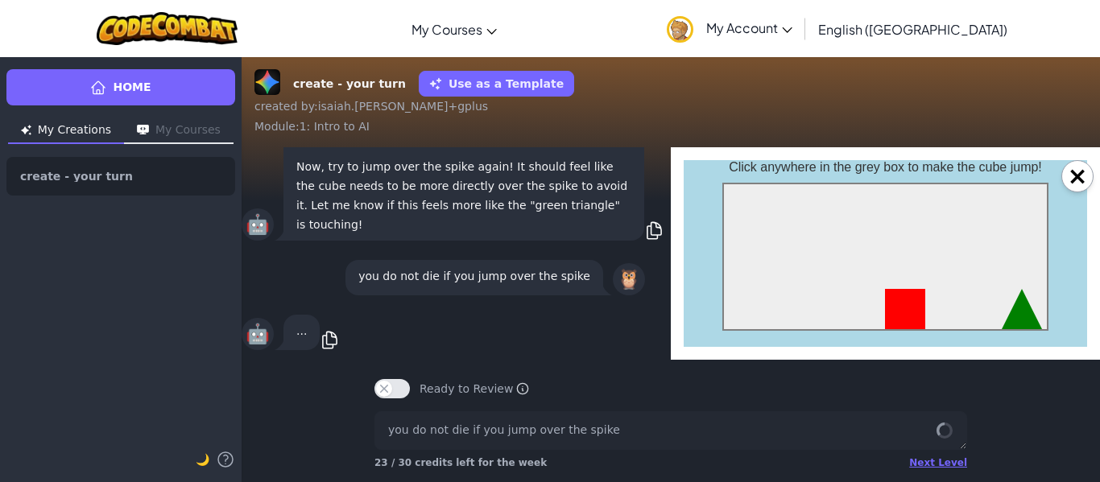
click at [928, 299] on div at bounding box center [885, 257] width 326 height 148
click at [784, 271] on div at bounding box center [885, 257] width 326 height 148
drag, startPoint x: 805, startPoint y: 255, endPoint x: 849, endPoint y: 269, distance: 46.3
click at [850, 270] on div at bounding box center [885, 257] width 326 height 148
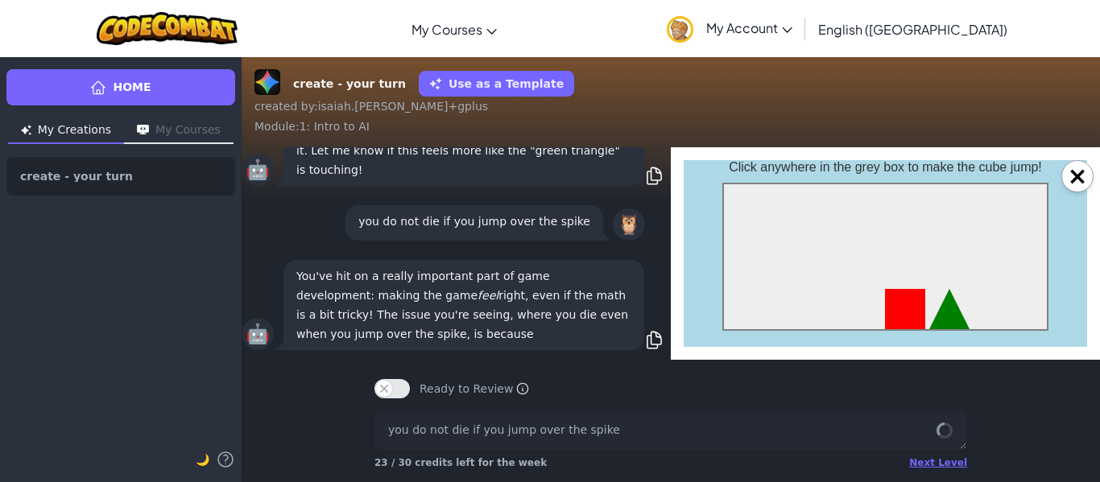
click at [750, 254] on div at bounding box center [885, 257] width 326 height 148
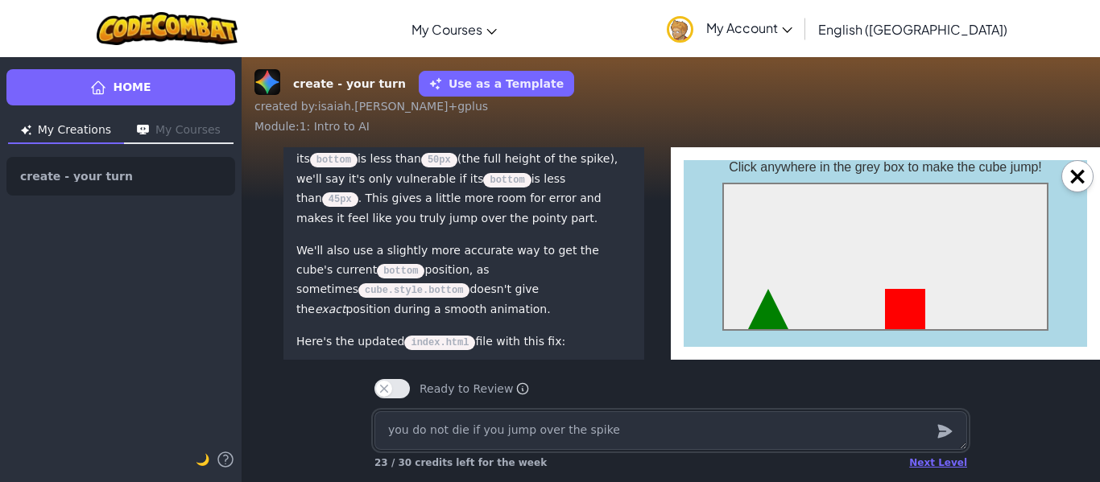
scroll to position [-655, 13]
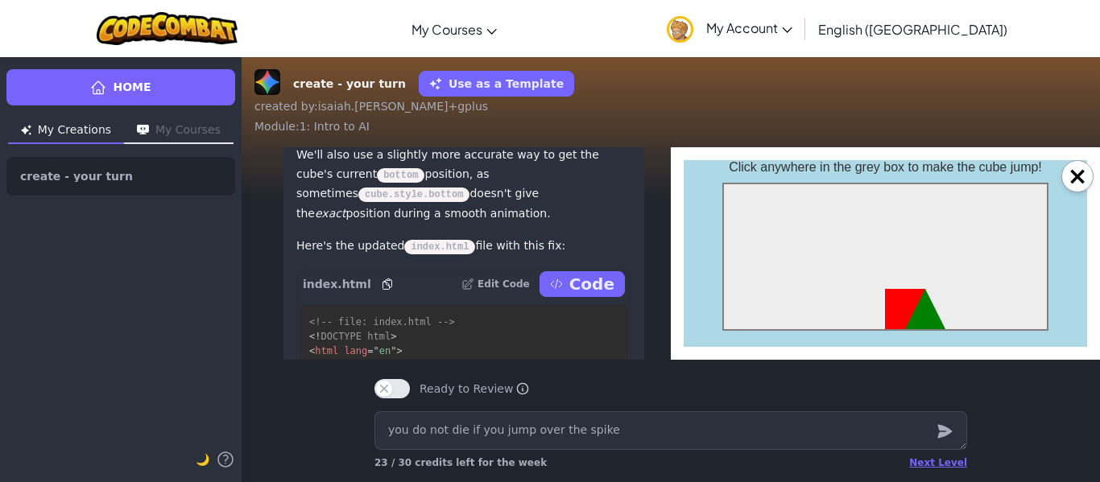
click at [600, 295] on p "Code" at bounding box center [591, 284] width 45 height 23
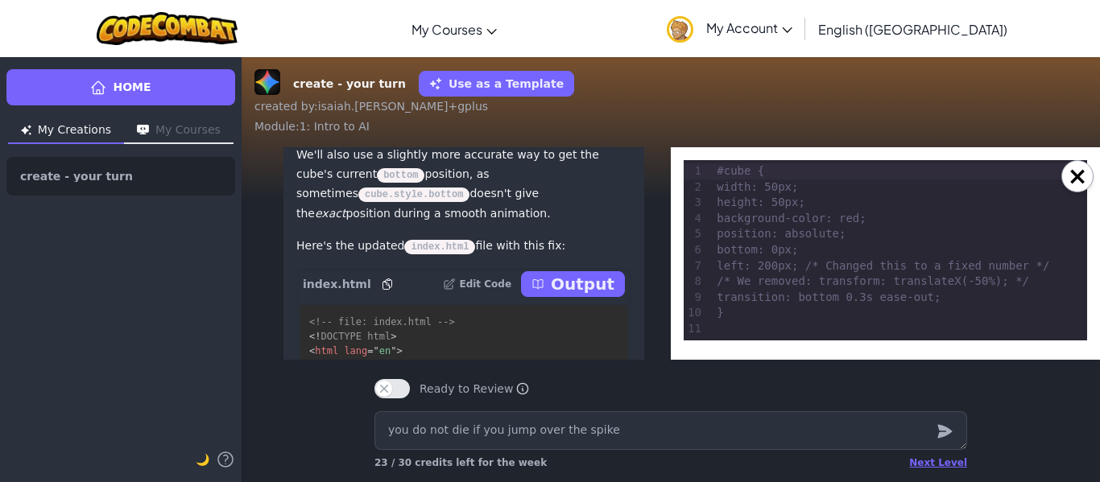
click at [584, 295] on p "Output" at bounding box center [583, 284] width 64 height 23
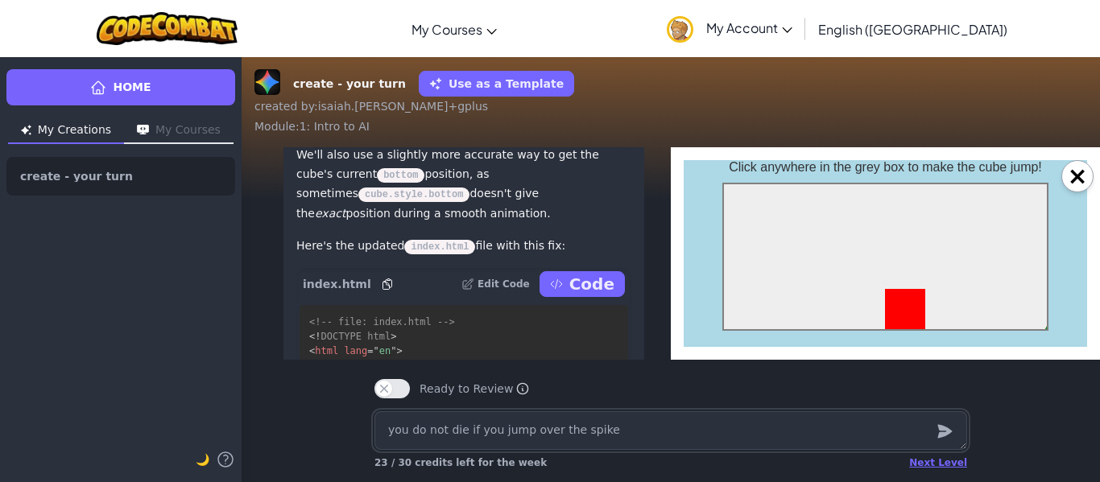
scroll to position [0, 0]
click at [850, 257] on div at bounding box center [885, 257] width 326 height 148
click at [867, 236] on div at bounding box center [885, 257] width 326 height 148
click at [704, 432] on textarea "you do not die if you jump over the spike" at bounding box center [670, 430] width 593 height 39
click at [1068, 181] on button "×" at bounding box center [1077, 176] width 32 height 32
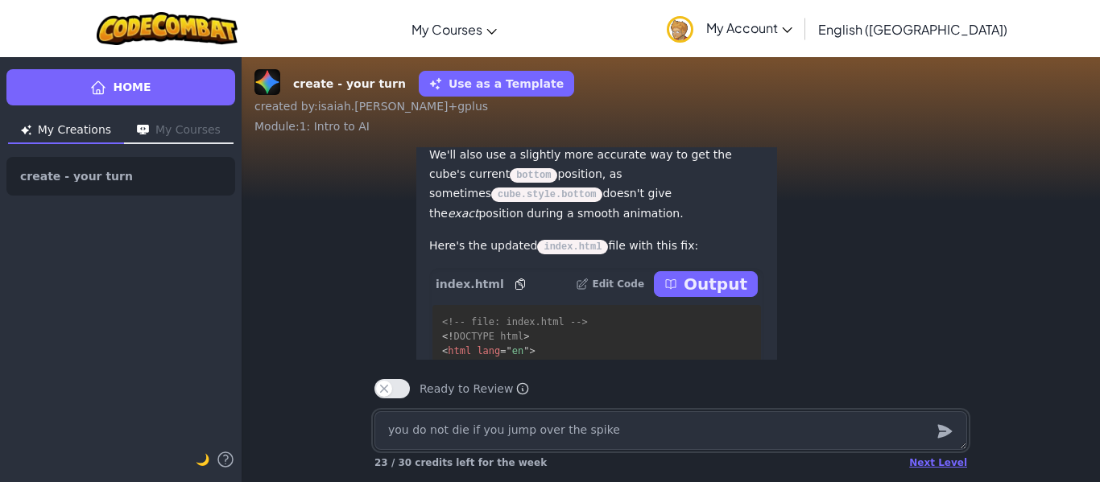
scroll to position [-655, 0]
click at [713, 434] on textarea "you do not die if you jump over the spike" at bounding box center [670, 430] width 593 height 39
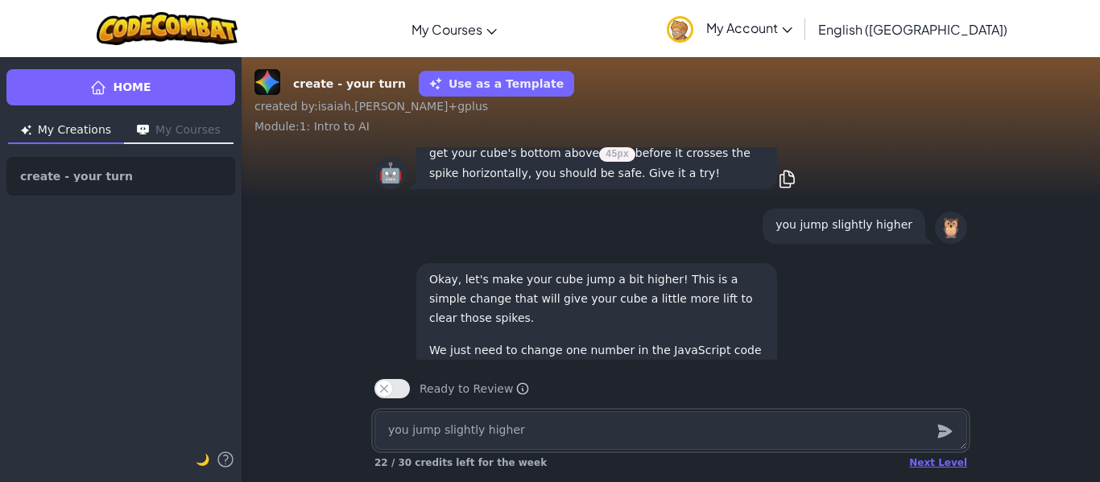
scroll to position [-601, 0]
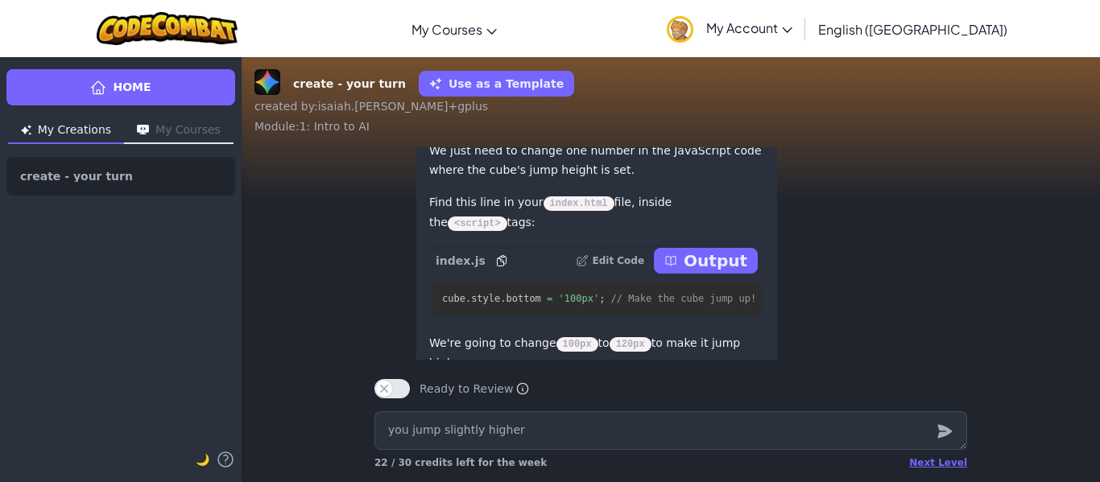
click at [708, 272] on p "Output" at bounding box center [716, 261] width 64 height 23
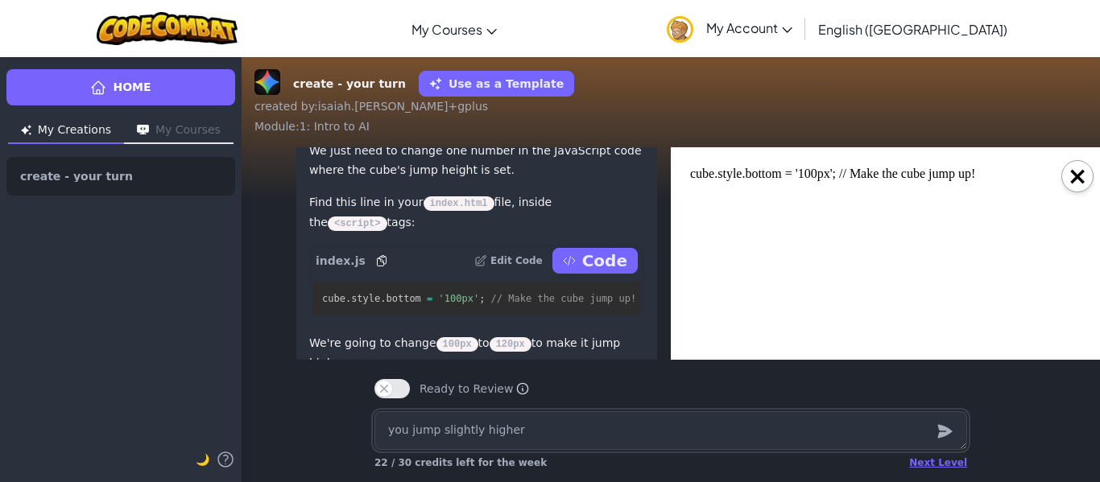
scroll to position [0, 0]
click at [603, 272] on p "Code" at bounding box center [604, 261] width 45 height 23
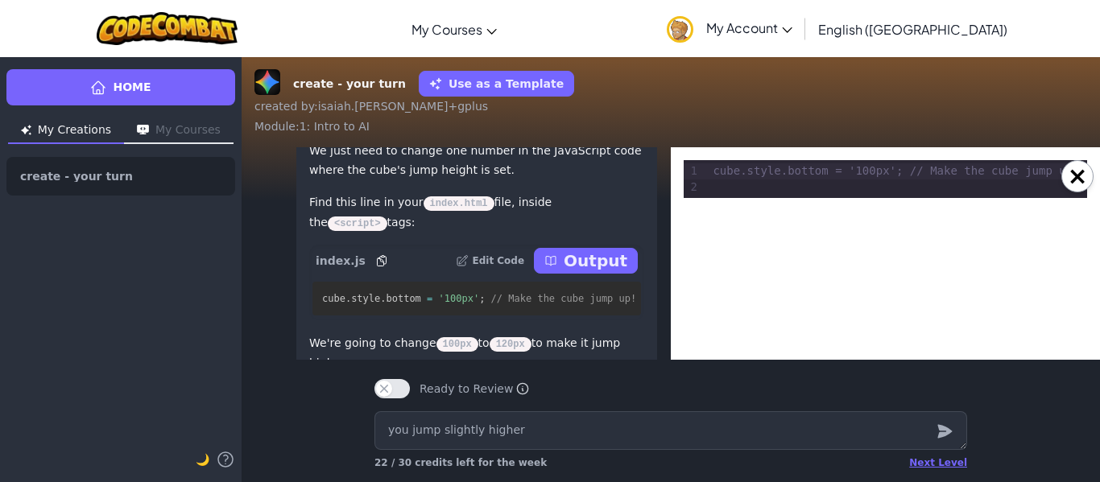
click at [597, 272] on p "Output" at bounding box center [596, 261] width 64 height 23
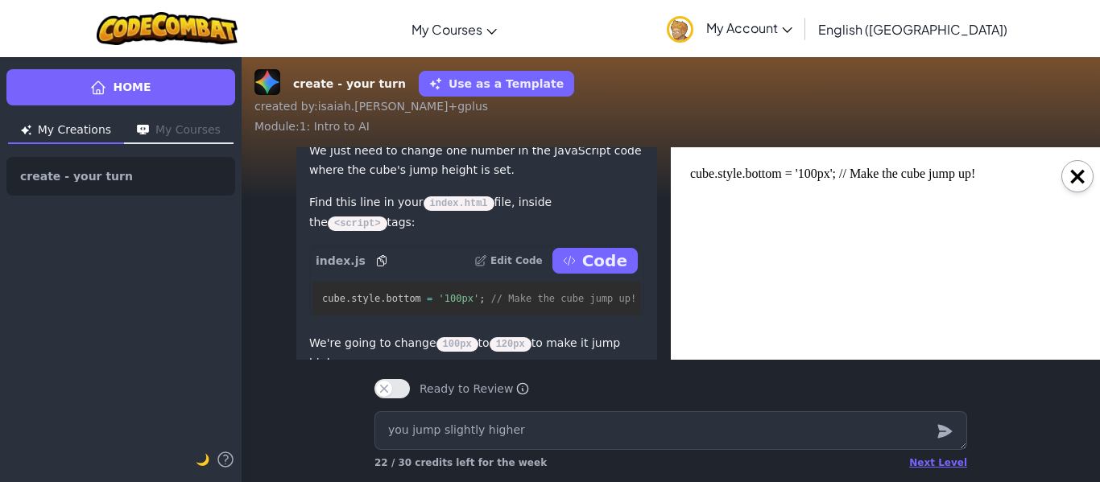
click at [597, 272] on p "Code" at bounding box center [604, 261] width 45 height 23
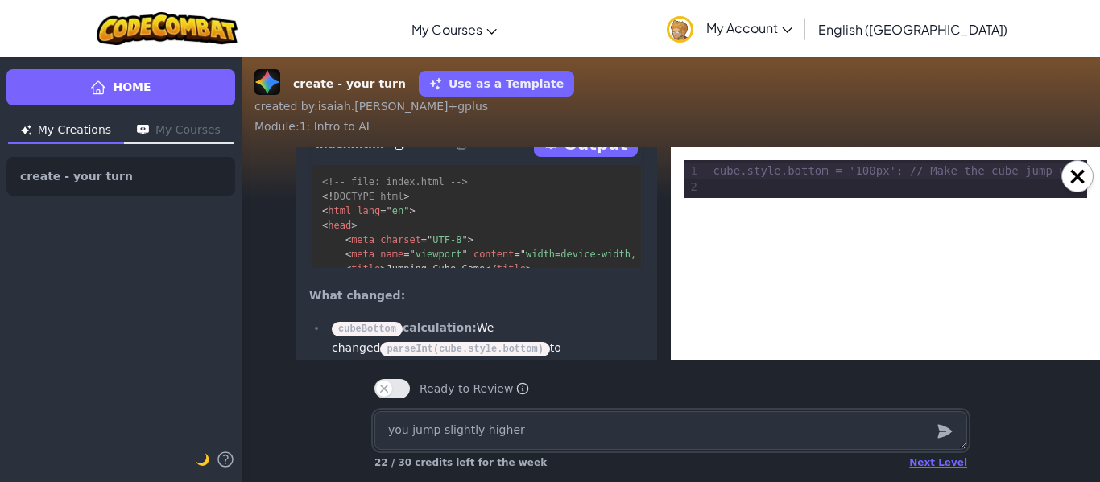
scroll to position [-1500, 0]
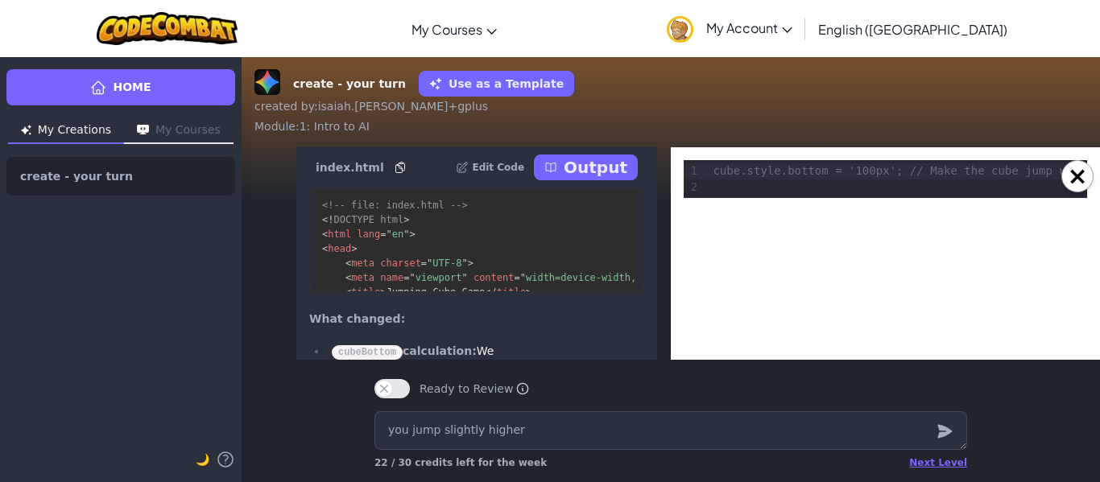
click at [629, 180] on button "Output" at bounding box center [586, 168] width 104 height 26
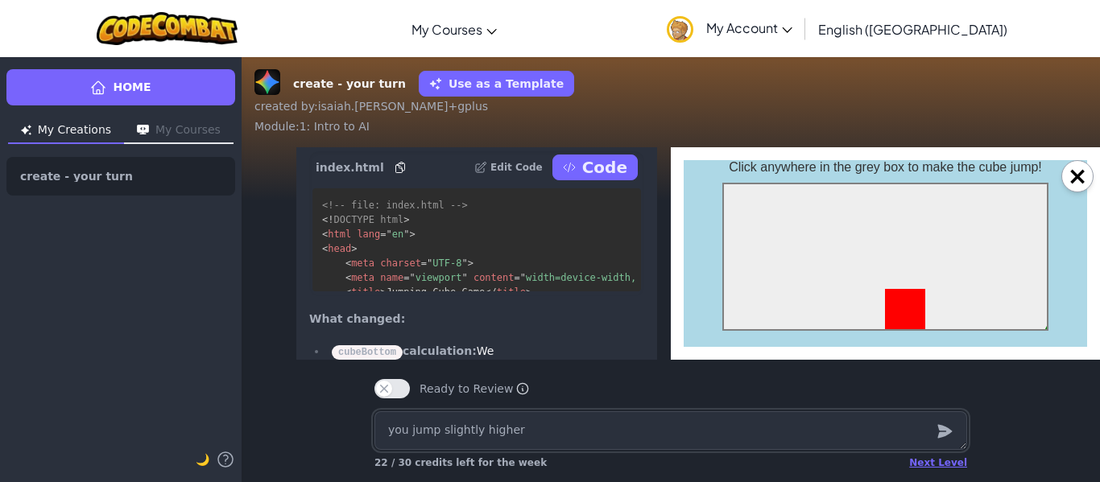
scroll to position [0, 0]
click at [960, 315] on div at bounding box center [973, 309] width 40 height 40
click at [931, 277] on div at bounding box center [885, 257] width 326 height 148
click at [833, 259] on div at bounding box center [885, 257] width 326 height 148
click at [835, 302] on div at bounding box center [885, 257] width 326 height 148
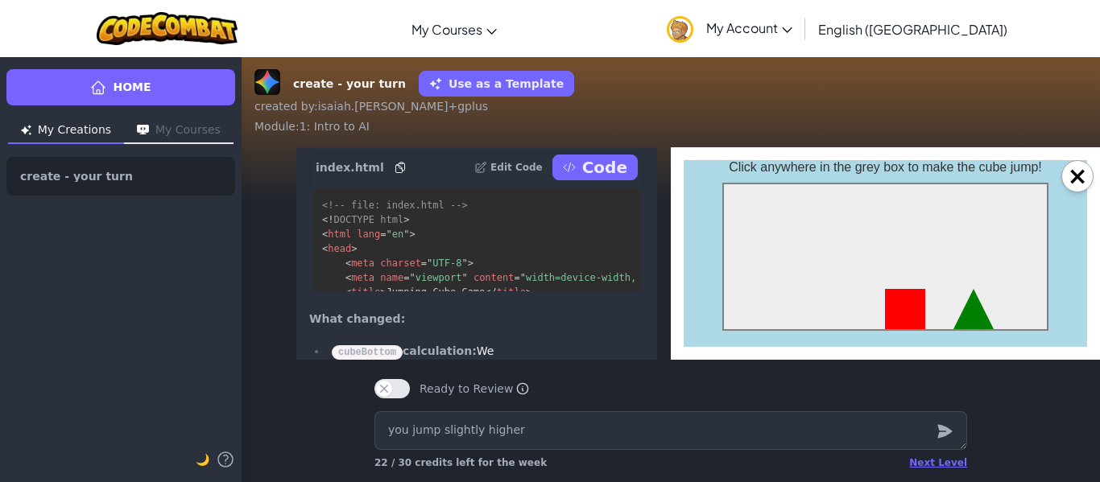
drag, startPoint x: 1064, startPoint y: 176, endPoint x: 995, endPoint y: 194, distance: 70.7
click at [1065, 177] on button "×" at bounding box center [1077, 176] width 32 height 32
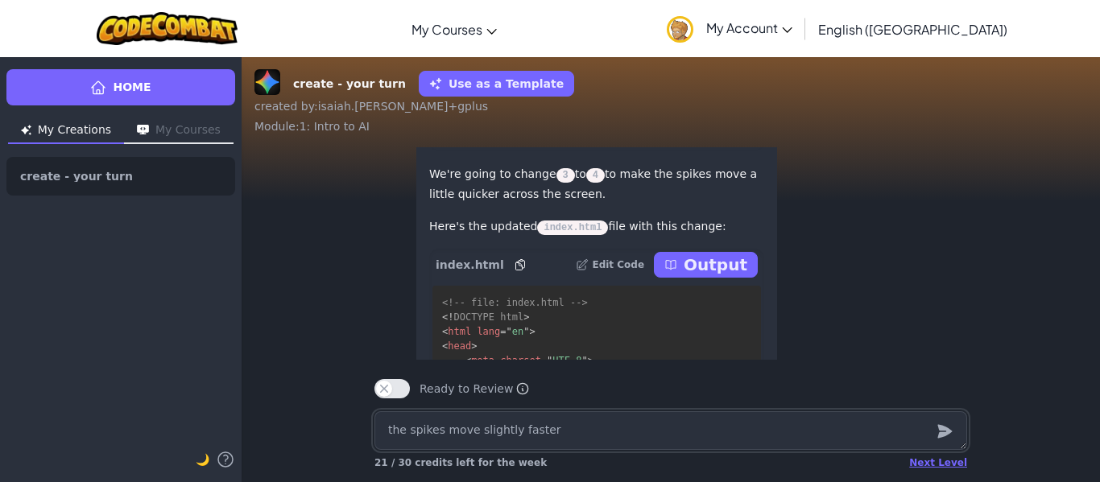
scroll to position [-414, 0]
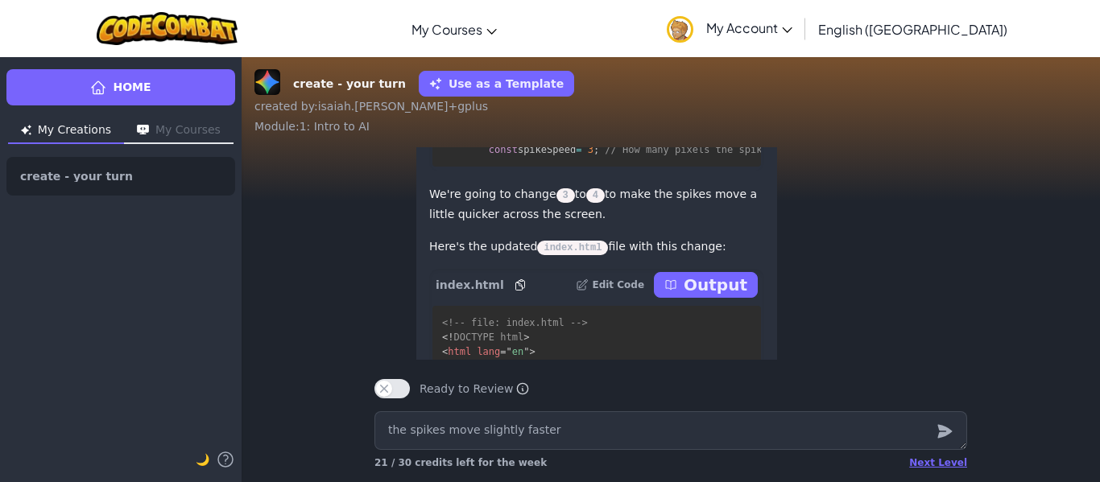
click at [709, 286] on p "Output" at bounding box center [716, 285] width 64 height 23
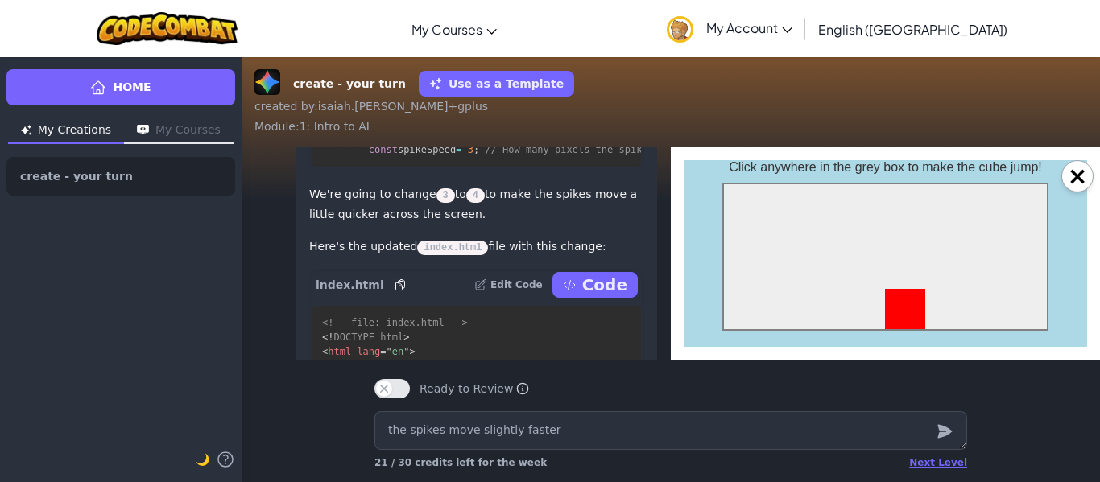
scroll to position [0, 0]
drag, startPoint x: 811, startPoint y: 368, endPoint x: 820, endPoint y: 359, distance: 12.5
click at [813, 365] on div "Ready to Review Ready to Review Mark this when your project is complete. Your t…" at bounding box center [670, 382] width 618 height 45
drag, startPoint x: 975, startPoint y: 242, endPoint x: 954, endPoint y: 232, distance: 23.1
click at [958, 234] on div at bounding box center [885, 257] width 326 height 148
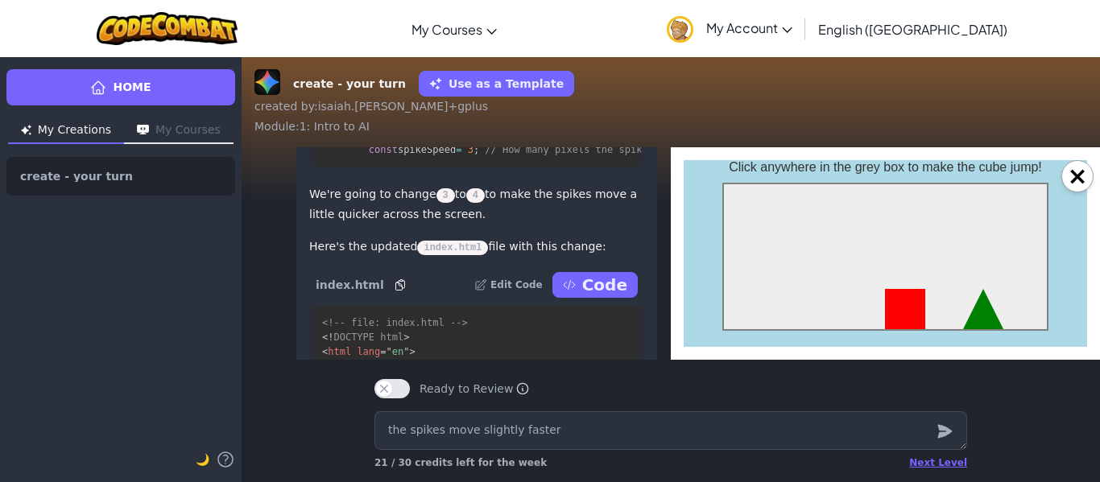
click at [938, 213] on div at bounding box center [885, 257] width 326 height 148
click at [828, 222] on div at bounding box center [885, 257] width 326 height 148
drag, startPoint x: 1086, startPoint y: 176, endPoint x: 825, endPoint y: 310, distance: 293.5
click at [1083, 177] on button "×" at bounding box center [1077, 176] width 32 height 32
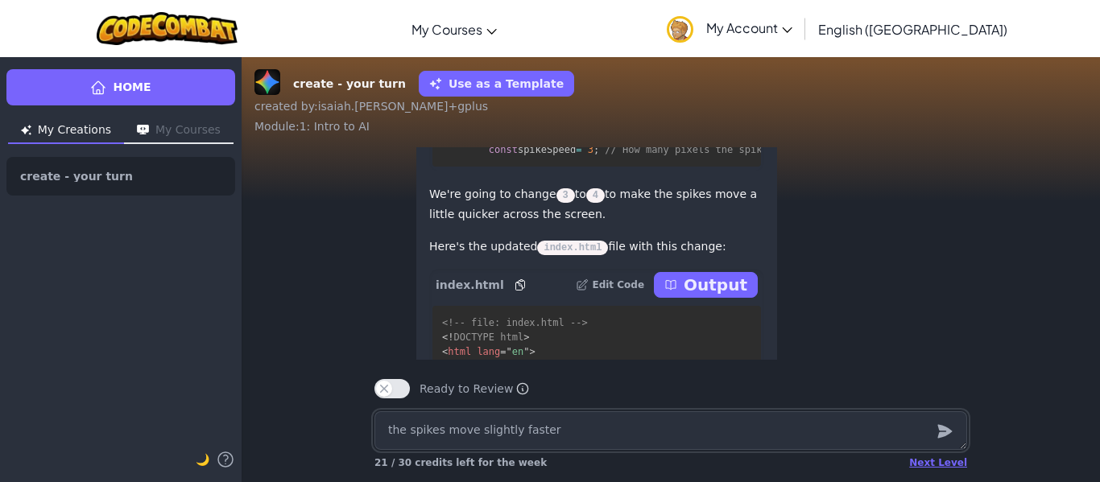
drag, startPoint x: 767, startPoint y: 435, endPoint x: 766, endPoint y: 415, distance: 19.3
click at [768, 433] on textarea "the spikes move slightly faster" at bounding box center [670, 430] width 593 height 39
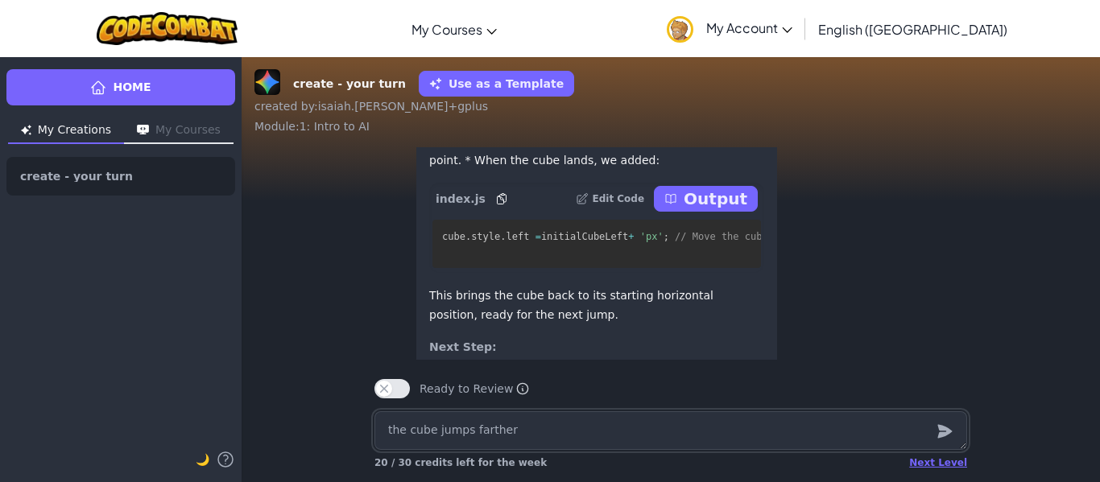
scroll to position [-231, 0]
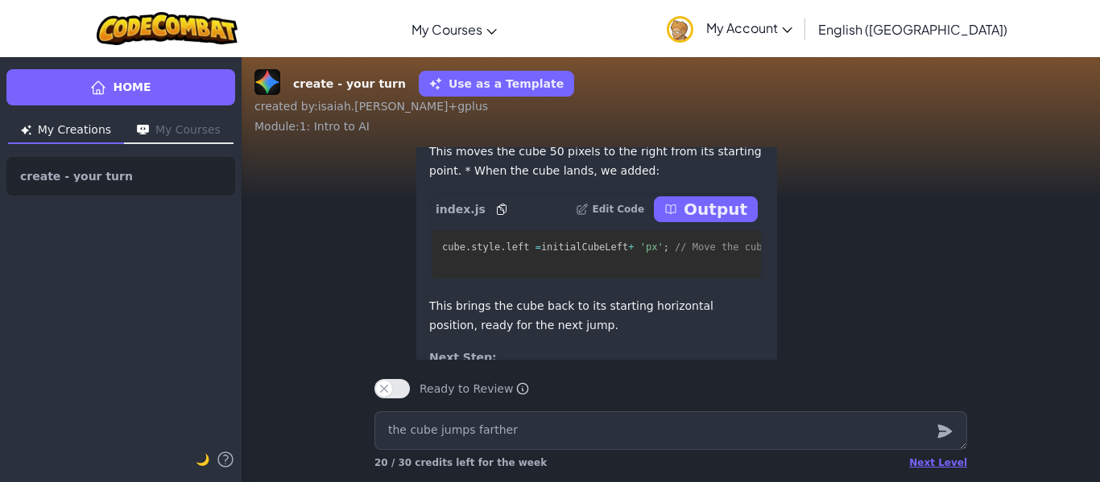
click at [703, 212] on p "Output" at bounding box center [716, 209] width 64 height 23
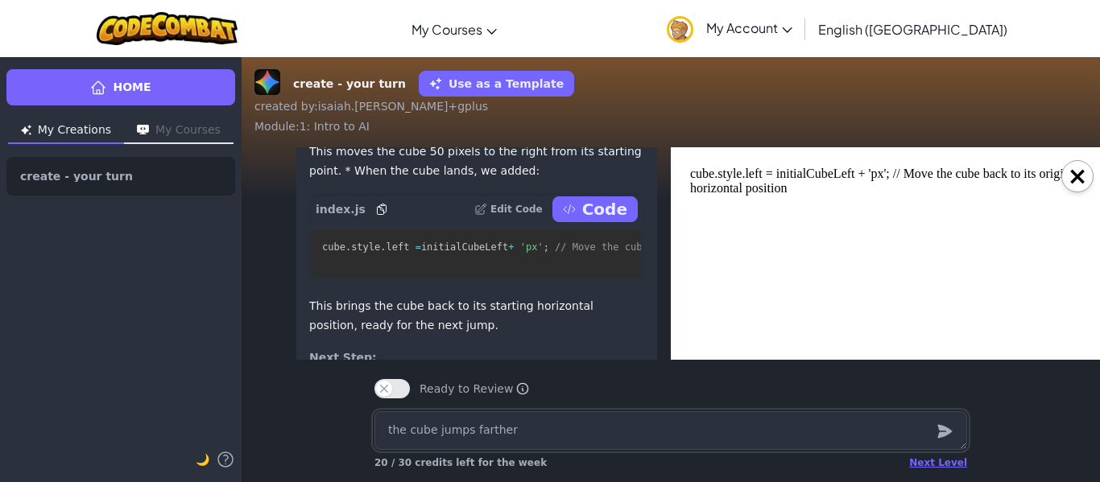
scroll to position [0, 0]
click at [612, 208] on p "Code" at bounding box center [604, 209] width 45 height 23
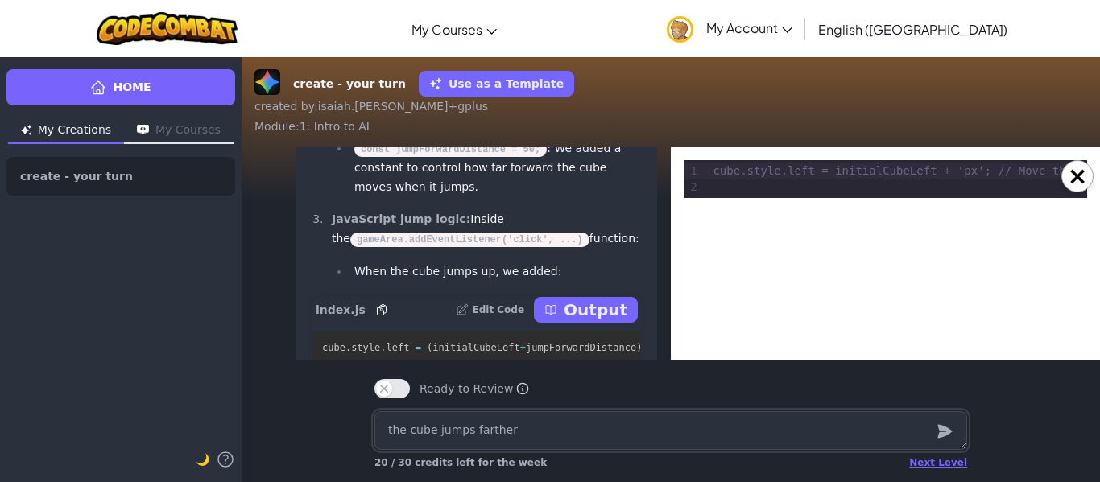
scroll to position [-483, 0]
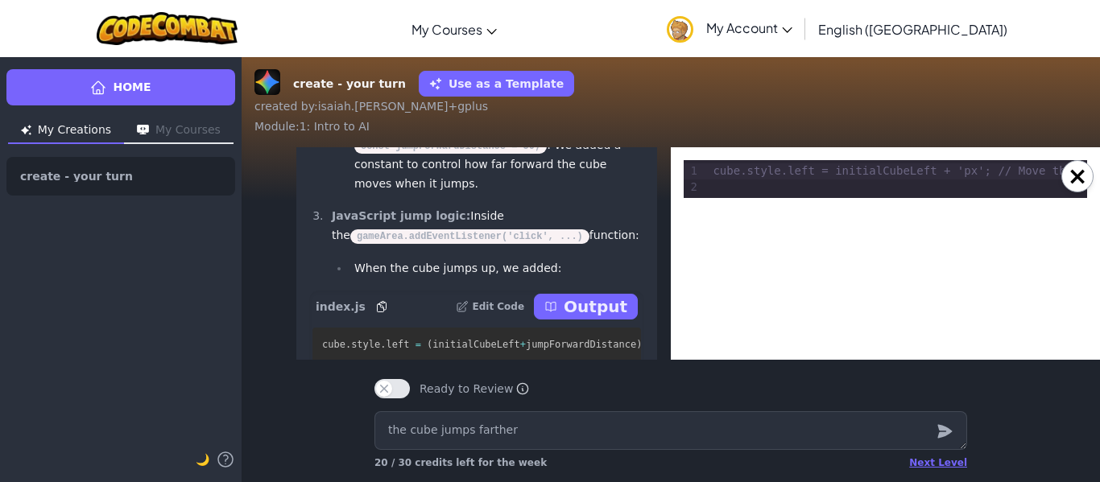
click at [576, 308] on p "Output" at bounding box center [596, 306] width 64 height 23
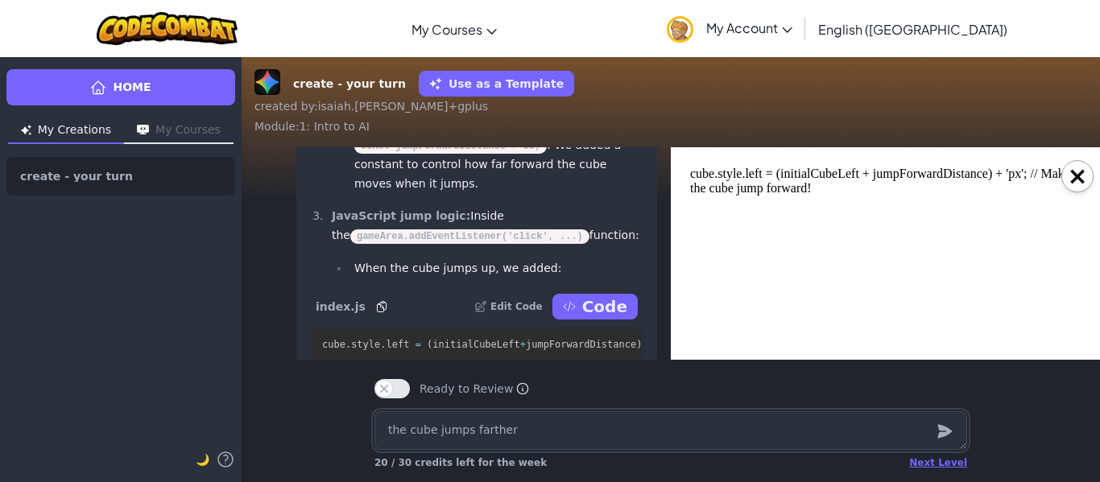
scroll to position [0, 0]
click at [576, 308] on icon at bounding box center [569, 306] width 13 height 13
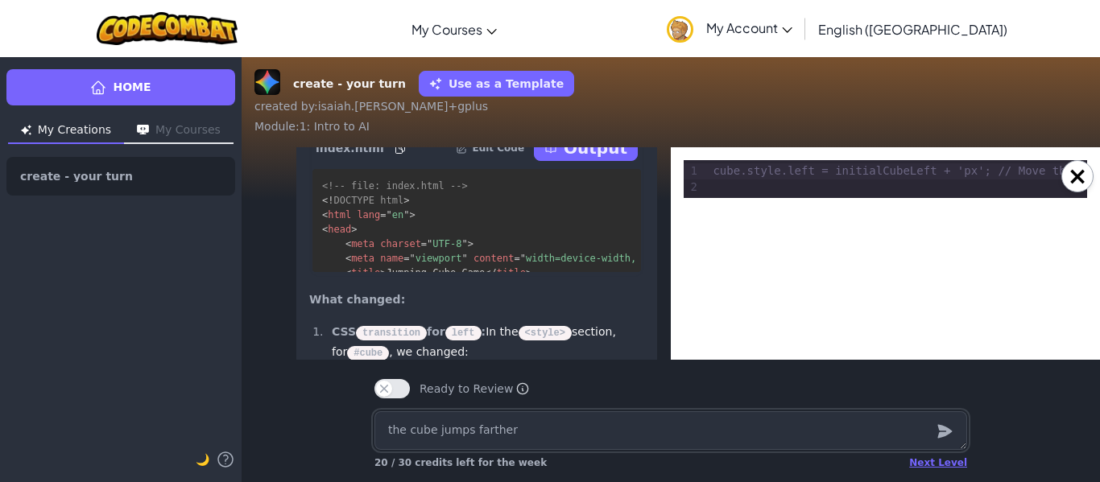
scroll to position [-1147, 0]
click at [586, 160] on p "Output" at bounding box center [596, 149] width 64 height 23
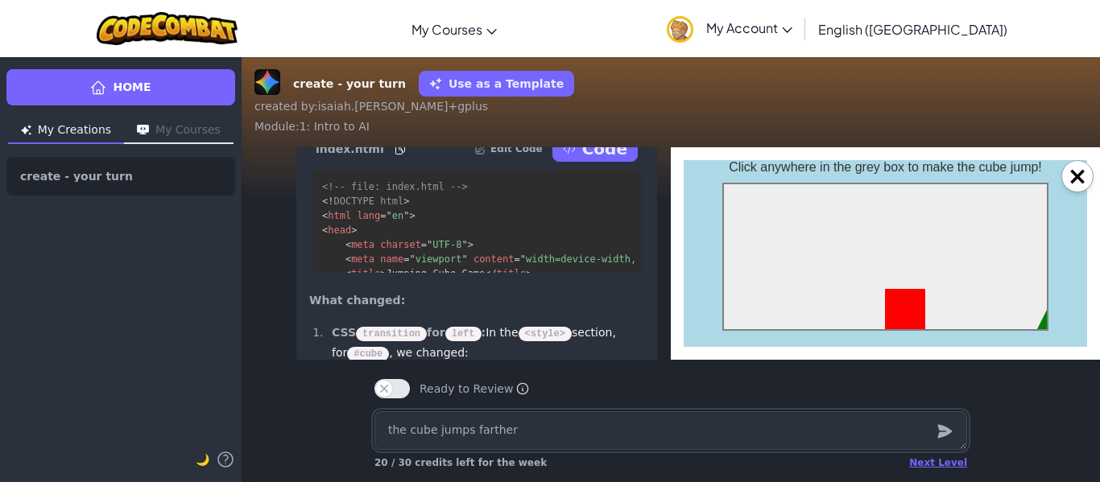
scroll to position [0, 0]
click at [916, 304] on div at bounding box center [905, 309] width 40 height 40
click at [750, 215] on div at bounding box center [885, 257] width 326 height 148
click at [758, 190] on div at bounding box center [885, 257] width 326 height 148
click at [816, 168] on div "Click anywhere in the grey box to make the cube jump!" at bounding box center [885, 167] width 313 height 14
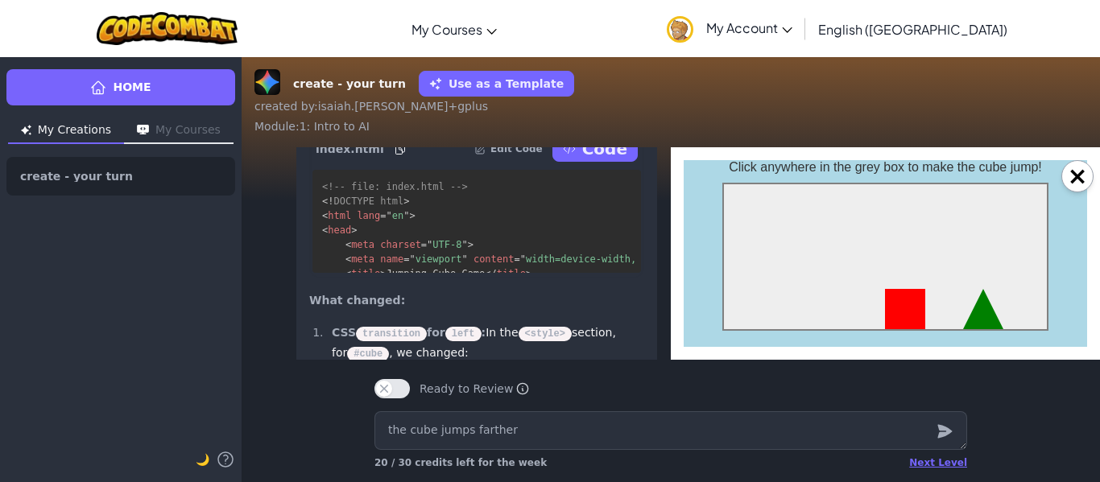
drag, startPoint x: 849, startPoint y: 118, endPoint x: 831, endPoint y: 114, distance: 18.8
click at [834, 116] on div "create - your turn Use as a Template created by : [PERSON_NAME].[PERSON_NAME]+g…" at bounding box center [670, 101] width 832 height 65
click at [842, 251] on div at bounding box center [885, 257] width 326 height 148
click at [799, 176] on body "Click anywhere in the grey box to make the cube jump!" at bounding box center [885, 253] width 403 height 187
click at [833, 240] on div at bounding box center [885, 257] width 326 height 148
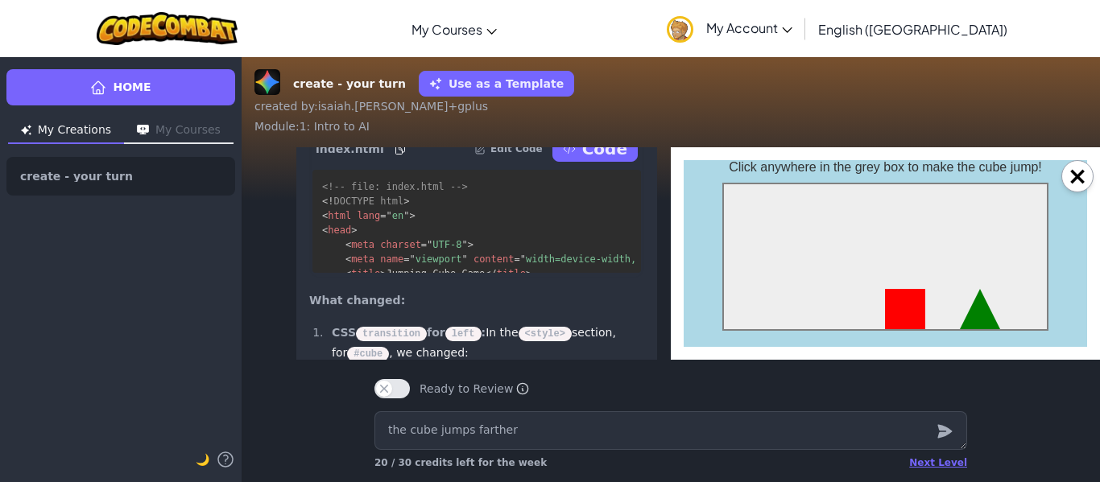
click at [850, 245] on div at bounding box center [885, 257] width 326 height 148
drag, startPoint x: 811, startPoint y: 264, endPoint x: 818, endPoint y: 233, distance: 31.4
click at [818, 233] on div at bounding box center [885, 257] width 326 height 148
click at [1099, 188] on div "×" at bounding box center [885, 253] width 429 height 213
drag, startPoint x: 1080, startPoint y: 179, endPoint x: 987, endPoint y: 213, distance: 98.8
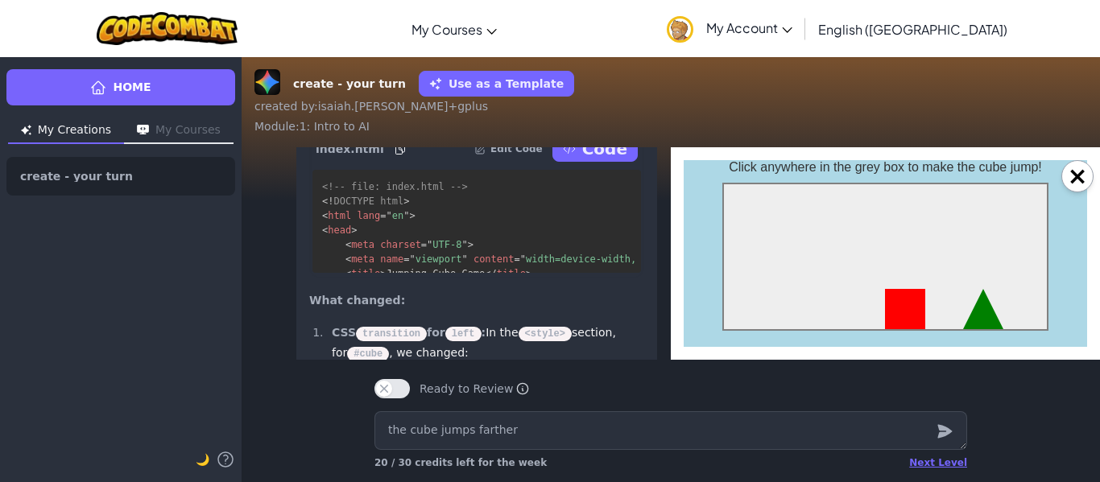
click at [1080, 179] on button "×" at bounding box center [1077, 176] width 32 height 32
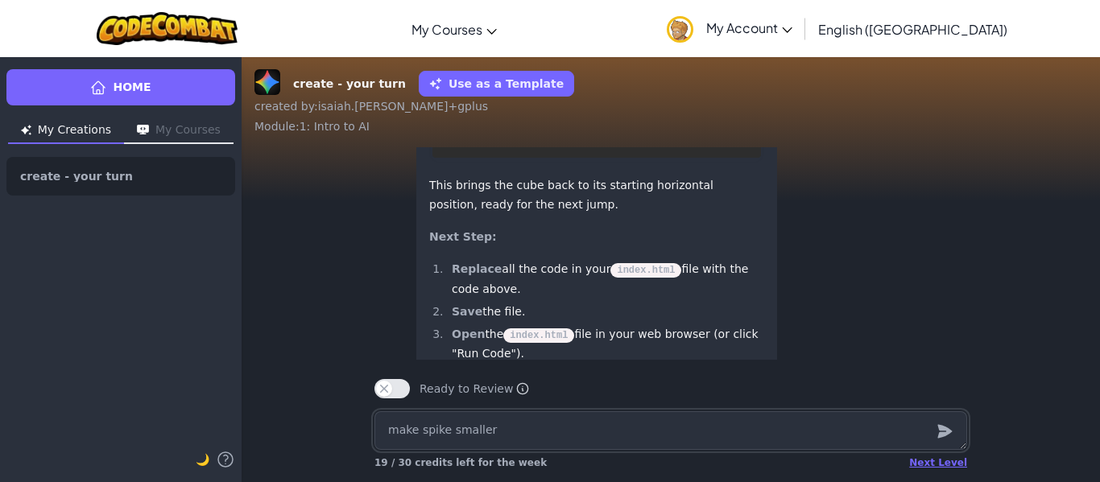
scroll to position [-1230, 0]
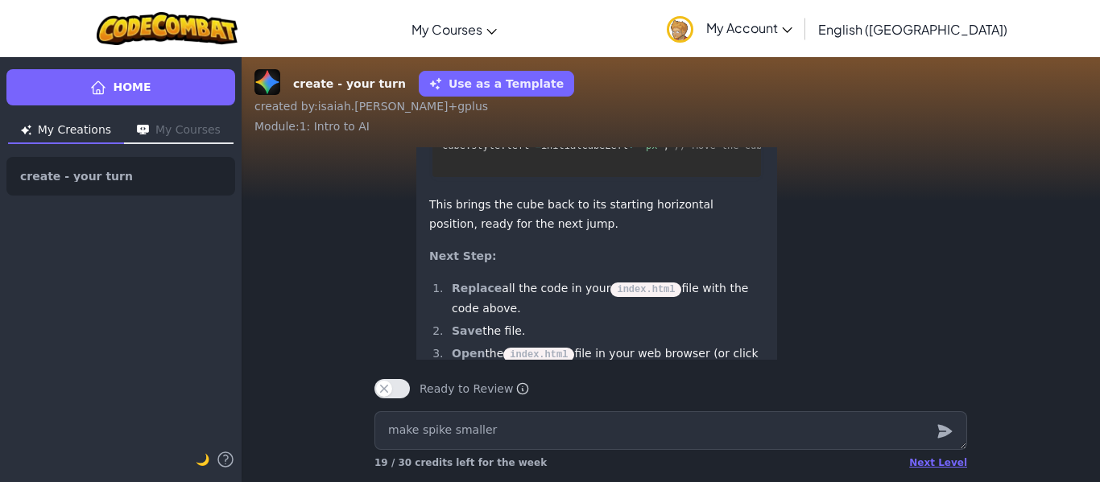
click at [726, 79] on p "This moves the cube 50 pixels to the right from its starting point. * When the …" at bounding box center [596, 59] width 335 height 39
click at [715, 119] on p "Output" at bounding box center [716, 108] width 64 height 23
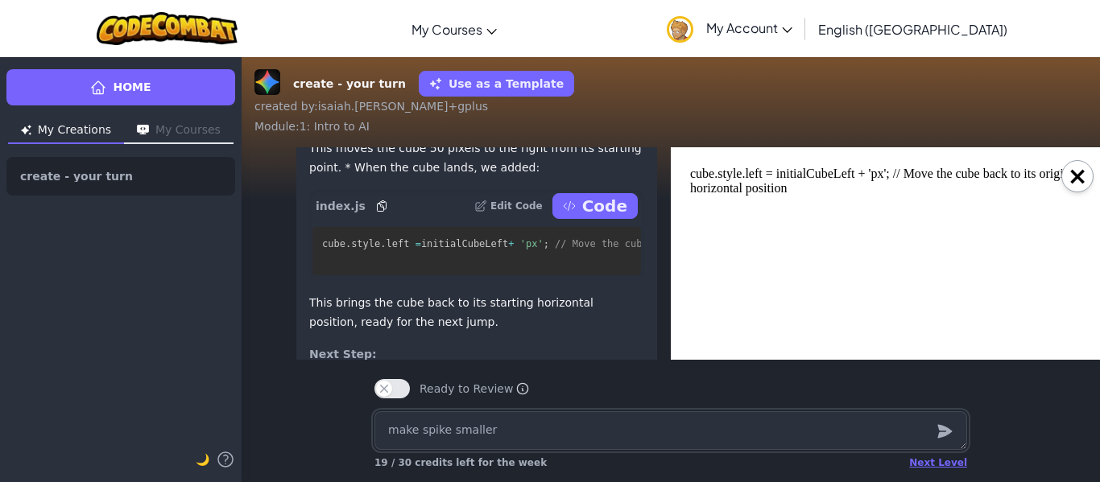
scroll to position [-2047, 0]
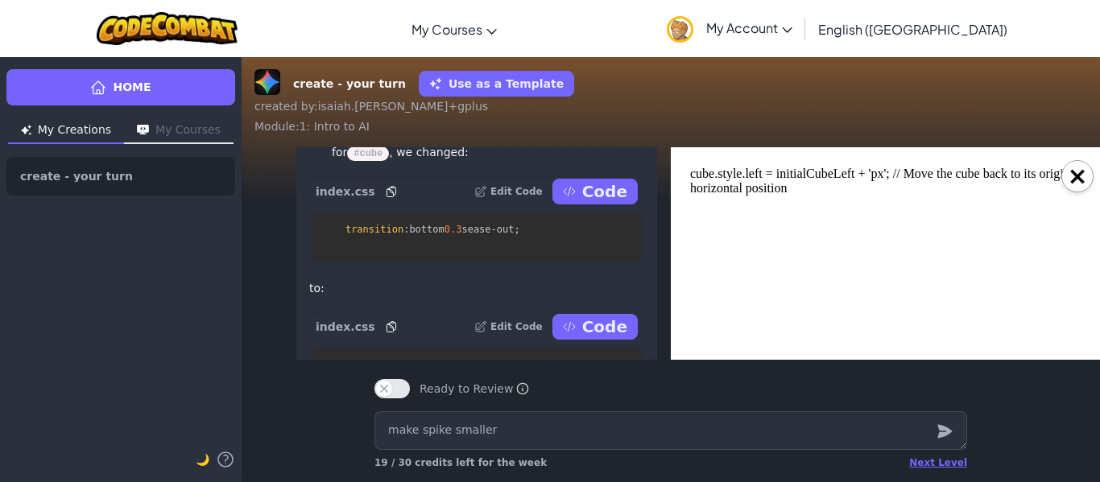
click at [598, 203] on p "Code" at bounding box center [604, 191] width 45 height 23
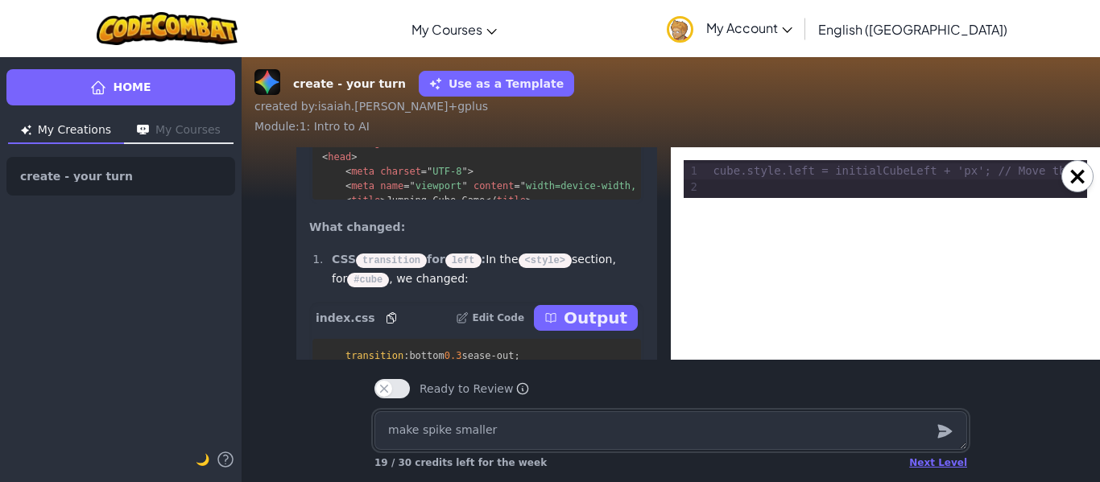
scroll to position [-2209, 0]
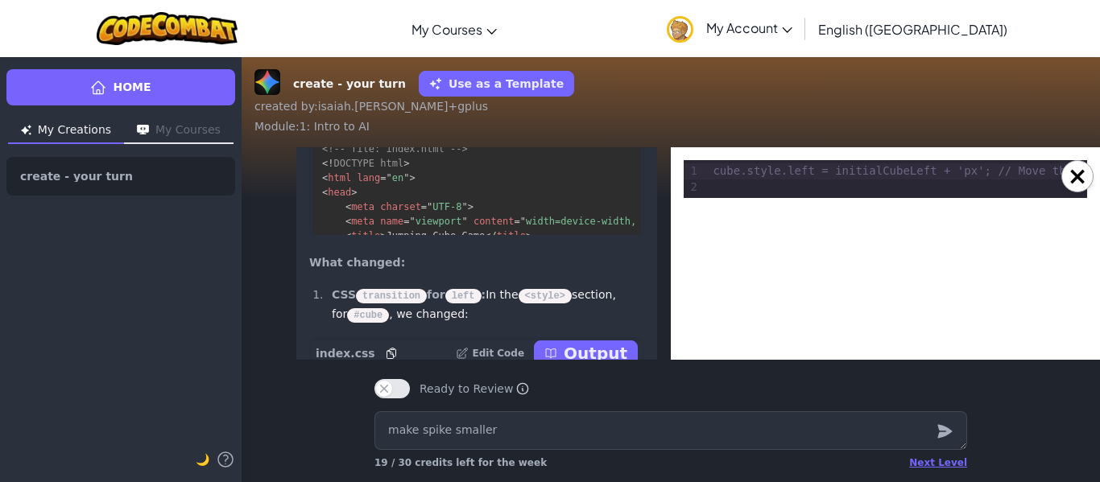
click at [622, 124] on button "Output" at bounding box center [586, 111] width 104 height 26
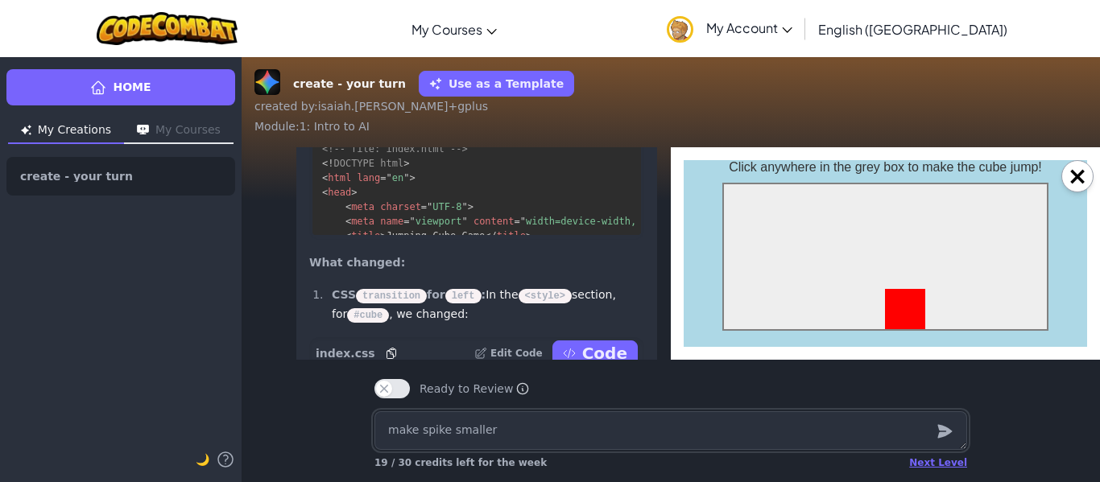
scroll to position [0, 0]
click at [672, 258] on div "🤖 Okay, let's make the spike smaller! We'll adjust its size in the CSS, and the…" at bounding box center [671, 253] width 858 height 213
click at [630, 124] on button "Code" at bounding box center [594, 111] width 85 height 26
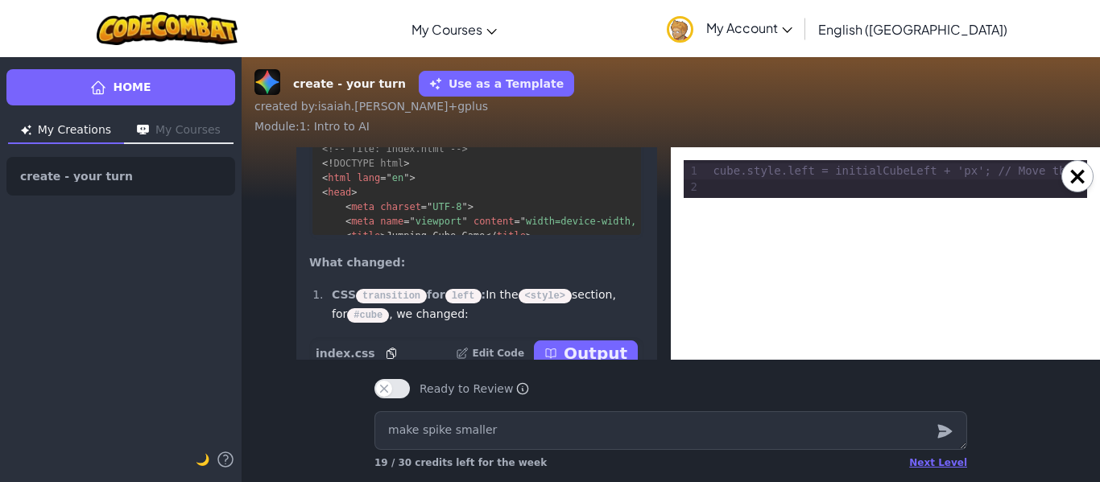
click at [630, 124] on button "Output" at bounding box center [586, 111] width 104 height 26
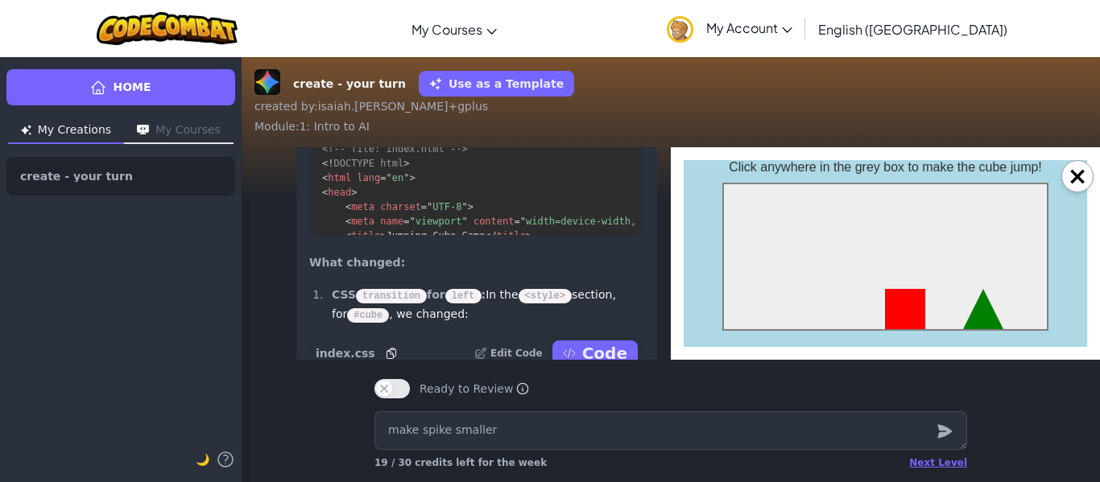
drag, startPoint x: 765, startPoint y: 320, endPoint x: 771, endPoint y: 302, distance: 18.8
click at [772, 302] on div at bounding box center [885, 257] width 326 height 148
drag, startPoint x: 1051, startPoint y: 176, endPoint x: 1099, endPoint y: 187, distance: 49.4
click at [1087, 187] on html "Click anywhere in the grey box to make the cube jump!" at bounding box center [885, 253] width 403 height 187
drag, startPoint x: 1658, startPoint y: 316, endPoint x: 1032, endPoint y: 168, distance: 643.4
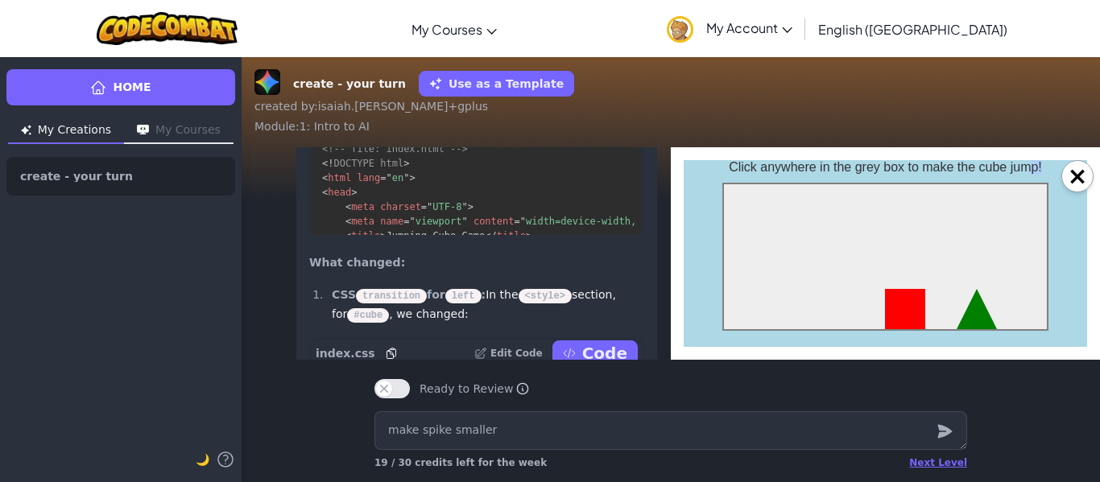
drag, startPoint x: 1033, startPoint y: 168, endPoint x: 1072, endPoint y: 184, distance: 41.6
click at [1072, 184] on body "Click anywhere in the grey box to make the cube jump!" at bounding box center [885, 253] width 403 height 187
drag, startPoint x: 892, startPoint y: 147, endPoint x: 1099, endPoint y: 258, distance: 235.2
click at [1099, 258] on div "×" at bounding box center [885, 253] width 429 height 213
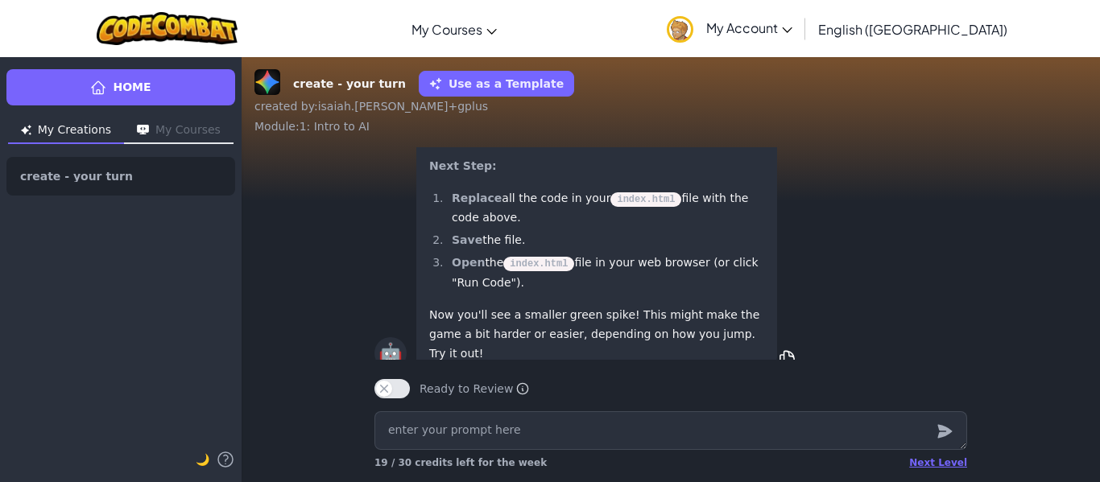
scroll to position [1, 0]
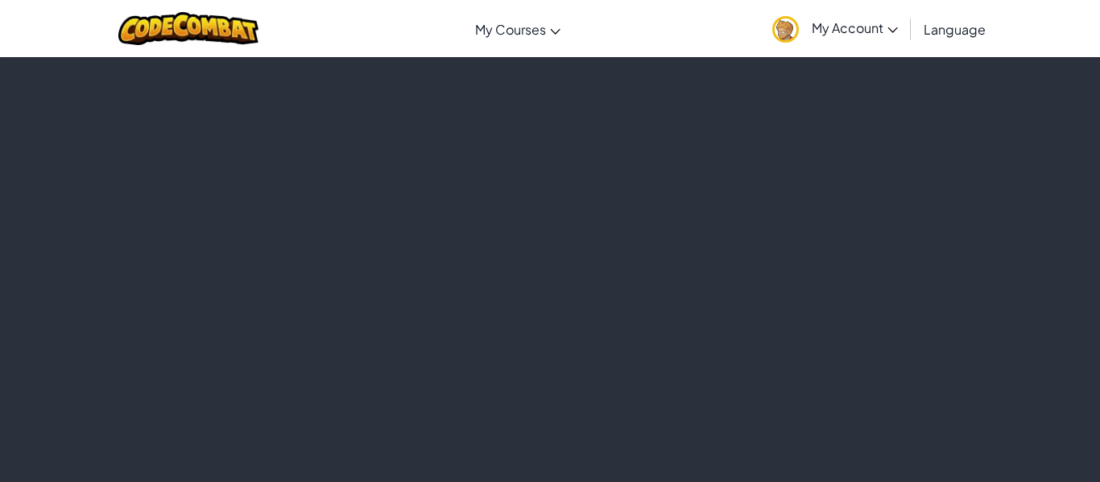
type textarea "x"
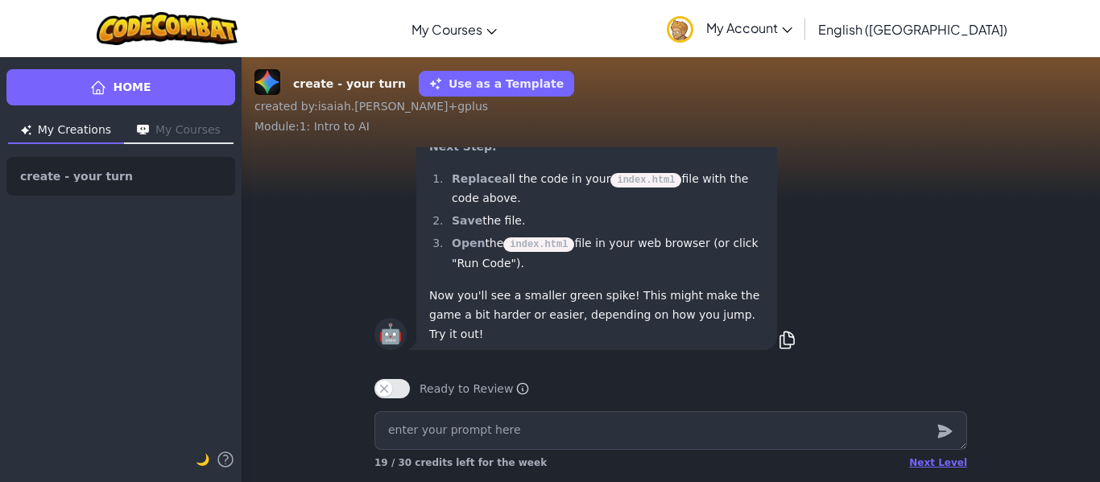
scroll to position [1, 0]
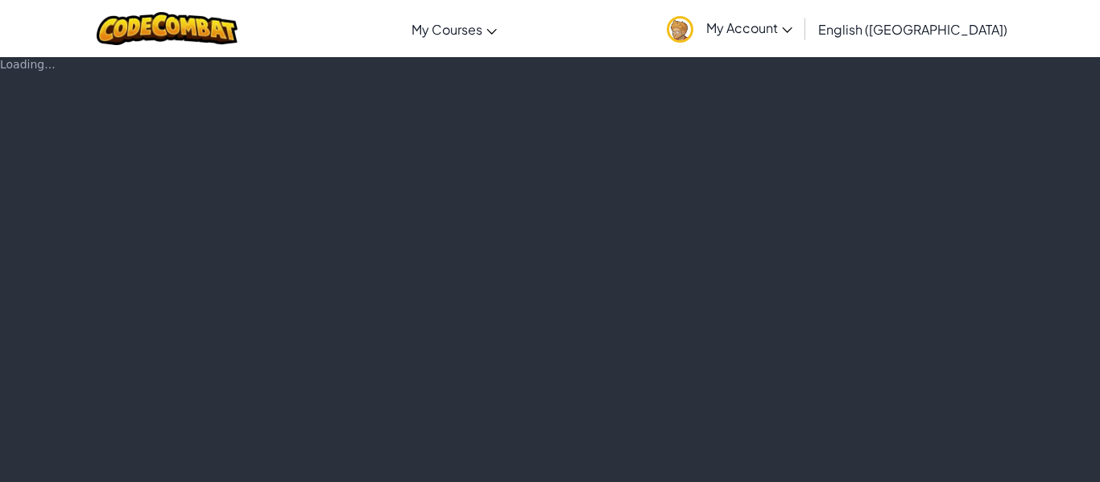
type textarea "x"
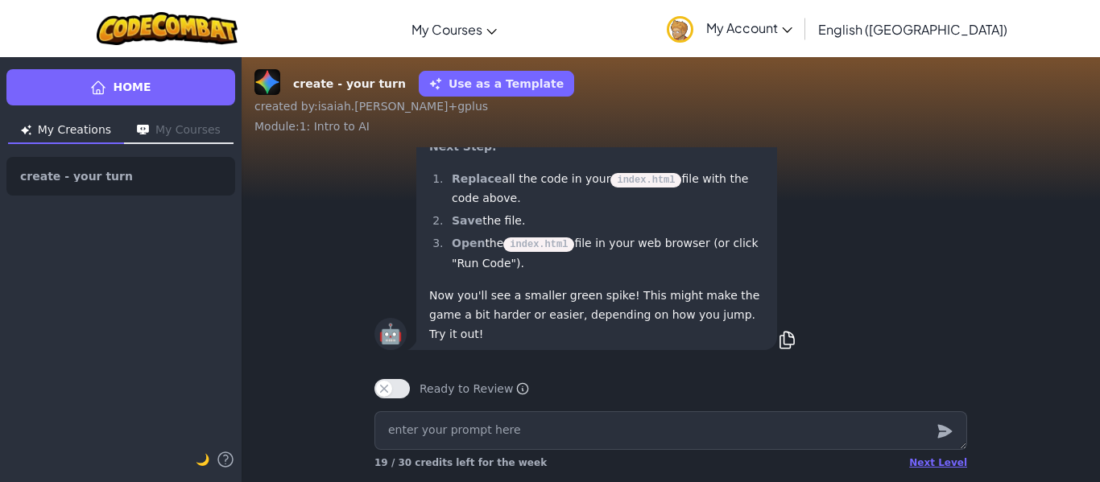
scroll to position [1, 0]
